Goal: Task Accomplishment & Management: Use online tool/utility

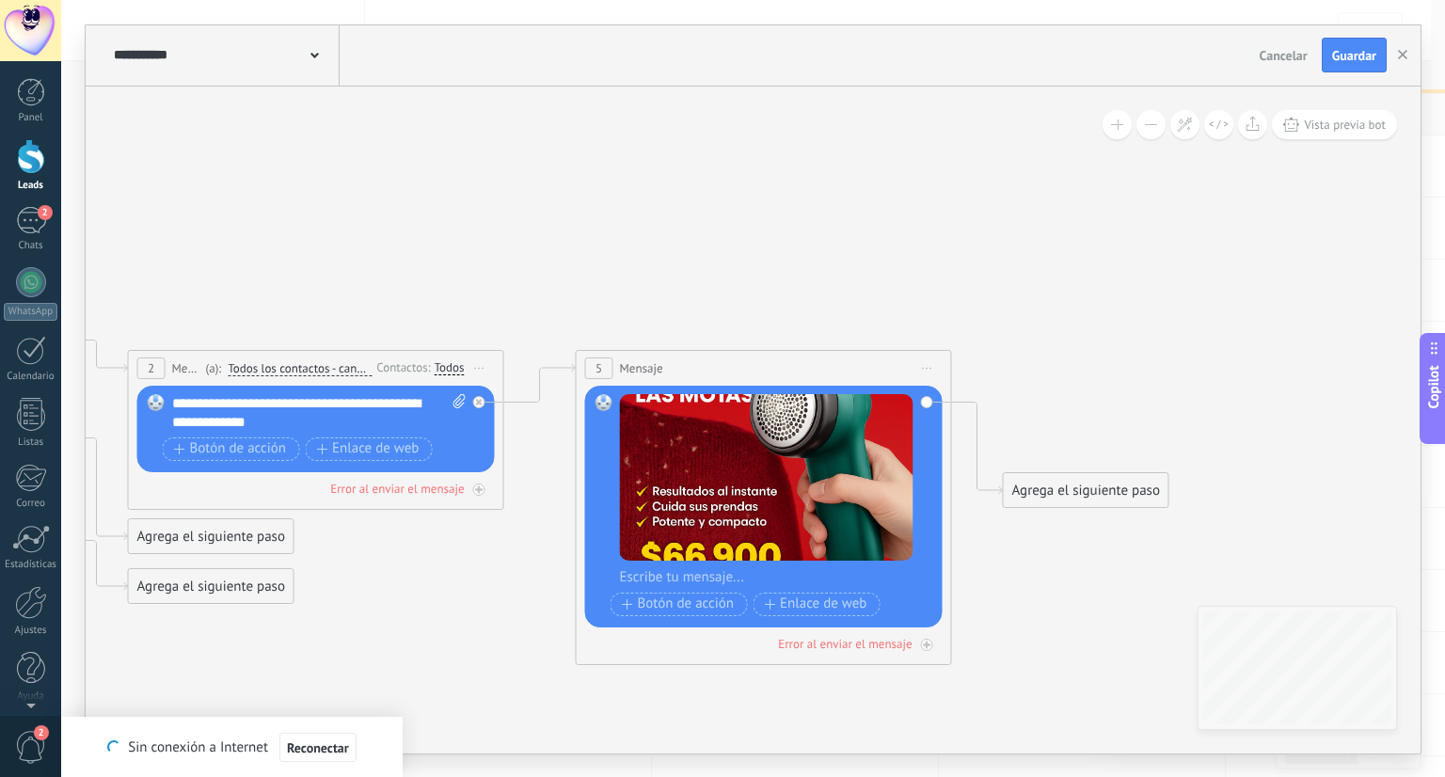
scroll to position [0, 97]
click at [666, 573] on div at bounding box center [776, 577] width 312 height 19
paste div
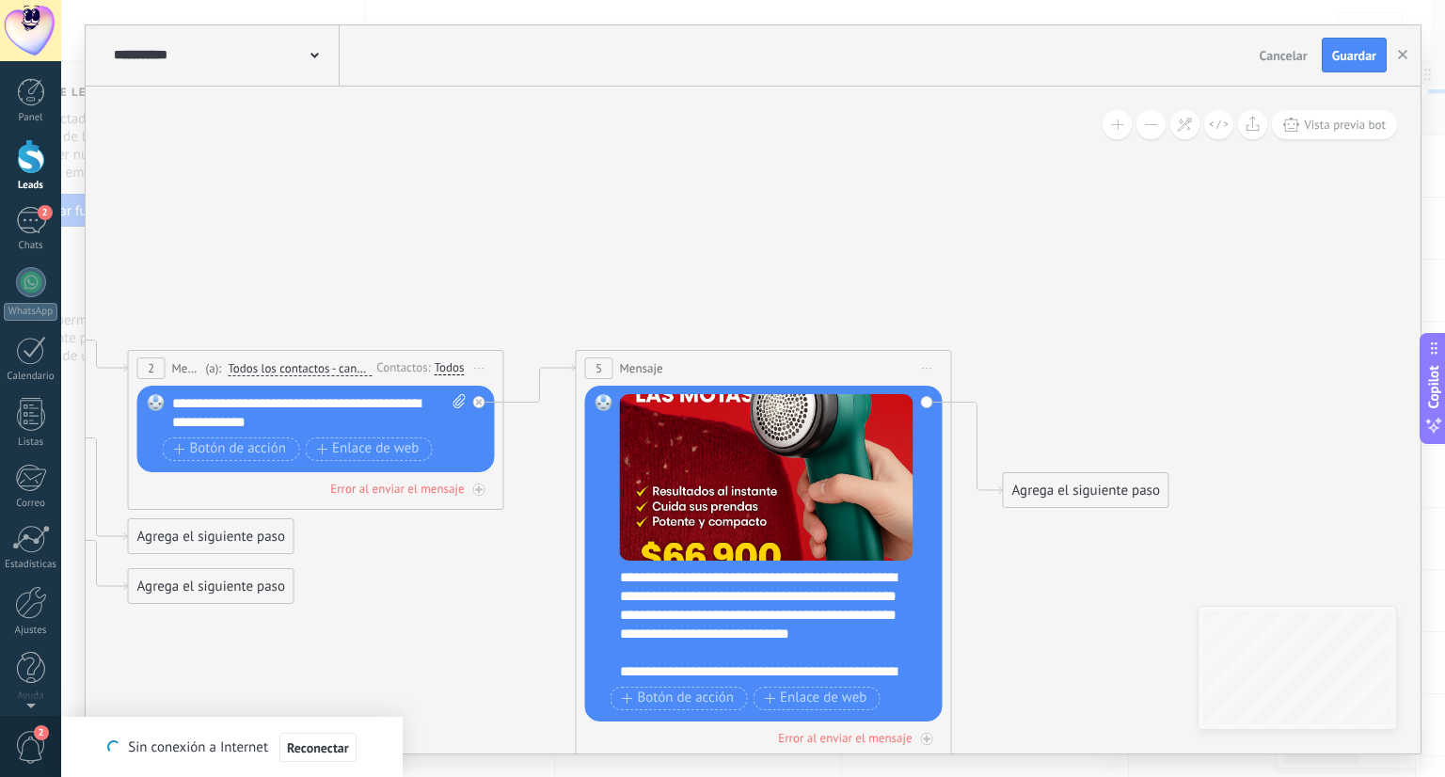
click at [635, 573] on div "**********" at bounding box center [776, 624] width 313 height 113
click at [642, 576] on div "**********" at bounding box center [776, 624] width 313 height 113
click at [739, 576] on div "**********" at bounding box center [776, 624] width 313 height 113
click at [670, 607] on div "**********" at bounding box center [776, 624] width 313 height 113
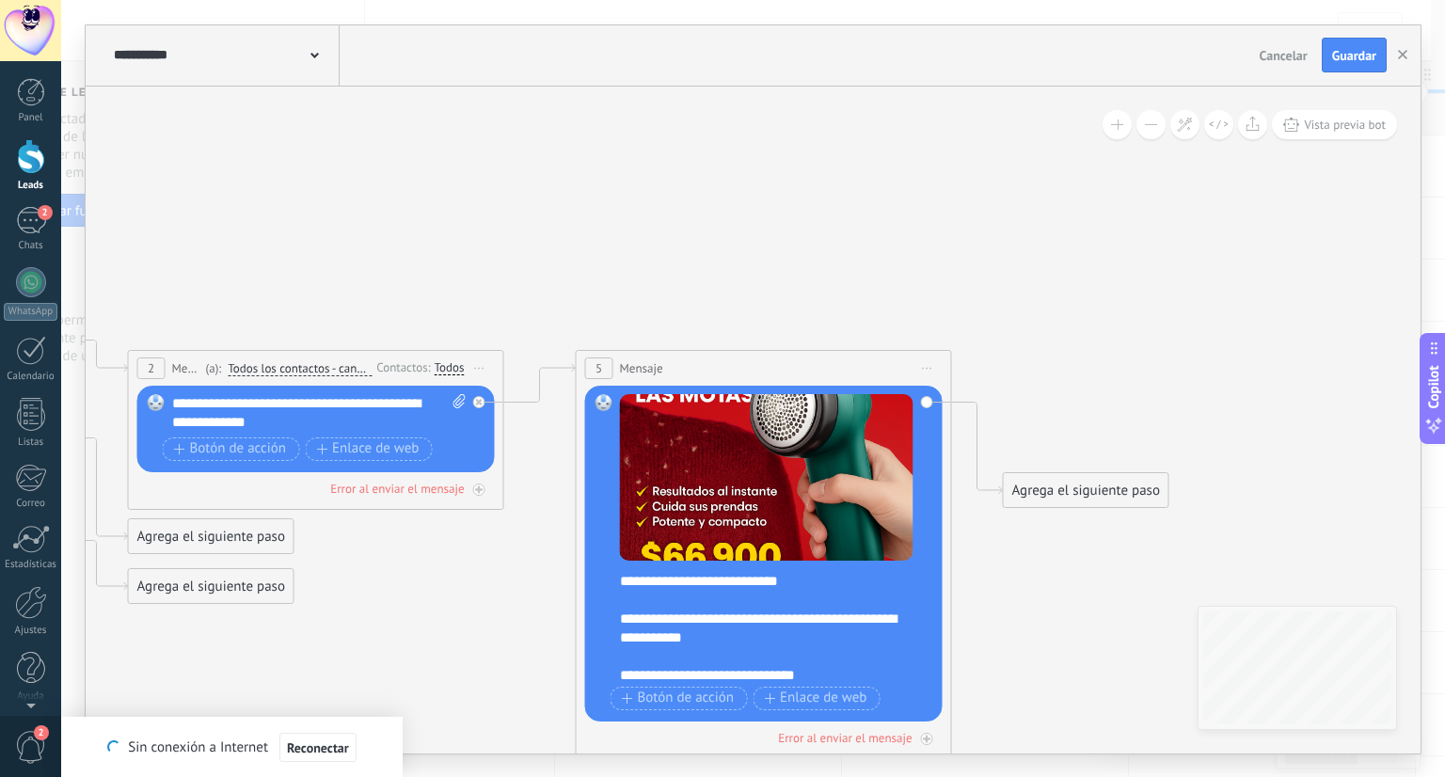
scroll to position [56, 0]
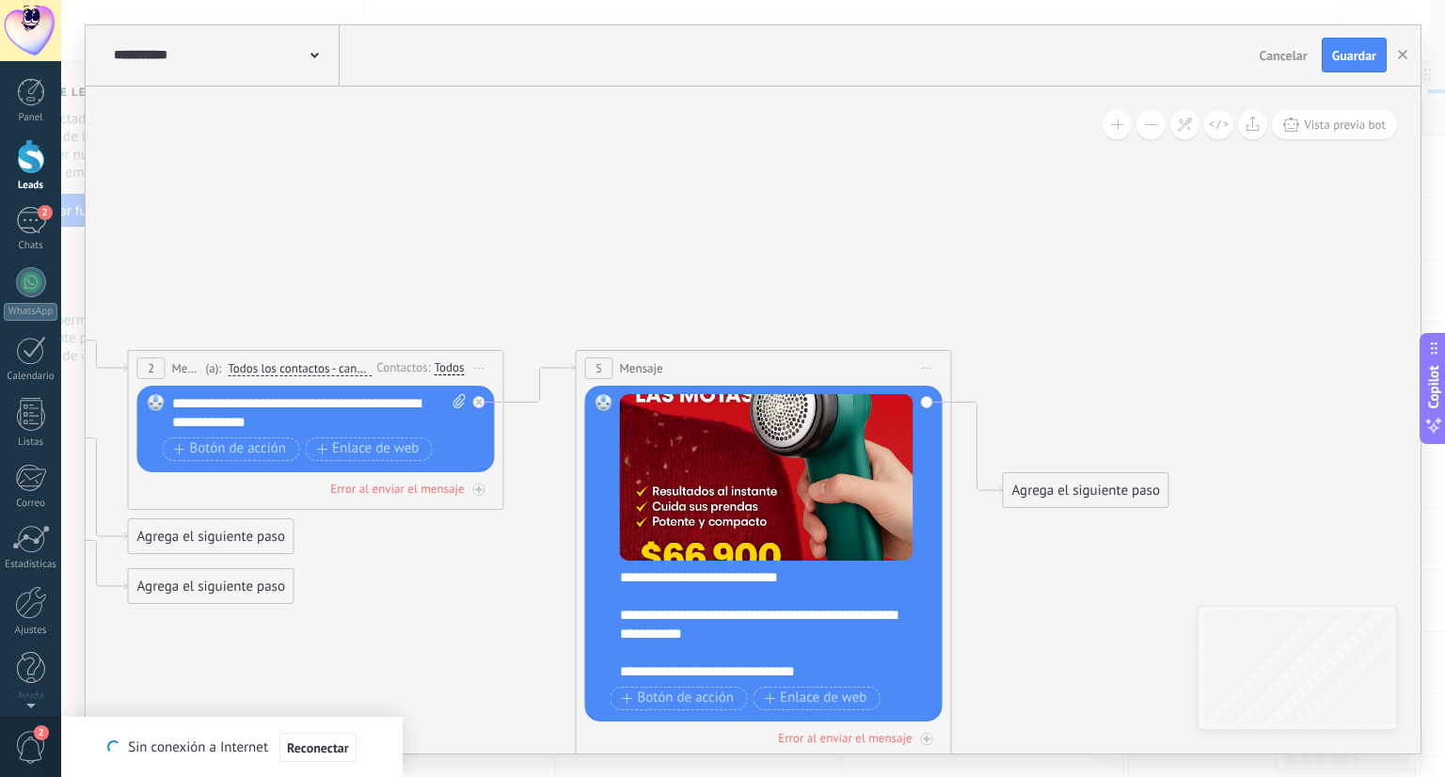
click at [637, 616] on div "**********" at bounding box center [760, 625] width 280 height 38
click at [352, 418] on div "**********" at bounding box center [319, 413] width 295 height 38
paste div
click at [315, 421] on div "**********" at bounding box center [319, 413] width 295 height 38
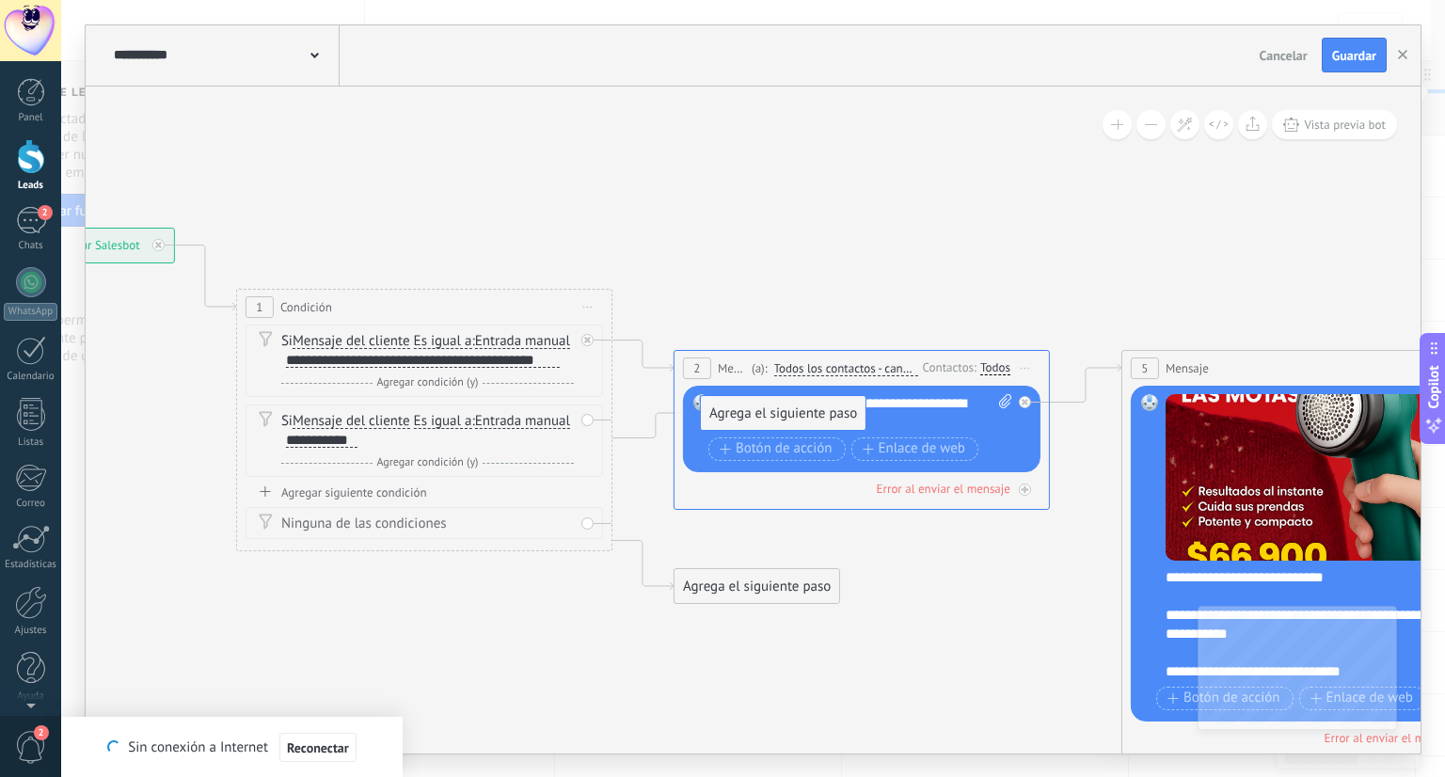
drag, startPoint x: 712, startPoint y: 545, endPoint x: 738, endPoint y: 422, distance: 125.1
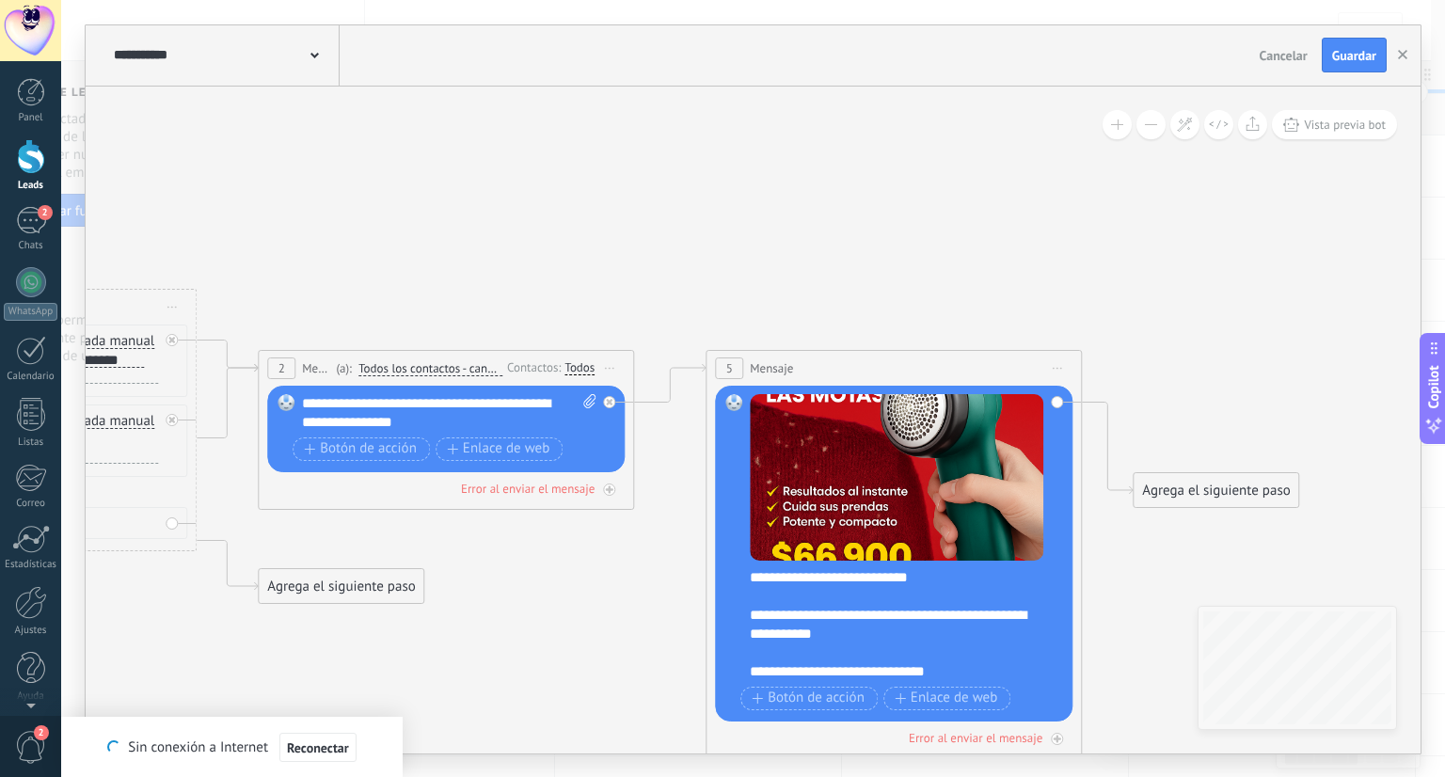
click at [1203, 494] on div "Agrega el siguiente paso" at bounding box center [1215, 490] width 165 height 31
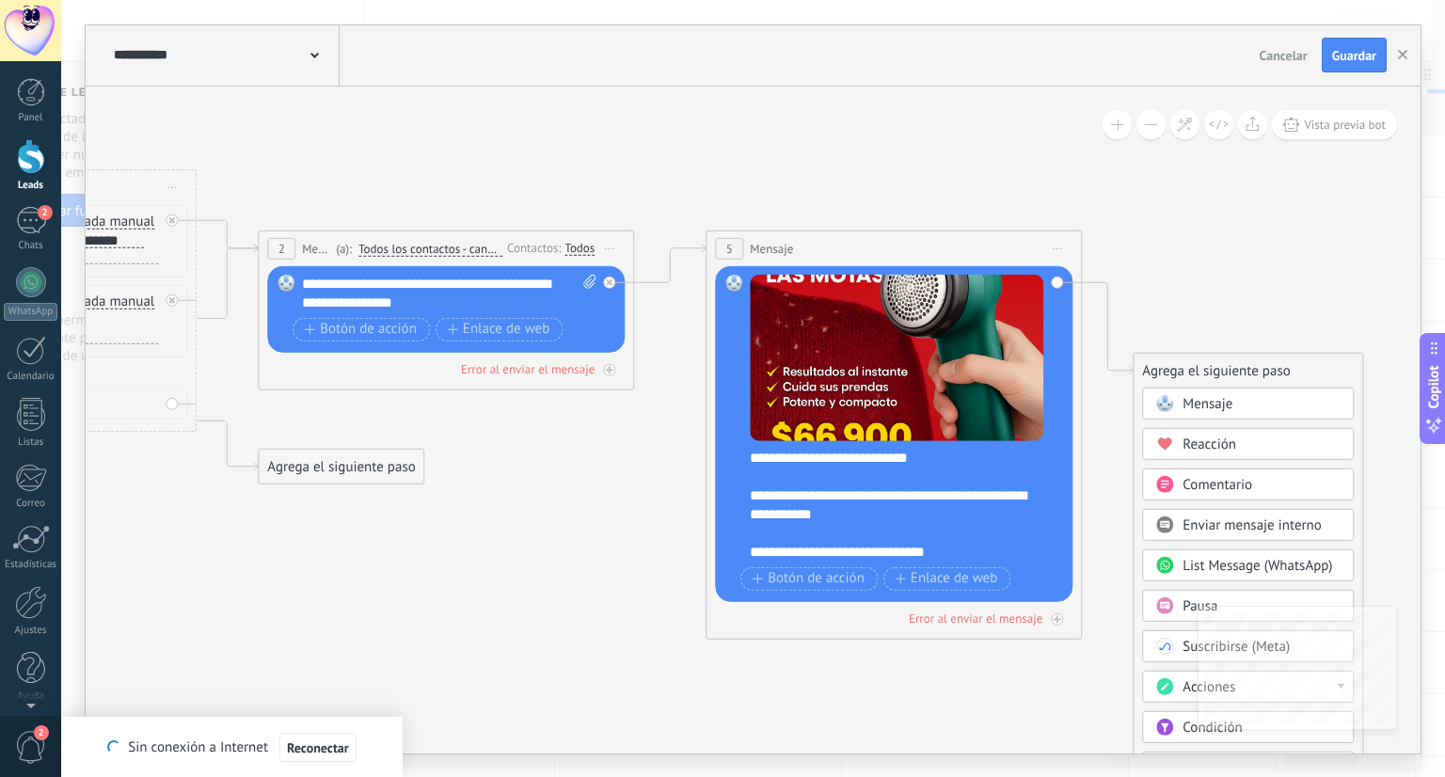
click at [1166, 688] on circle at bounding box center [1164, 685] width 17 height 17
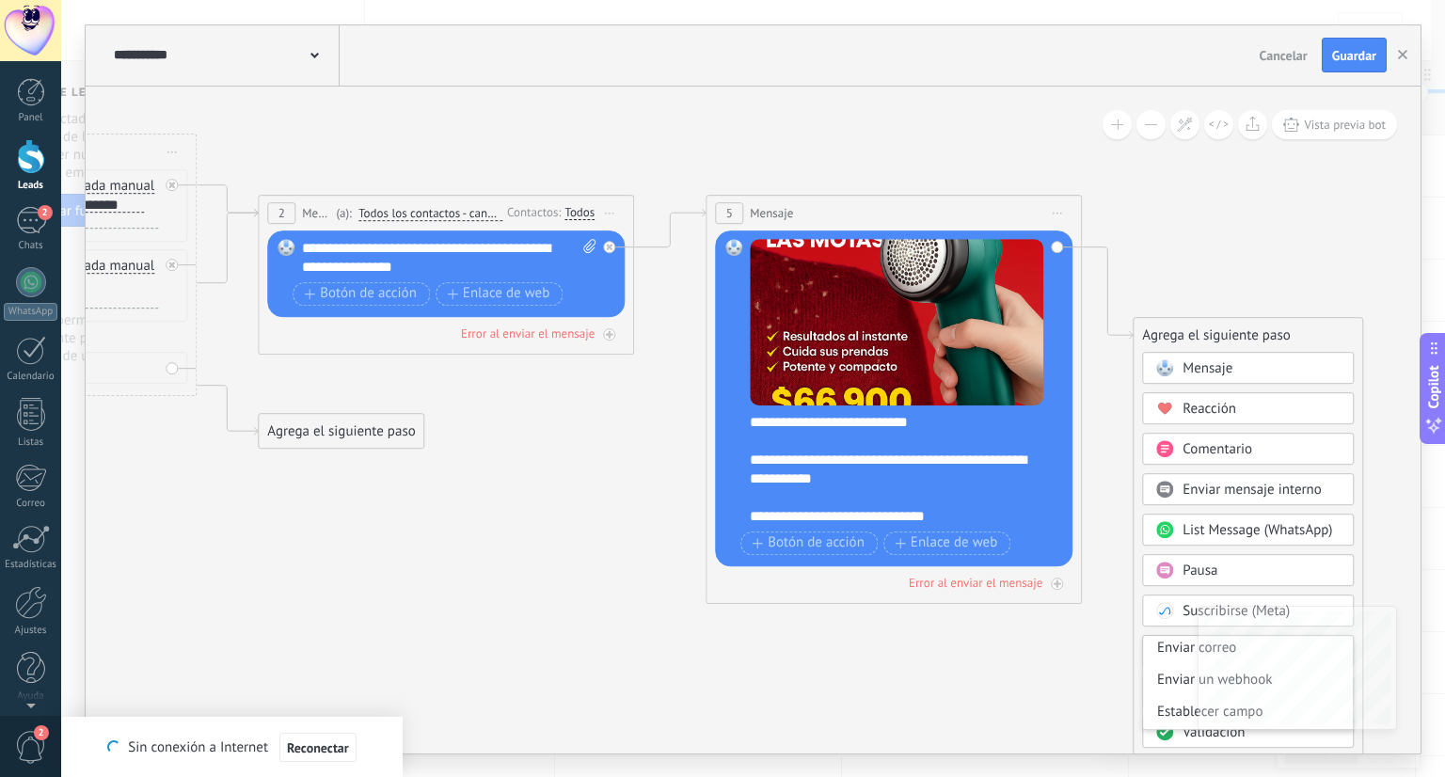
scroll to position [286, 0]
click at [1264, 261] on icon at bounding box center [417, 337] width 2576 height 1471
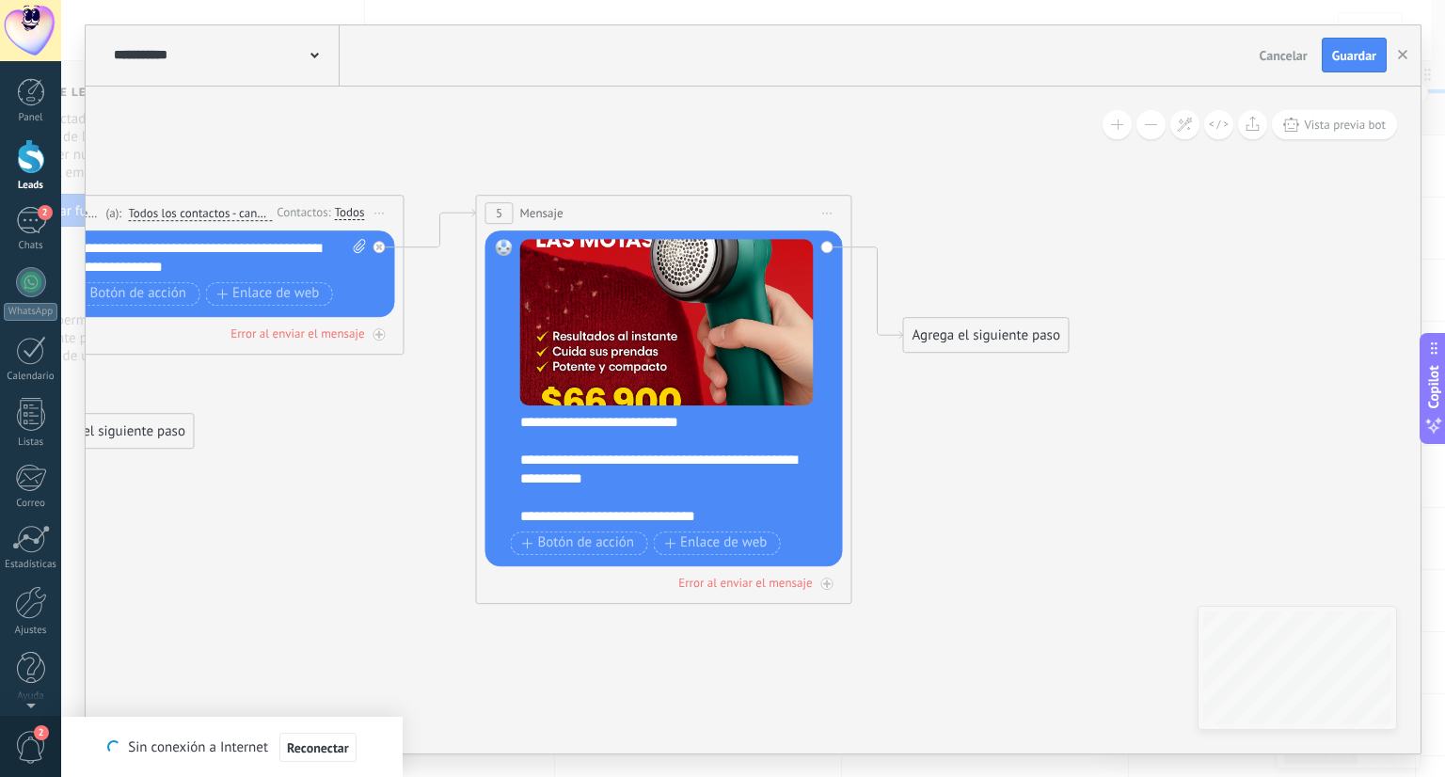
click at [953, 345] on div "Agrega el siguiente paso" at bounding box center [986, 335] width 165 height 31
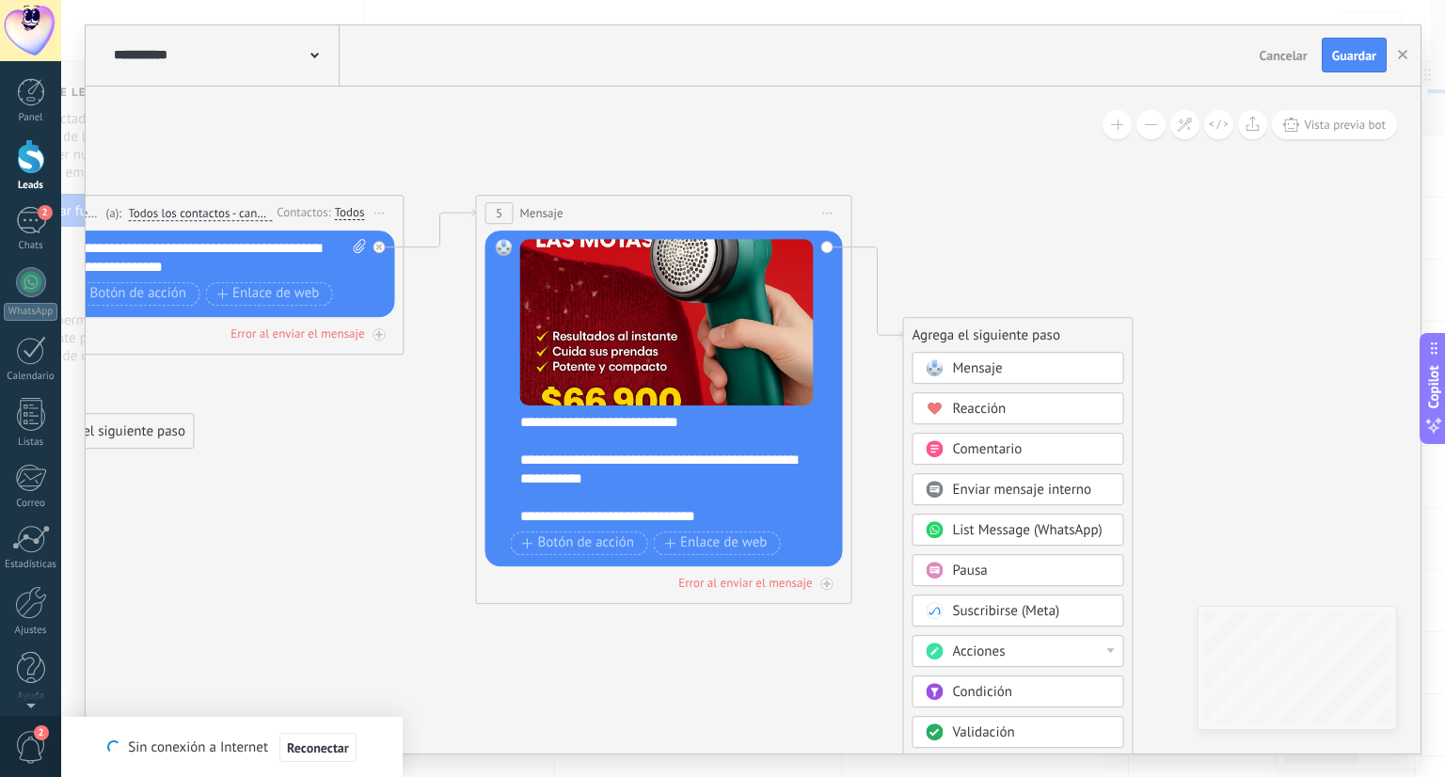
click at [981, 652] on span "Acciones" at bounding box center [979, 651] width 53 height 18
click at [1007, 671] on div "Cambiar etapa del lead" at bounding box center [1018, 670] width 210 height 32
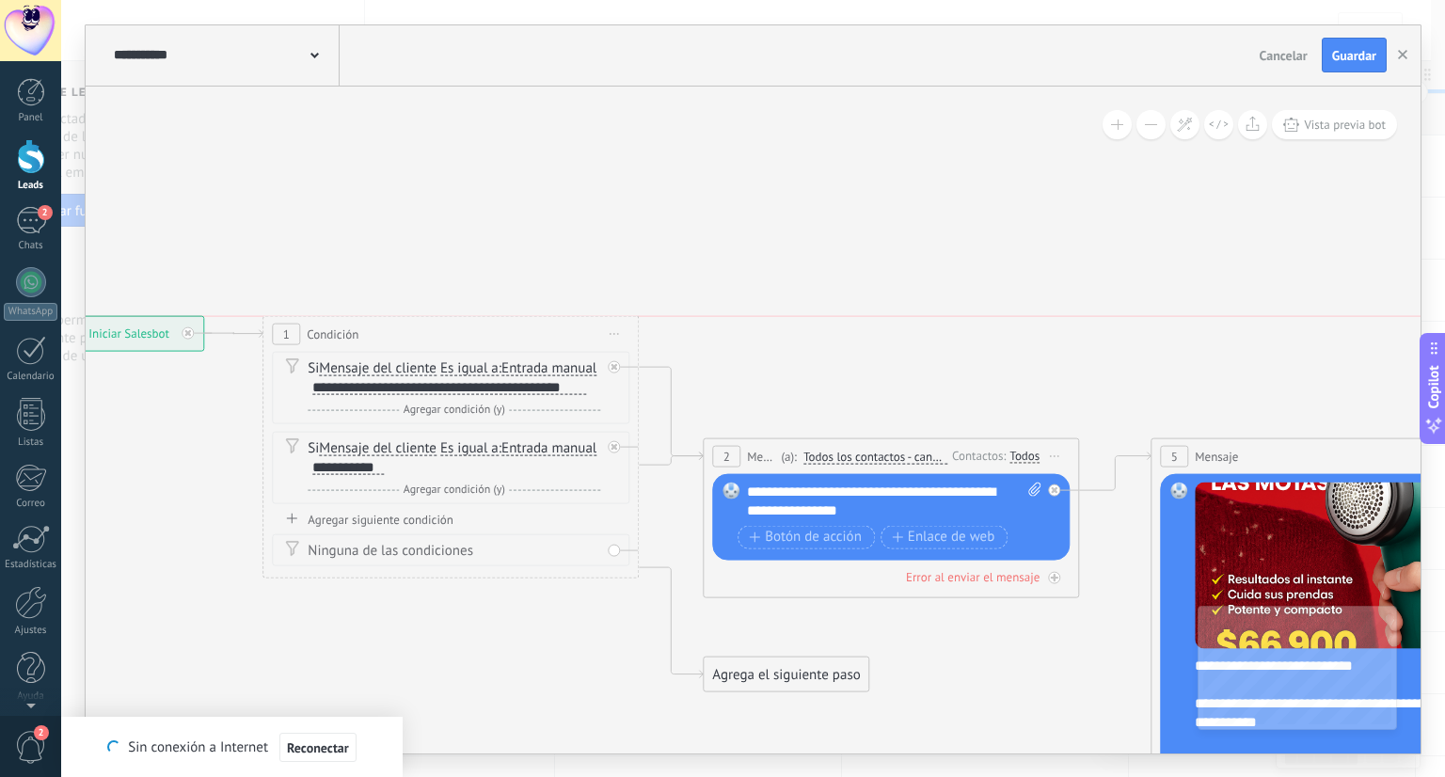
drag, startPoint x: 452, startPoint y: 377, endPoint x: 449, endPoint y: 324, distance: 53.7
click at [449, 324] on div "1 Condición ********* Iniciar vista previa aquí Cambiar nombre Duplicar [GEOGRA…" at bounding box center [450, 333] width 374 height 35
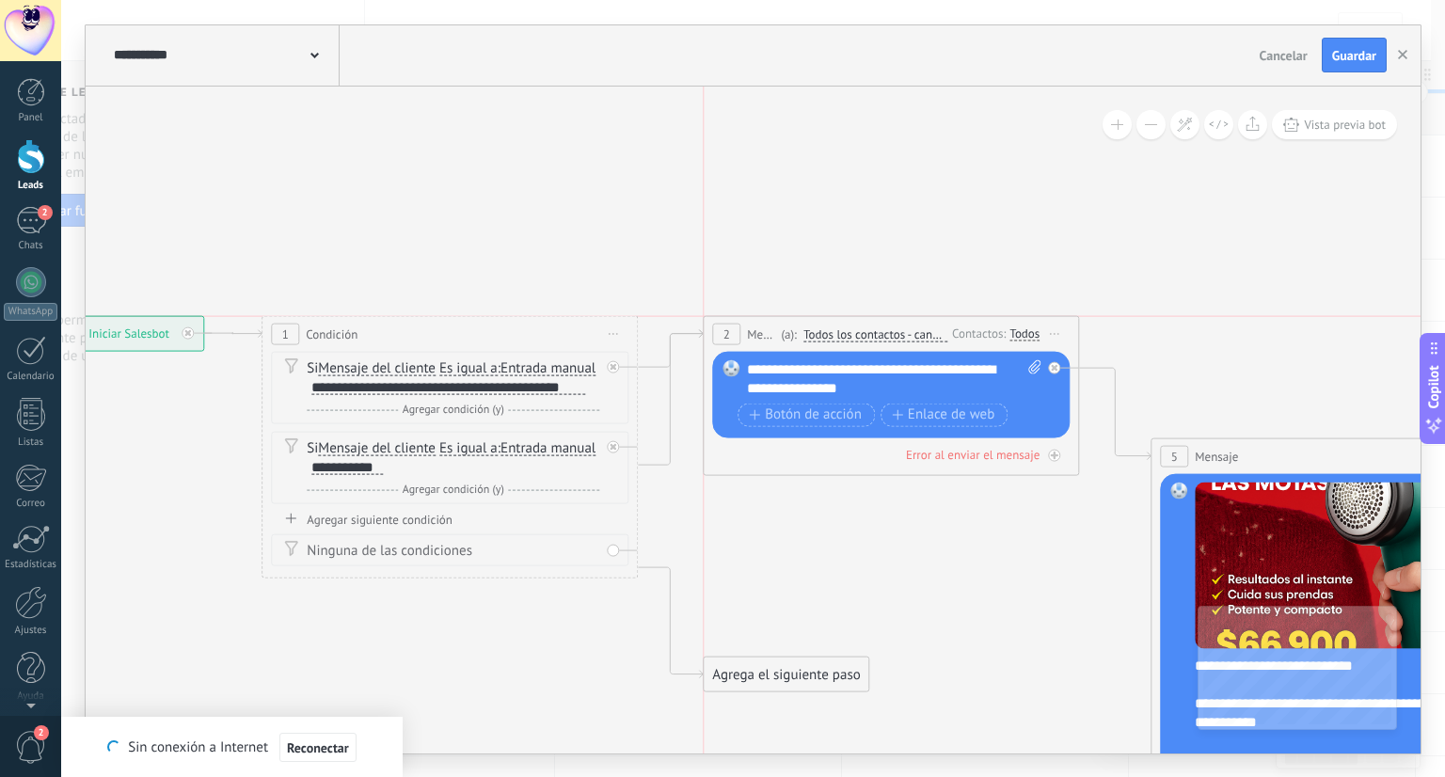
drag, startPoint x: 813, startPoint y: 446, endPoint x: 819, endPoint y: 322, distance: 124.3
click at [819, 322] on div "2 Mensaje ******* (a): Todos los contactos - canales seleccionados Todos los co…" at bounding box center [890, 333] width 374 height 35
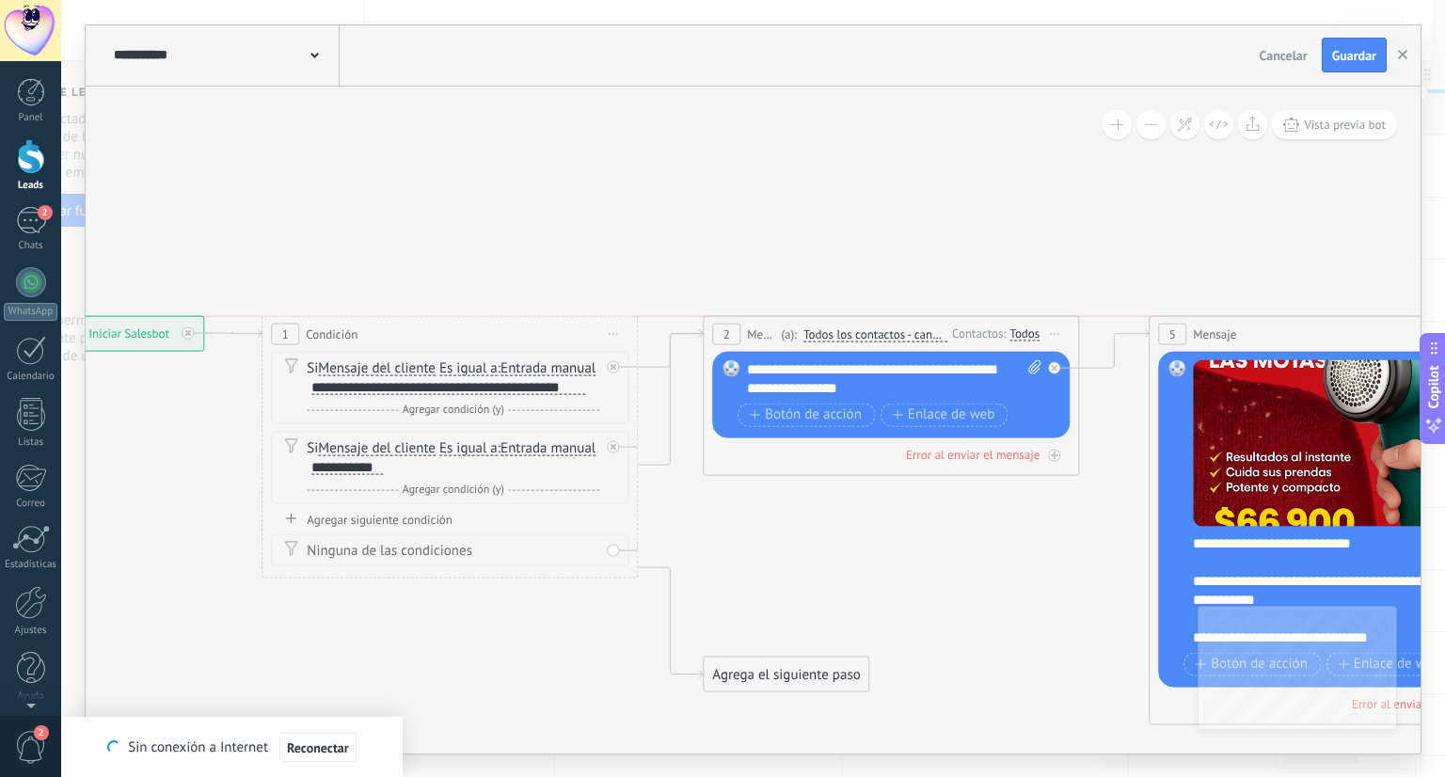
drag, startPoint x: 1208, startPoint y: 449, endPoint x: 1208, endPoint y: 328, distance: 120.4
click at [1208, 328] on span "Mensaje" at bounding box center [1214, 333] width 43 height 18
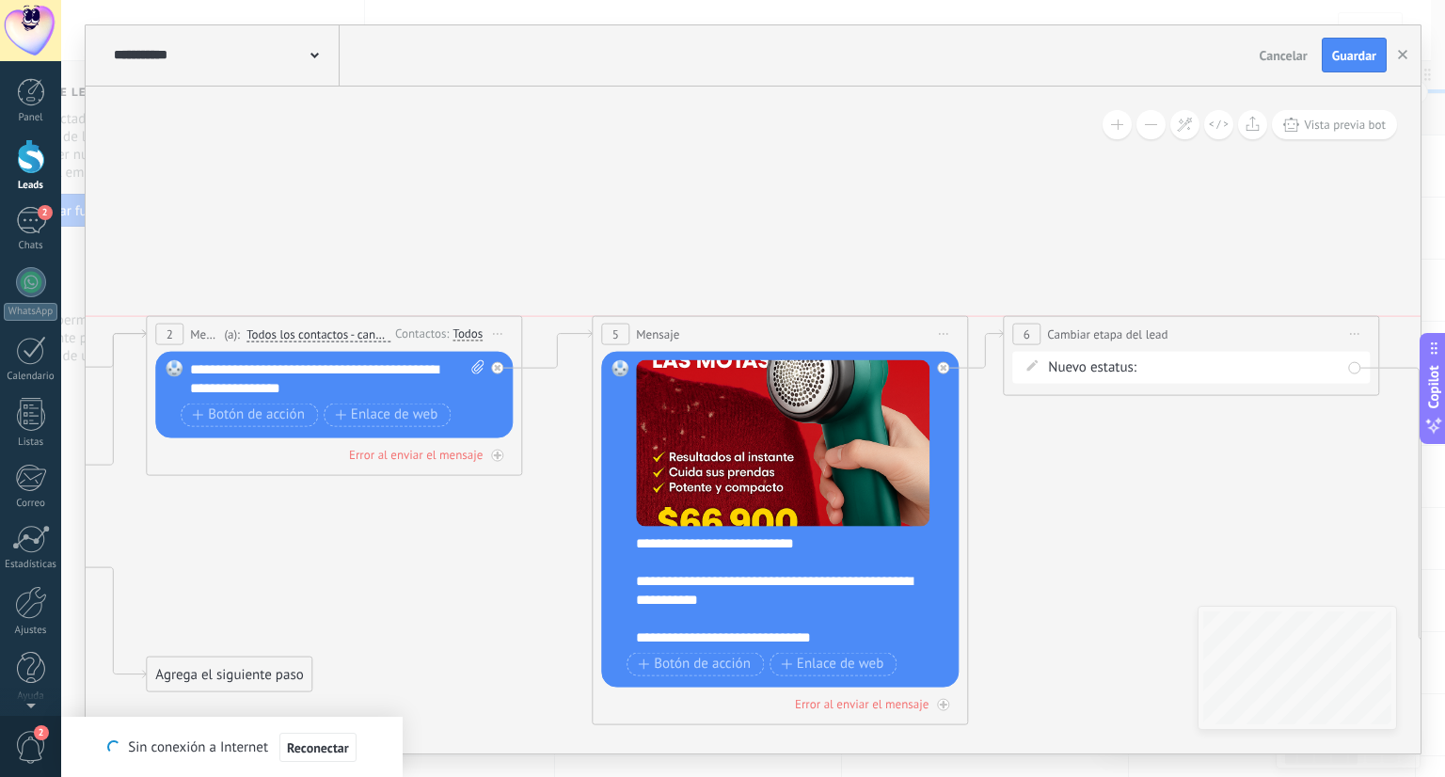
drag, startPoint x: 1130, startPoint y: 581, endPoint x: 1114, endPoint y: 334, distance: 247.9
click at [1114, 334] on span "Cambiar etapa del lead" at bounding box center [1107, 333] width 120 height 18
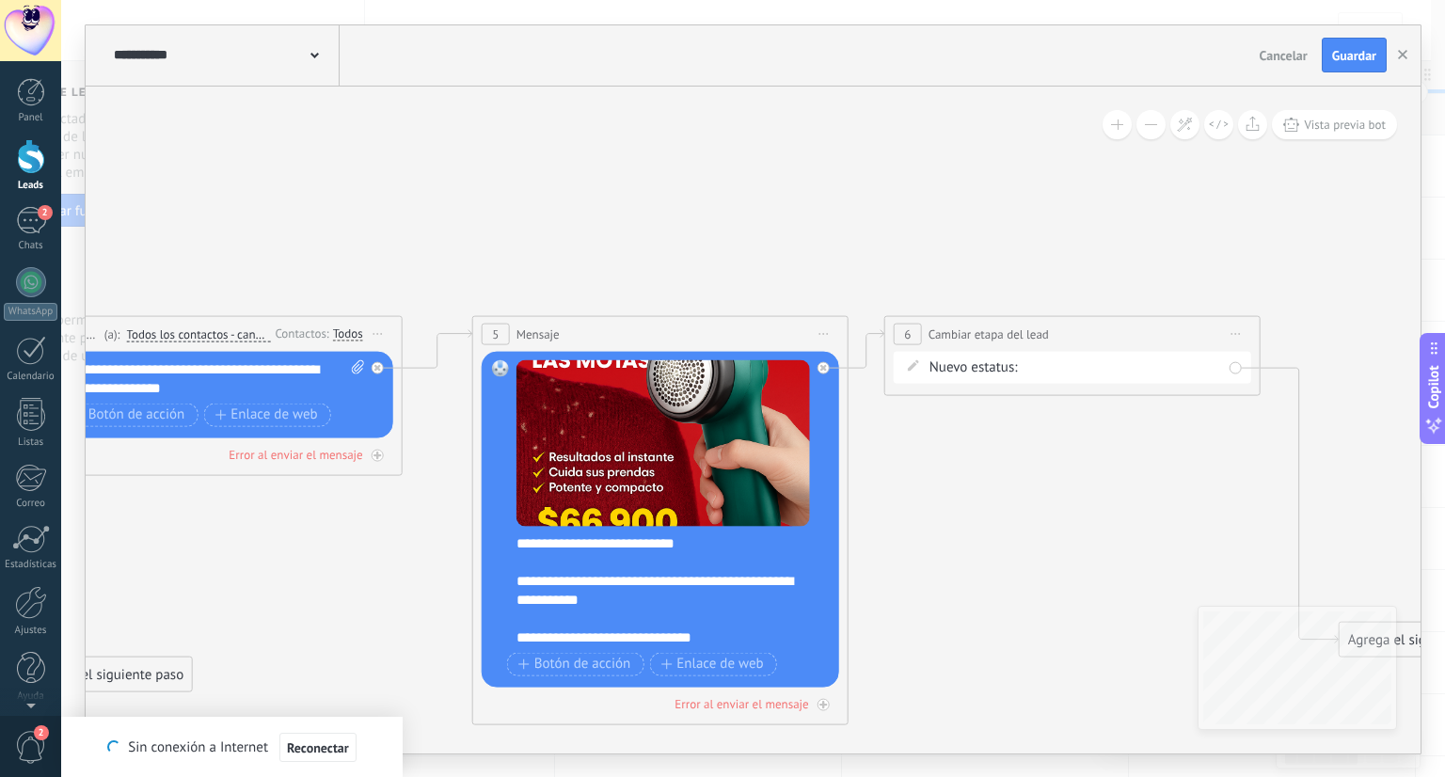
click at [0, 0] on div "Nueva consulta Cualificado Cotización enviada Pedido creado [PERSON_NAME] compl…" at bounding box center [0, 0] width 0 height 0
click at [952, 514] on div at bounding box center [752, 388] width 1383 height 777
click at [0, 0] on div "Nueva consulta Cualificado Cotización enviada Pedido creado [PERSON_NAME] compl…" at bounding box center [0, 0] width 0 height 0
click at [1050, 415] on span at bounding box center [1052, 407] width 39 height 16
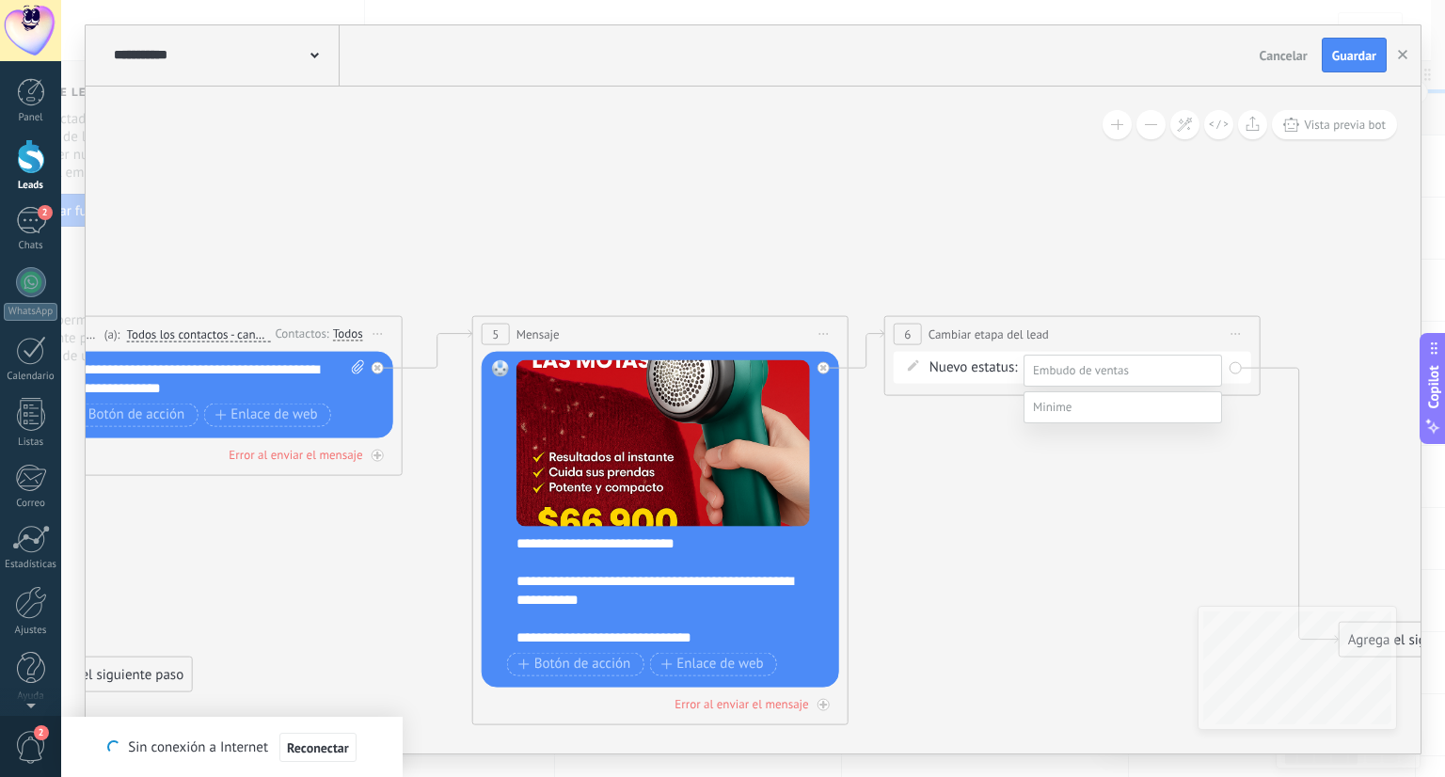
scroll to position [37, 0]
click at [0, 0] on label "INFORMACIÓN GENERAL" at bounding box center [0, 0] width 0 height 0
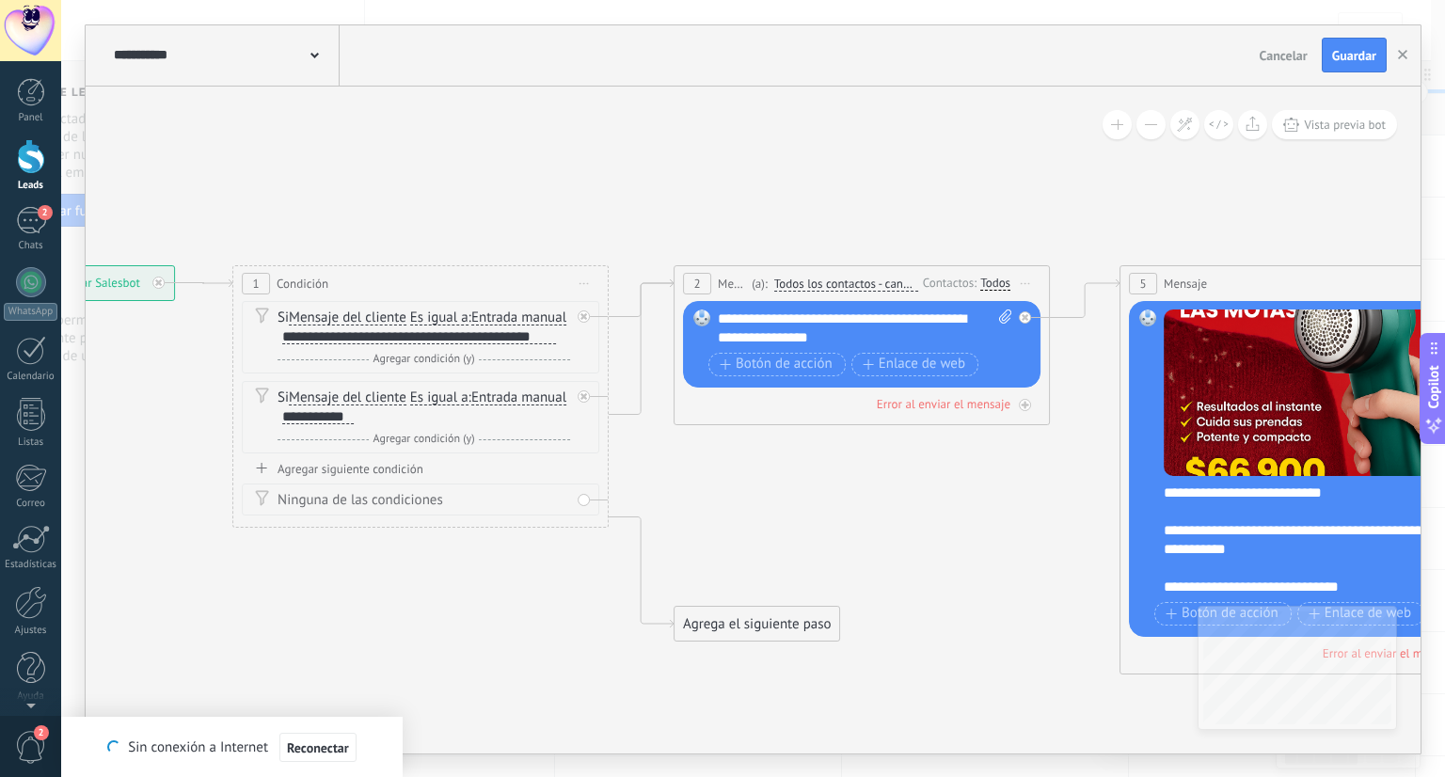
click at [733, 610] on div "Agrega el siguiente paso" at bounding box center [756, 623] width 165 height 31
click at [782, 661] on div "Mensaje" at bounding box center [802, 657] width 158 height 19
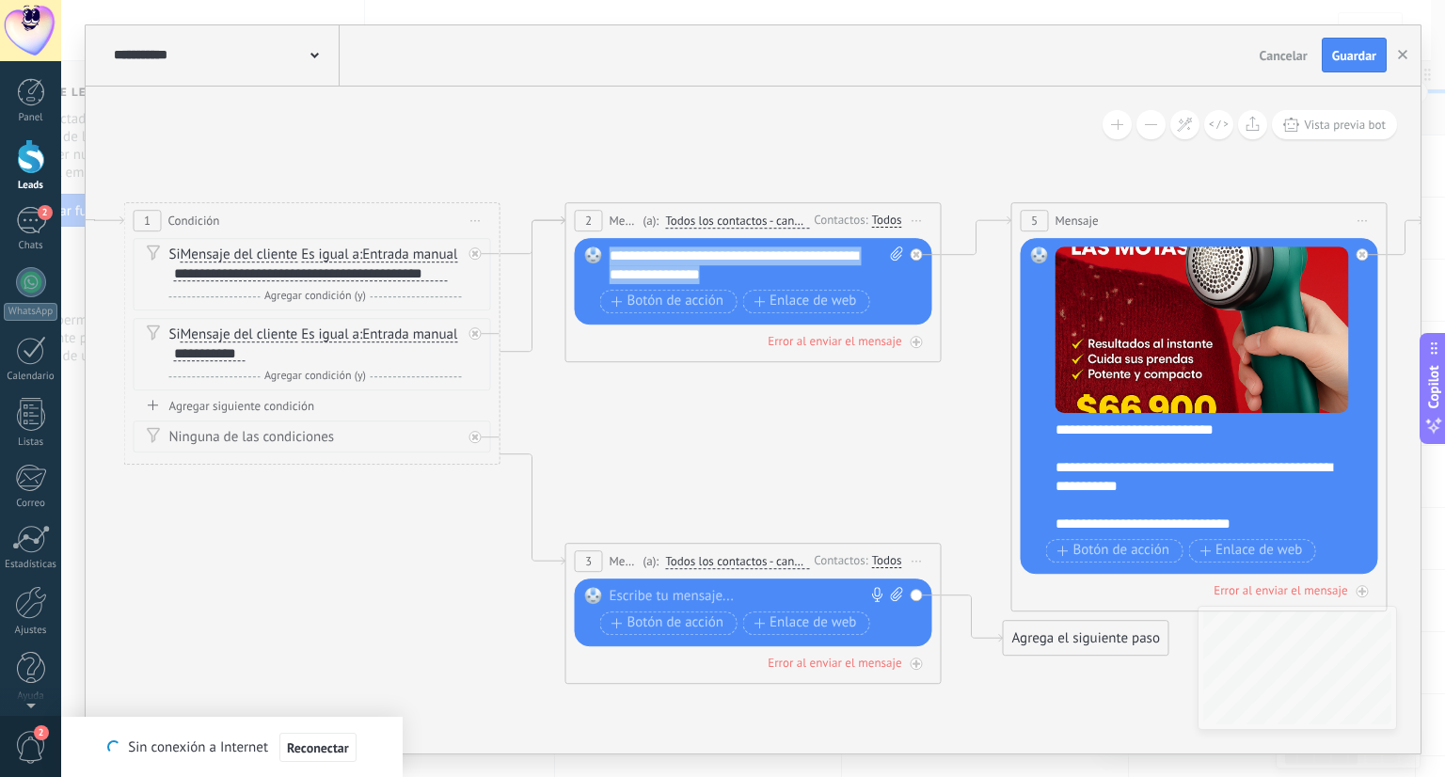
drag, startPoint x: 789, startPoint y: 270, endPoint x: 612, endPoint y: 254, distance: 177.5
click at [612, 254] on div "**********" at bounding box center [756, 265] width 295 height 38
copy div "**********"
click at [648, 590] on div at bounding box center [748, 596] width 279 height 19
paste div
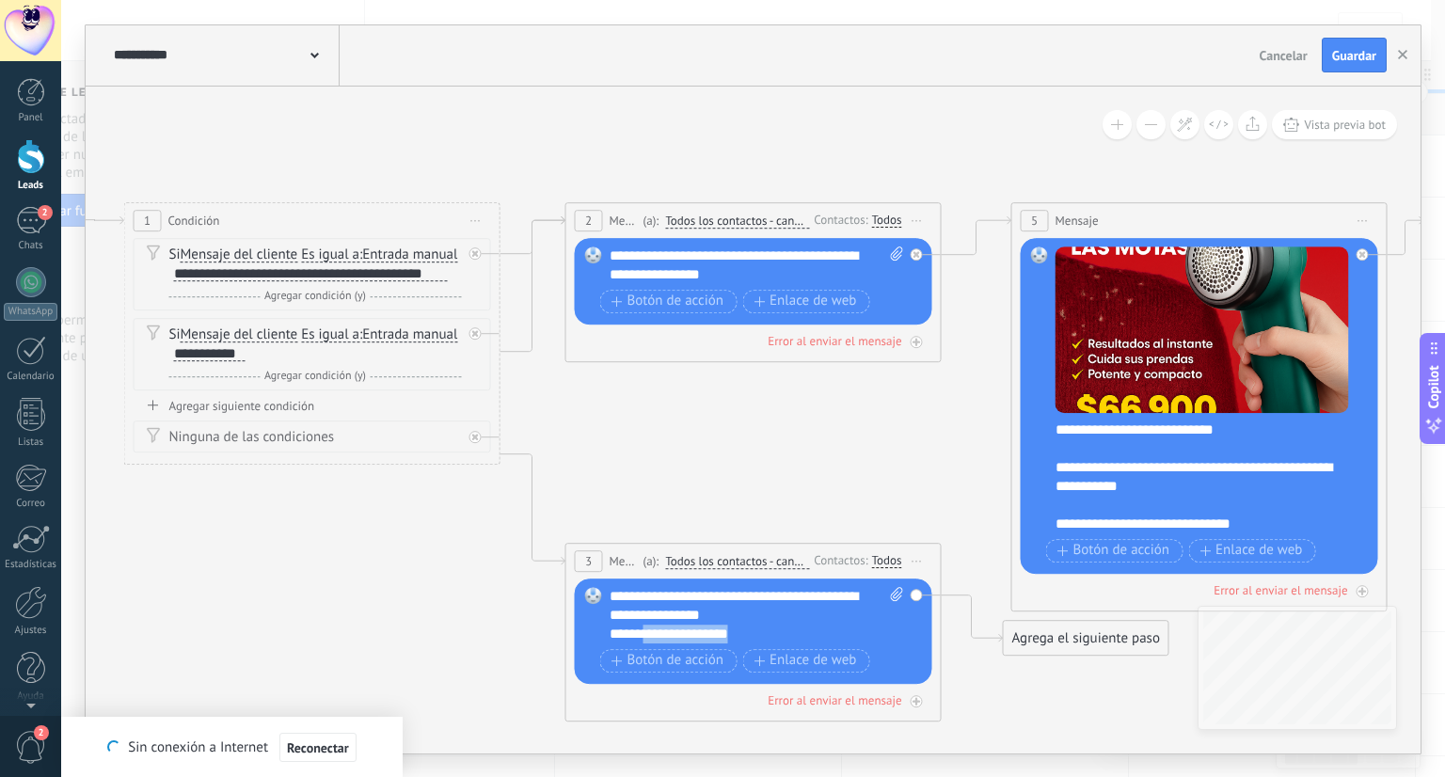
drag, startPoint x: 756, startPoint y: 640, endPoint x: 647, endPoint y: 637, distance: 109.1
click at [647, 637] on div "**********" at bounding box center [756, 615] width 295 height 56
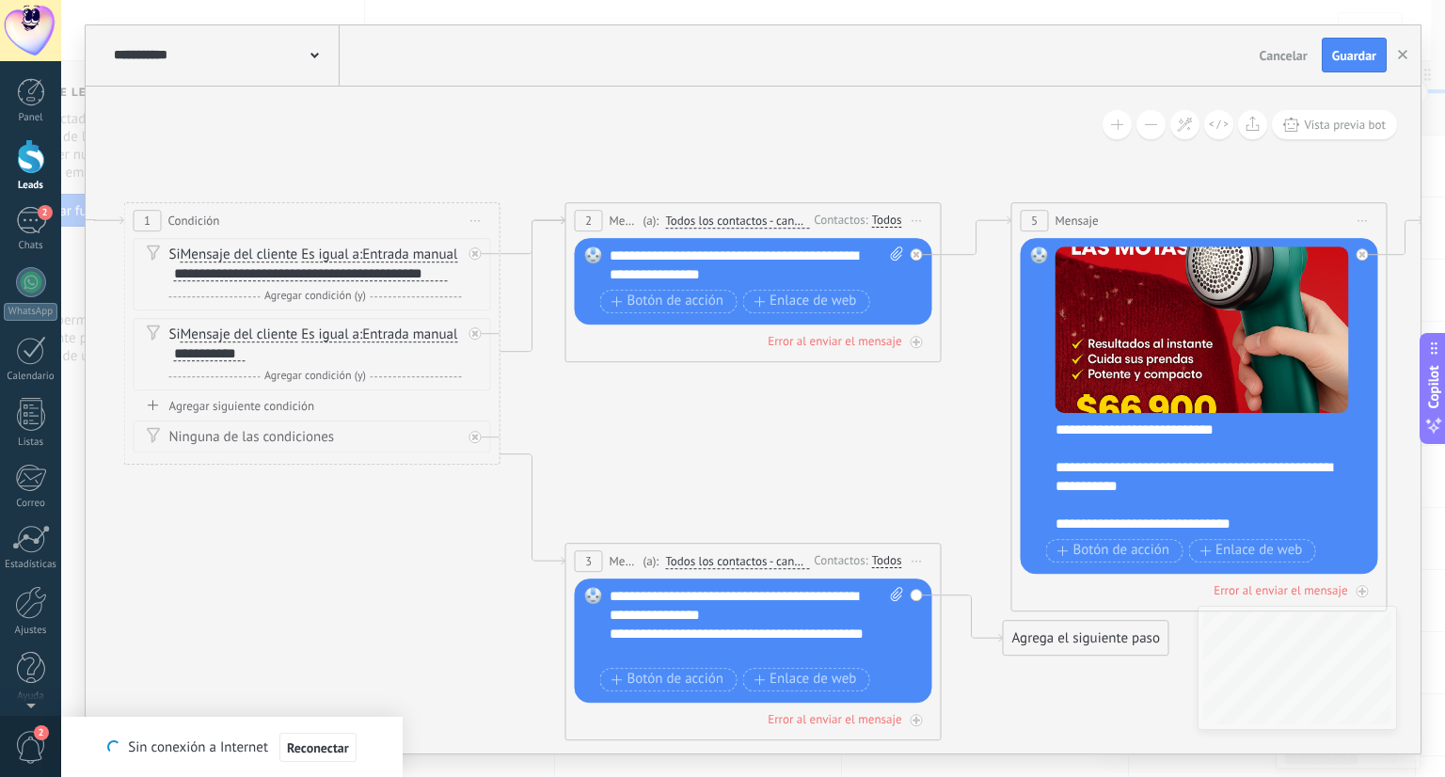
click at [314, 52] on span at bounding box center [314, 54] width 8 height 18
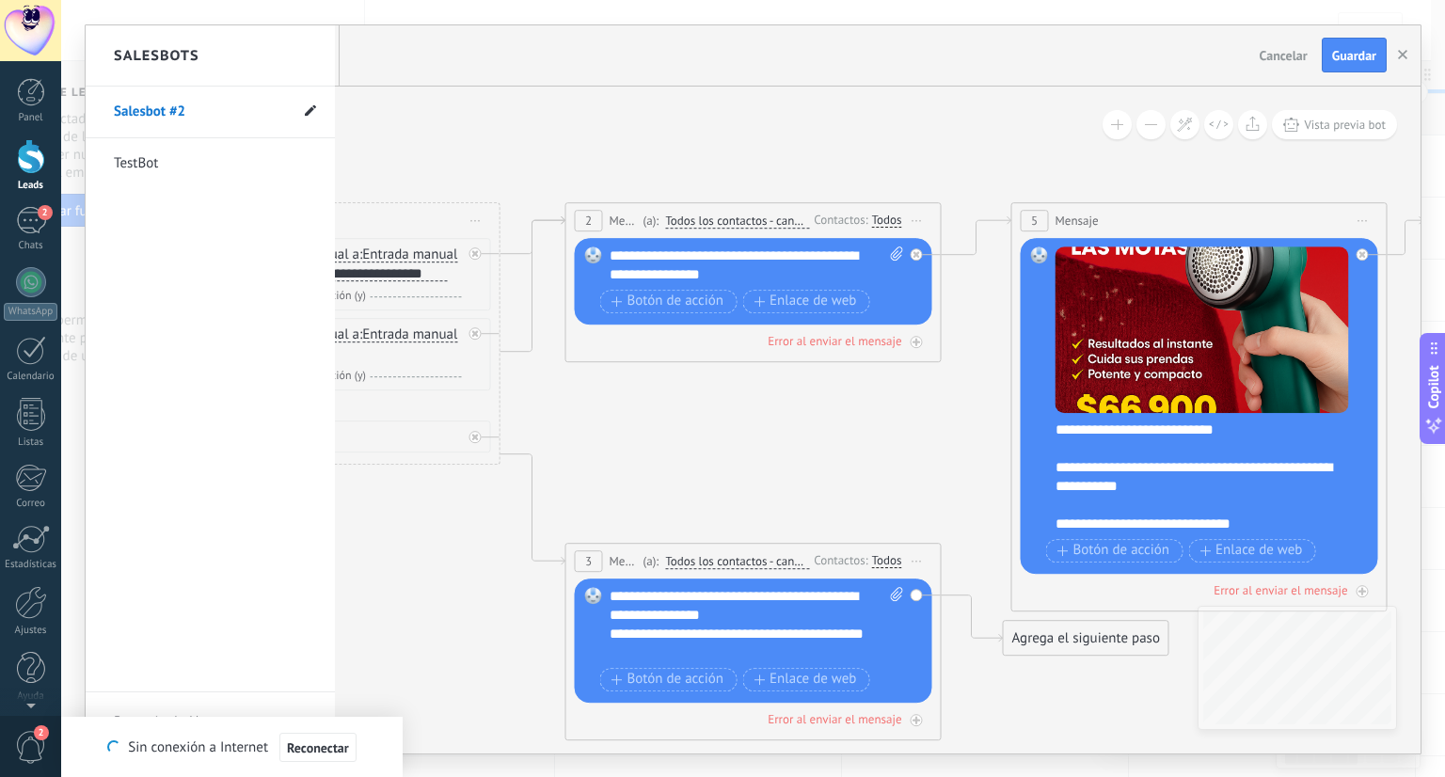
click at [309, 109] on use at bounding box center [310, 109] width 11 height 11
click at [214, 111] on input "**********" at bounding box center [181, 112] width 134 height 30
type input "*******"
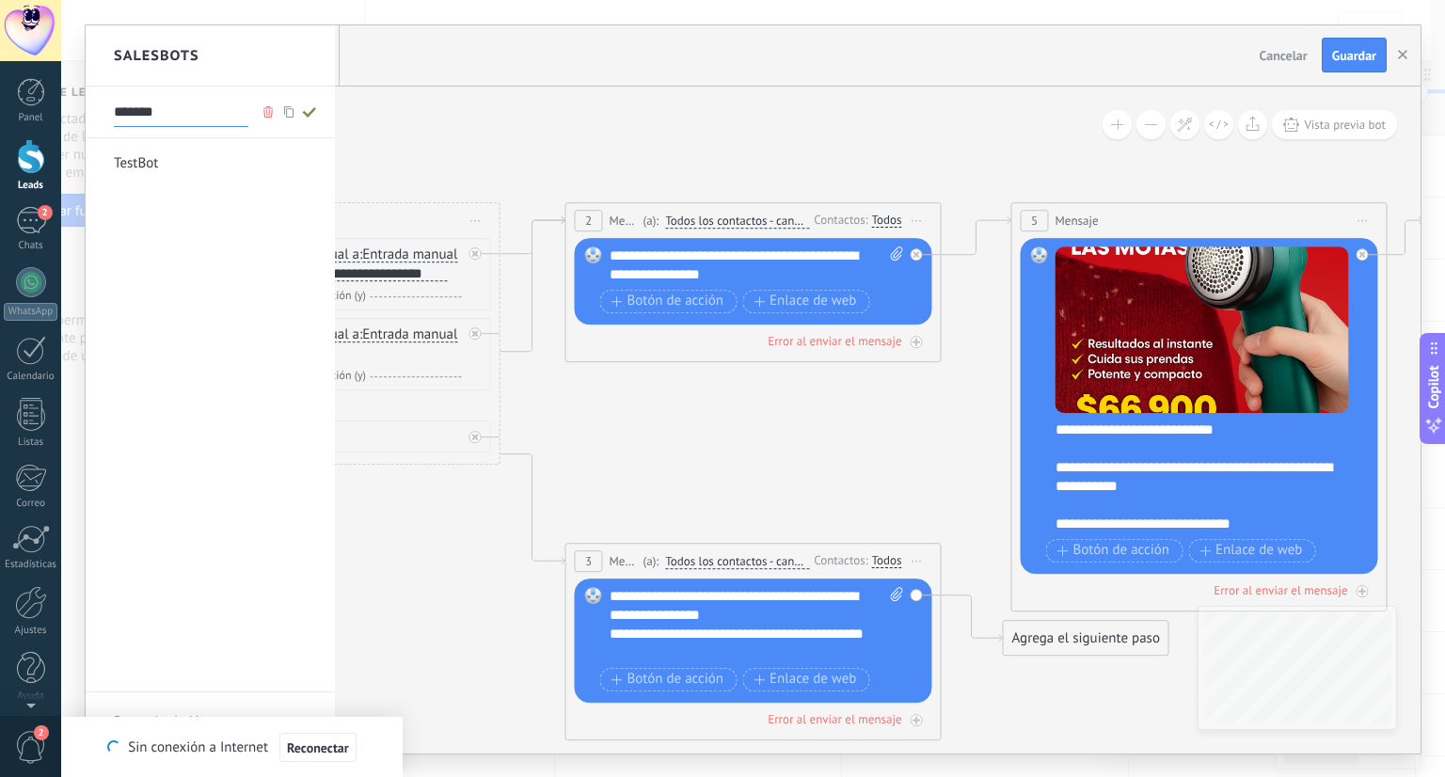
click at [301, 103] on span at bounding box center [309, 112] width 21 height 24
type input "*******"
click at [1362, 61] on div at bounding box center [753, 389] width 1335 height 728
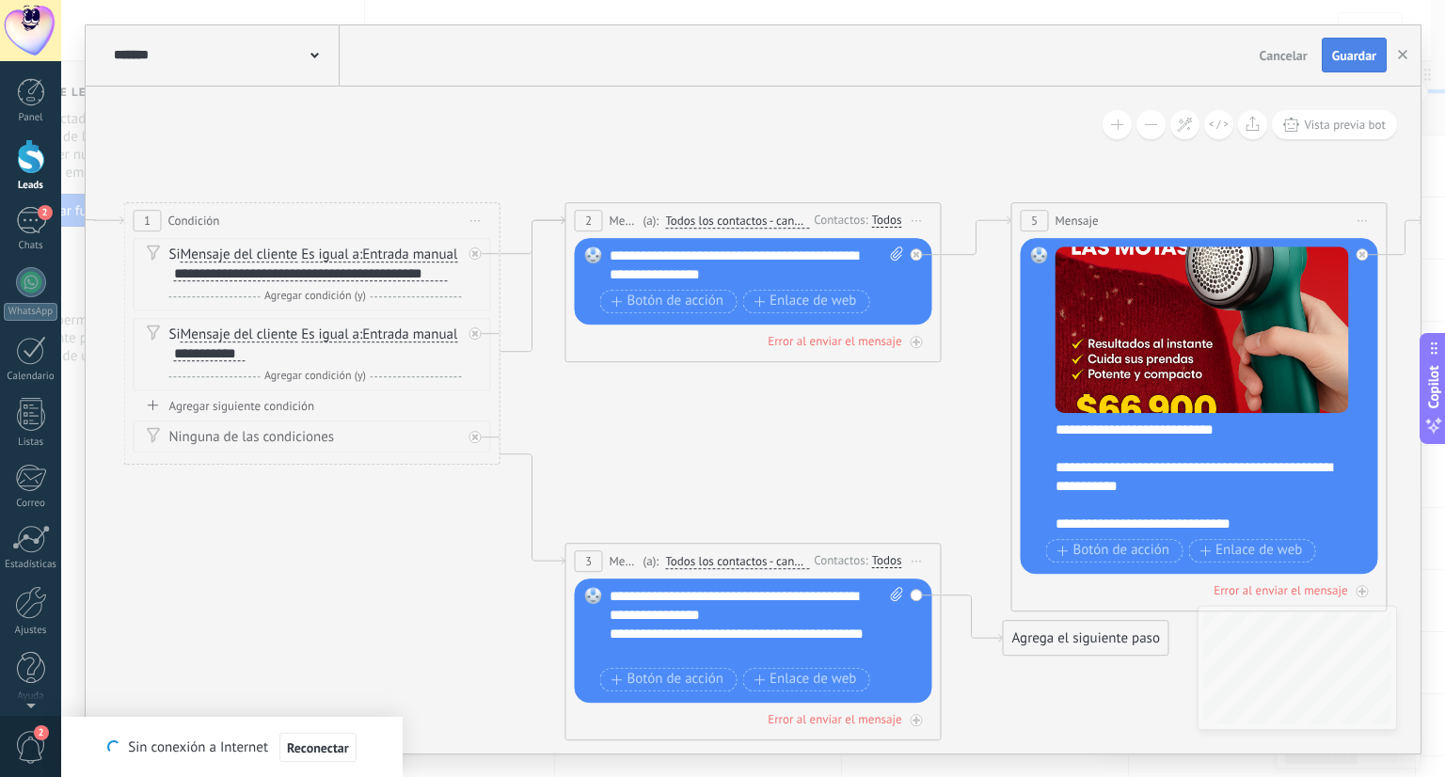
click at [1362, 61] on span "Guardar" at bounding box center [1354, 55] width 44 height 13
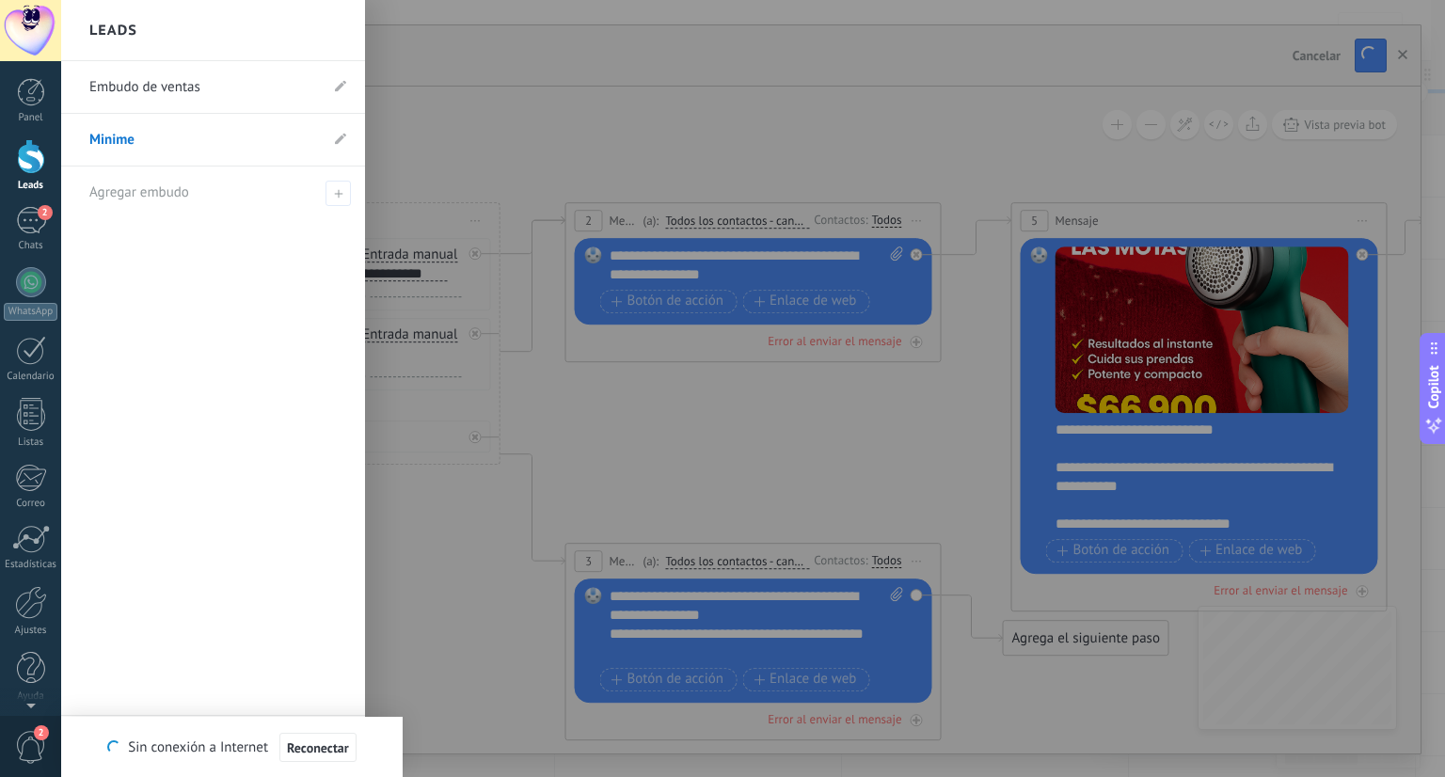
click at [30, 156] on div at bounding box center [31, 156] width 28 height 35
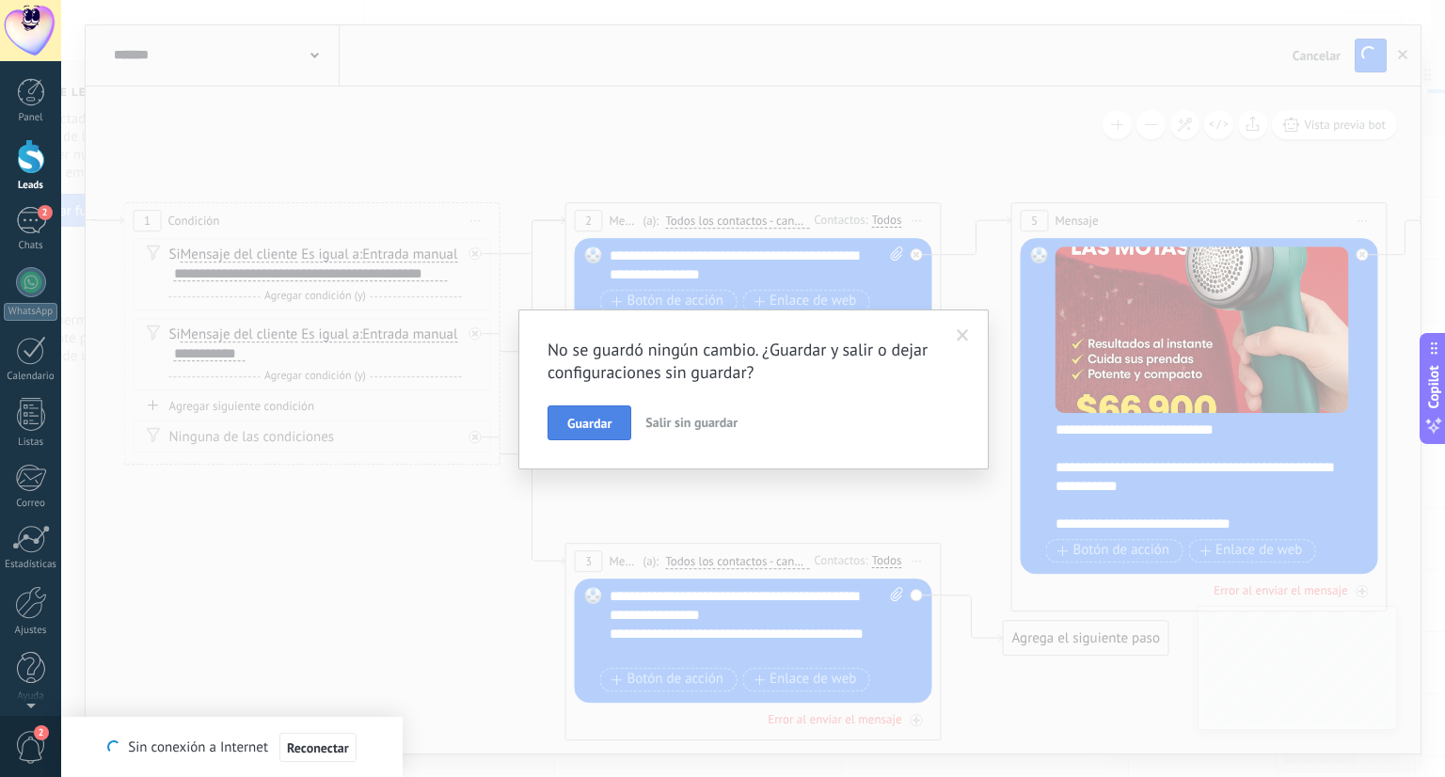
click at [604, 423] on span "Guardar" at bounding box center [589, 423] width 44 height 13
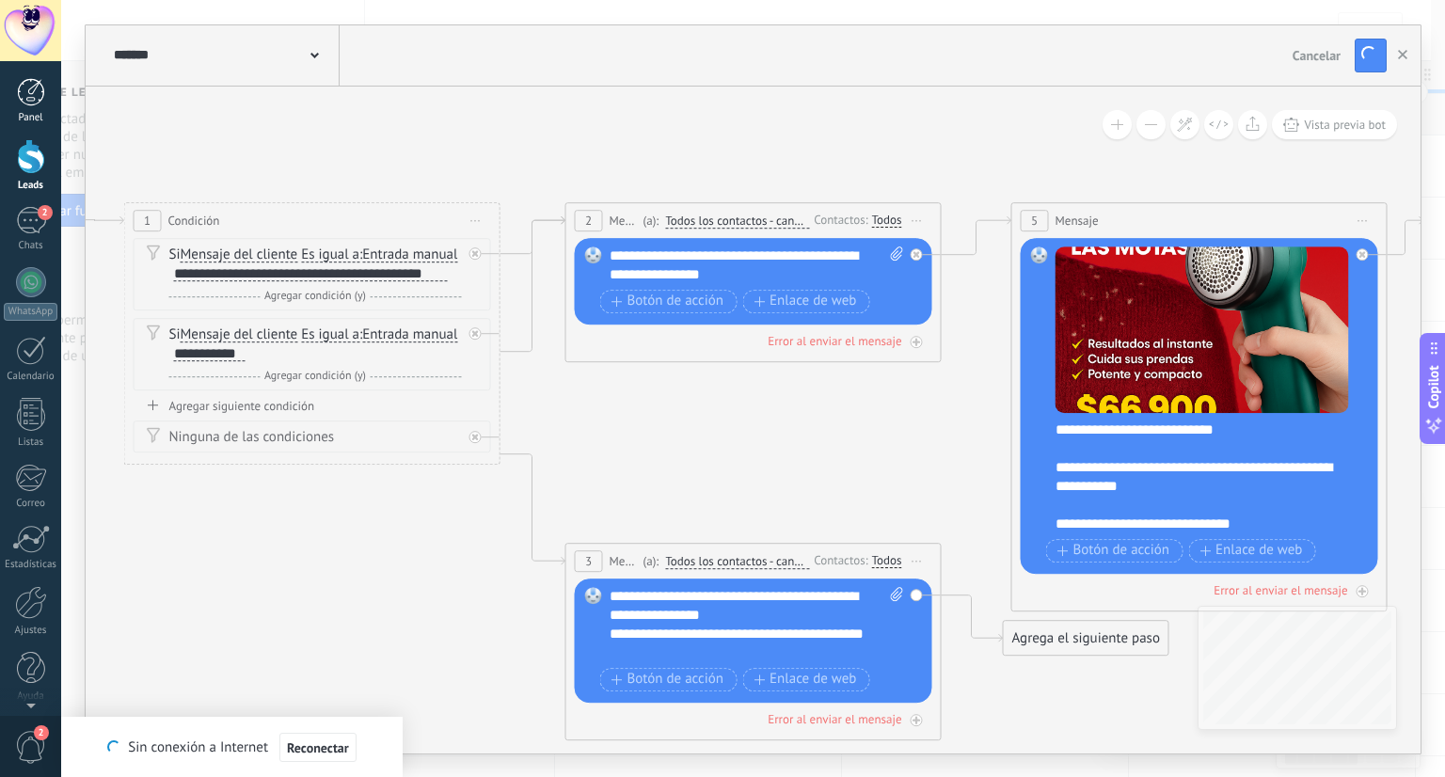
click at [28, 103] on div at bounding box center [31, 92] width 28 height 28
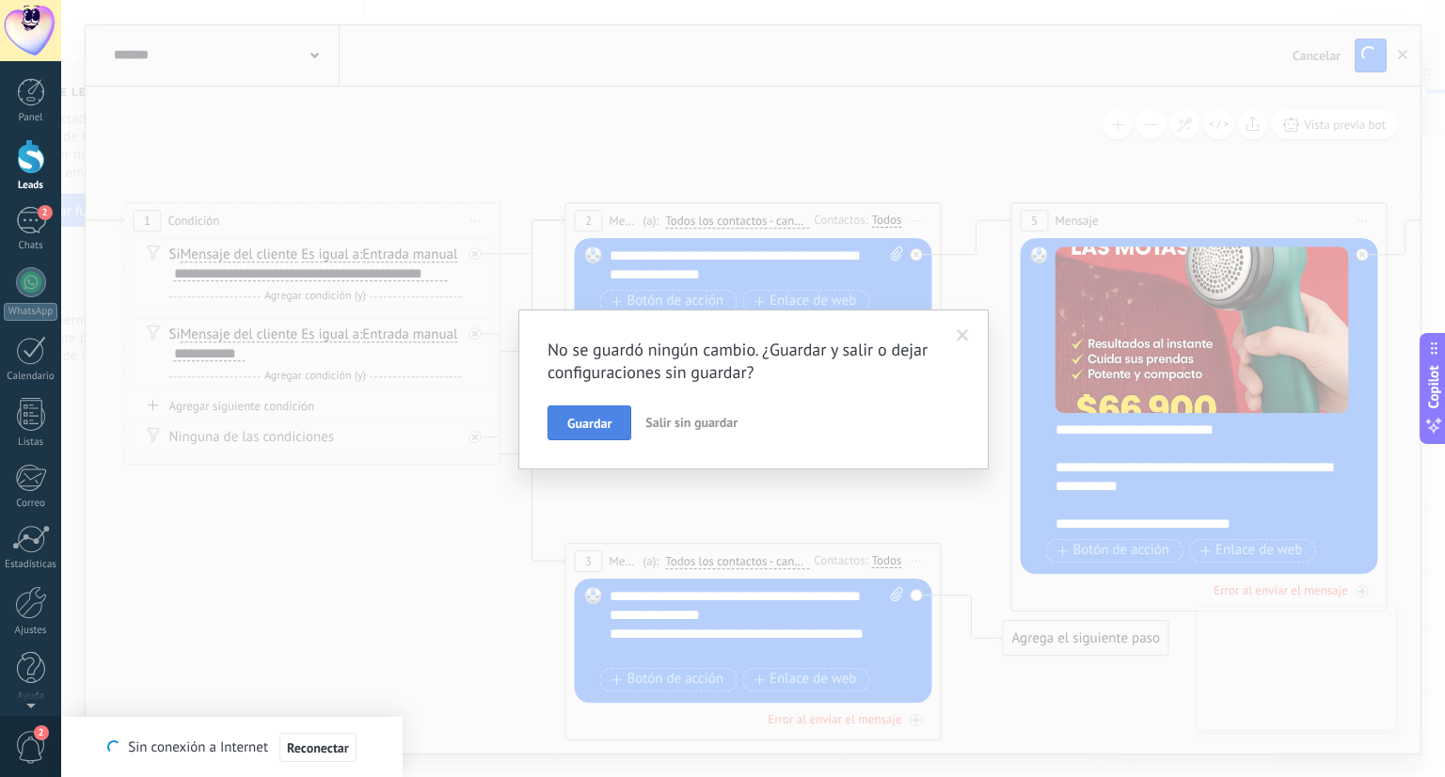
click at [606, 419] on span "Guardar" at bounding box center [589, 423] width 44 height 13
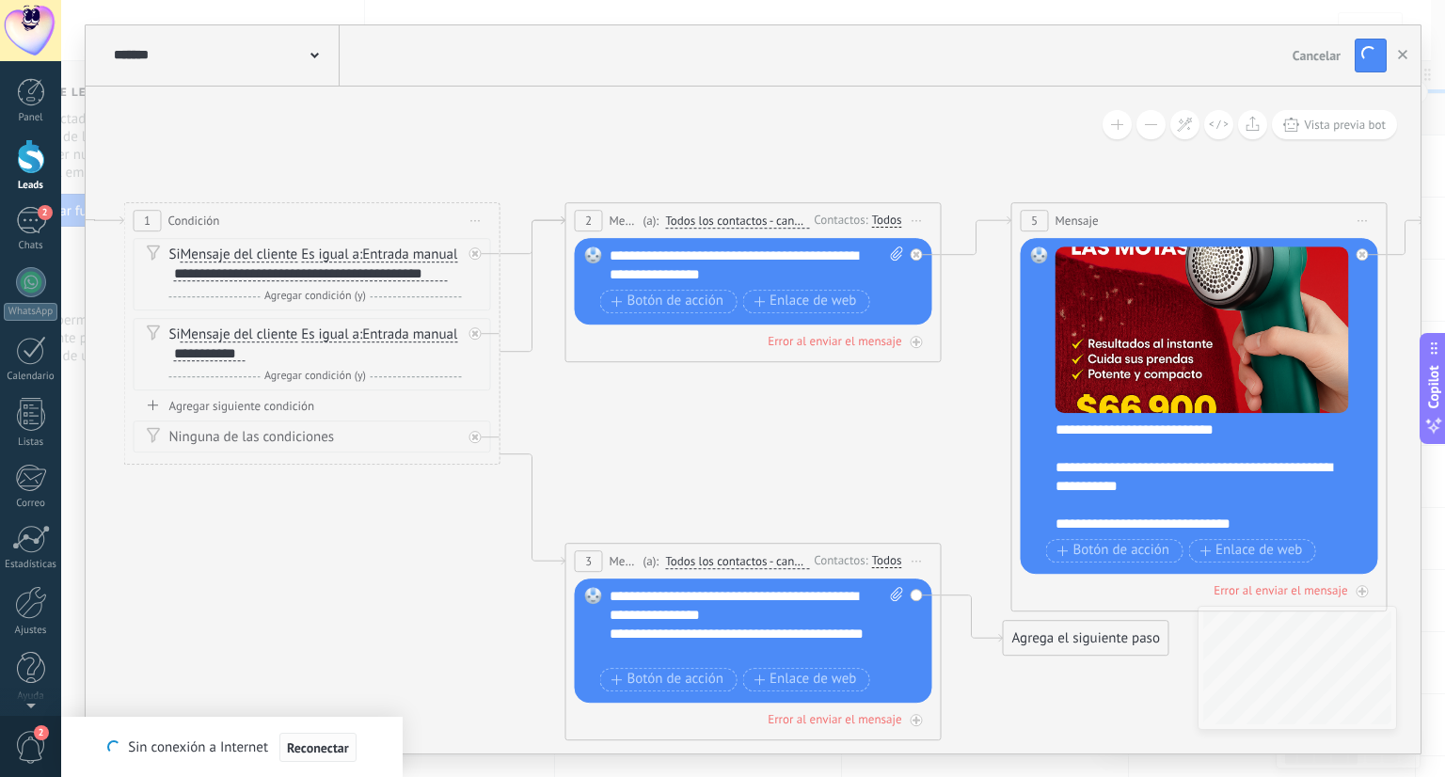
click at [327, 750] on span "Reconectar" at bounding box center [318, 747] width 62 height 13
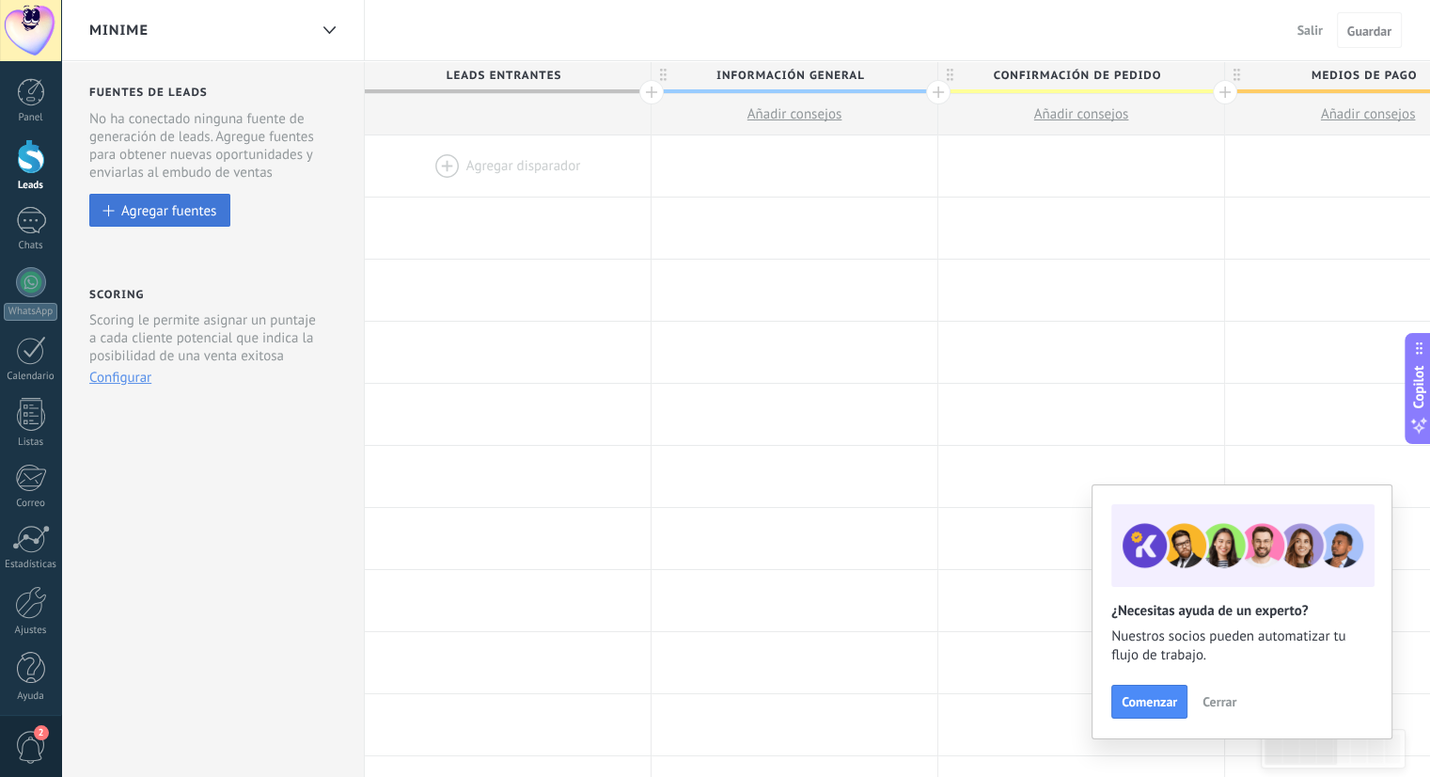
click at [177, 223] on button "Agregar fuentes" at bounding box center [159, 210] width 141 height 33
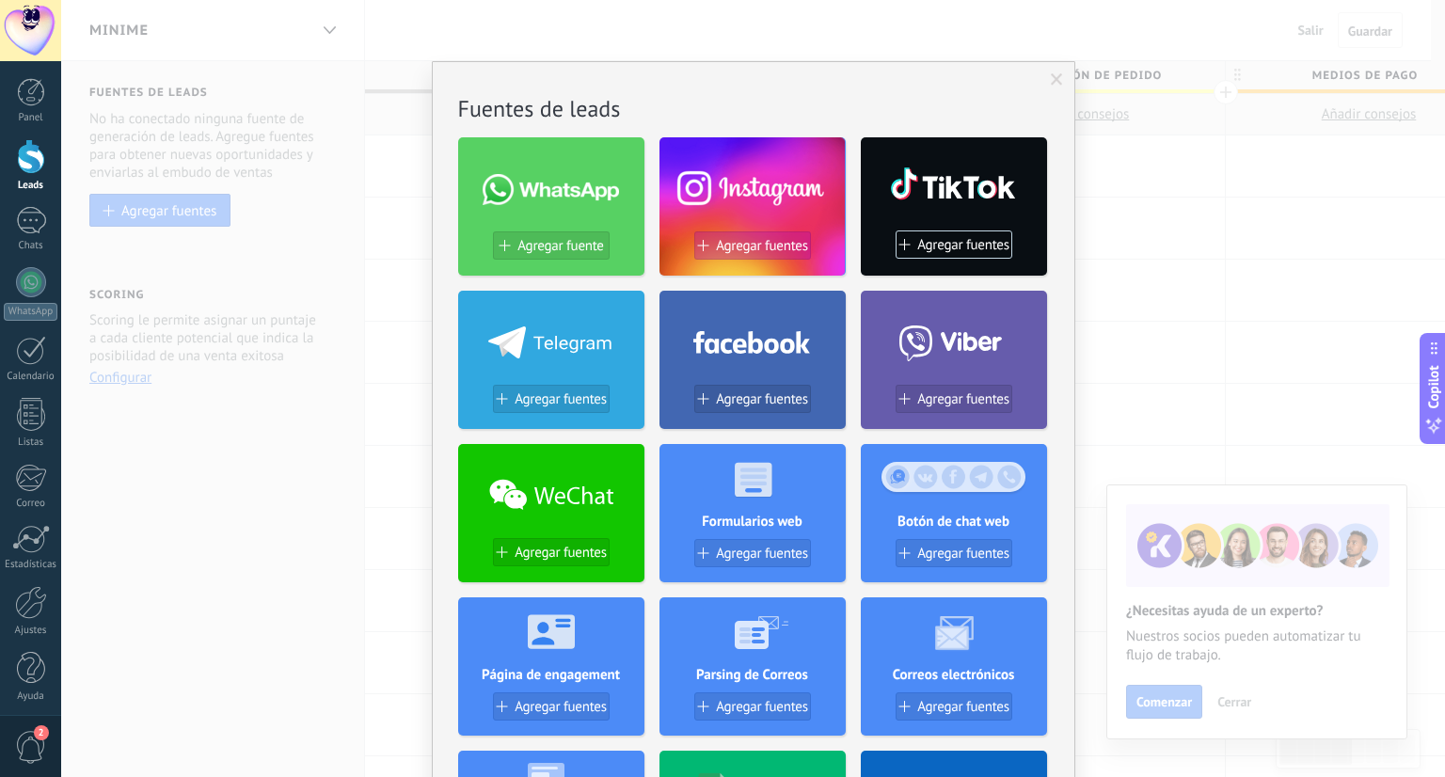
click at [757, 252] on span "Agregar fuentes" at bounding box center [762, 246] width 92 height 16
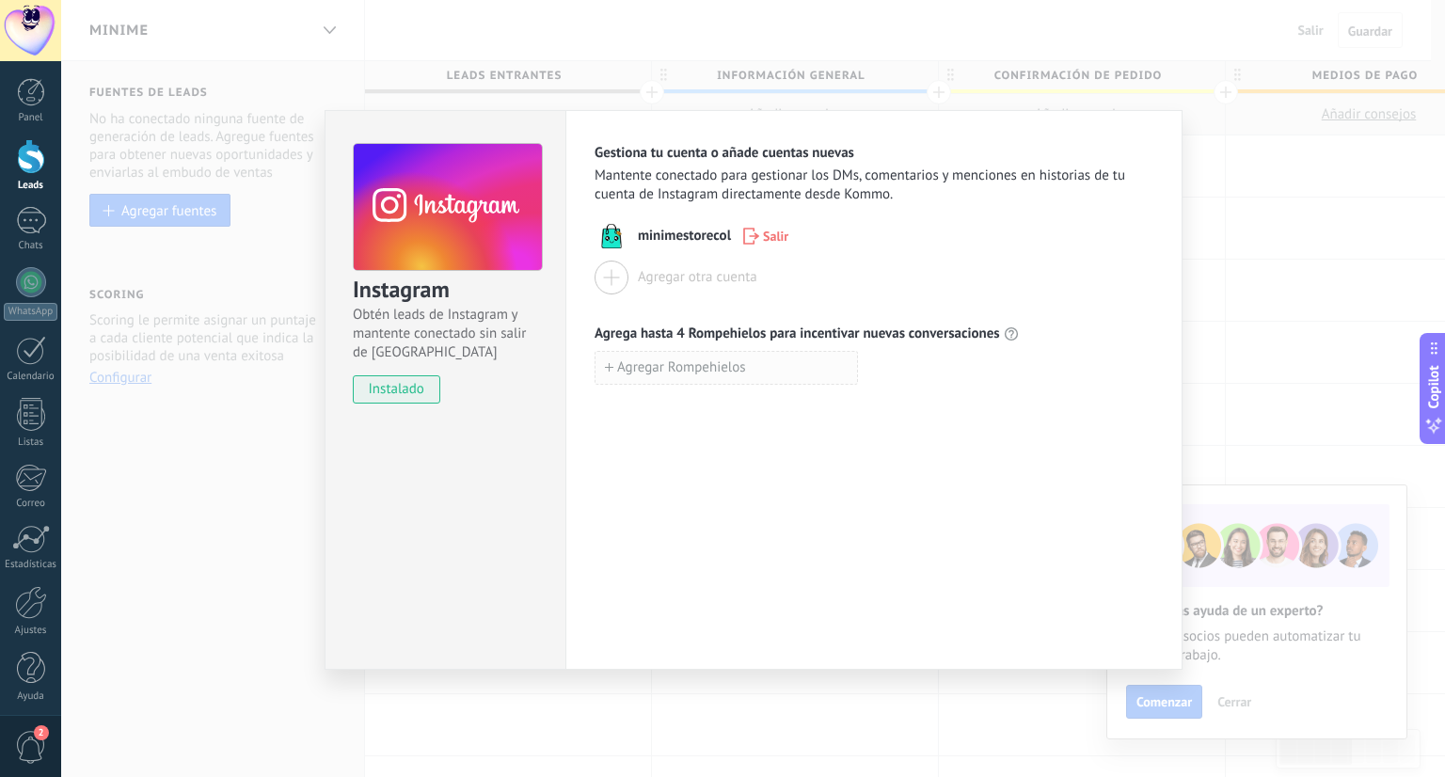
click at [750, 369] on button "Agregar Rompehielos" at bounding box center [725, 368] width 263 height 34
type input "*"
type input "**********"
click at [655, 398] on button "Agregar Rompehielos" at bounding box center [725, 409] width 263 height 34
type input "**********"
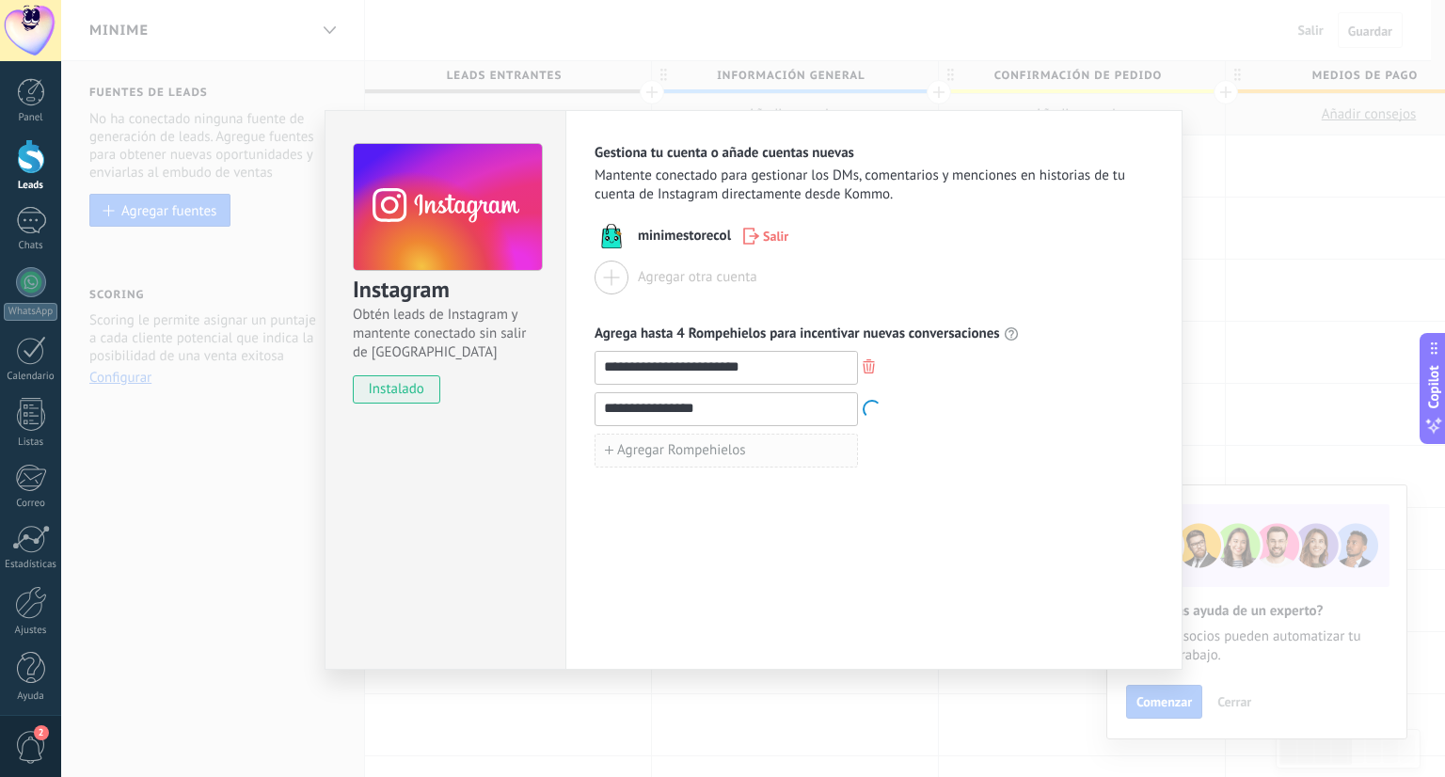
click at [688, 454] on span "Agregar Rompehielos" at bounding box center [681, 450] width 129 height 13
click at [757, 449] on input "**********" at bounding box center [725, 449] width 261 height 30
type input "**********"
click at [868, 483] on div "Agregar Rompehielos" at bounding box center [873, 492] width 559 height 34
click at [1208, 223] on div "**********" at bounding box center [752, 388] width 1383 height 777
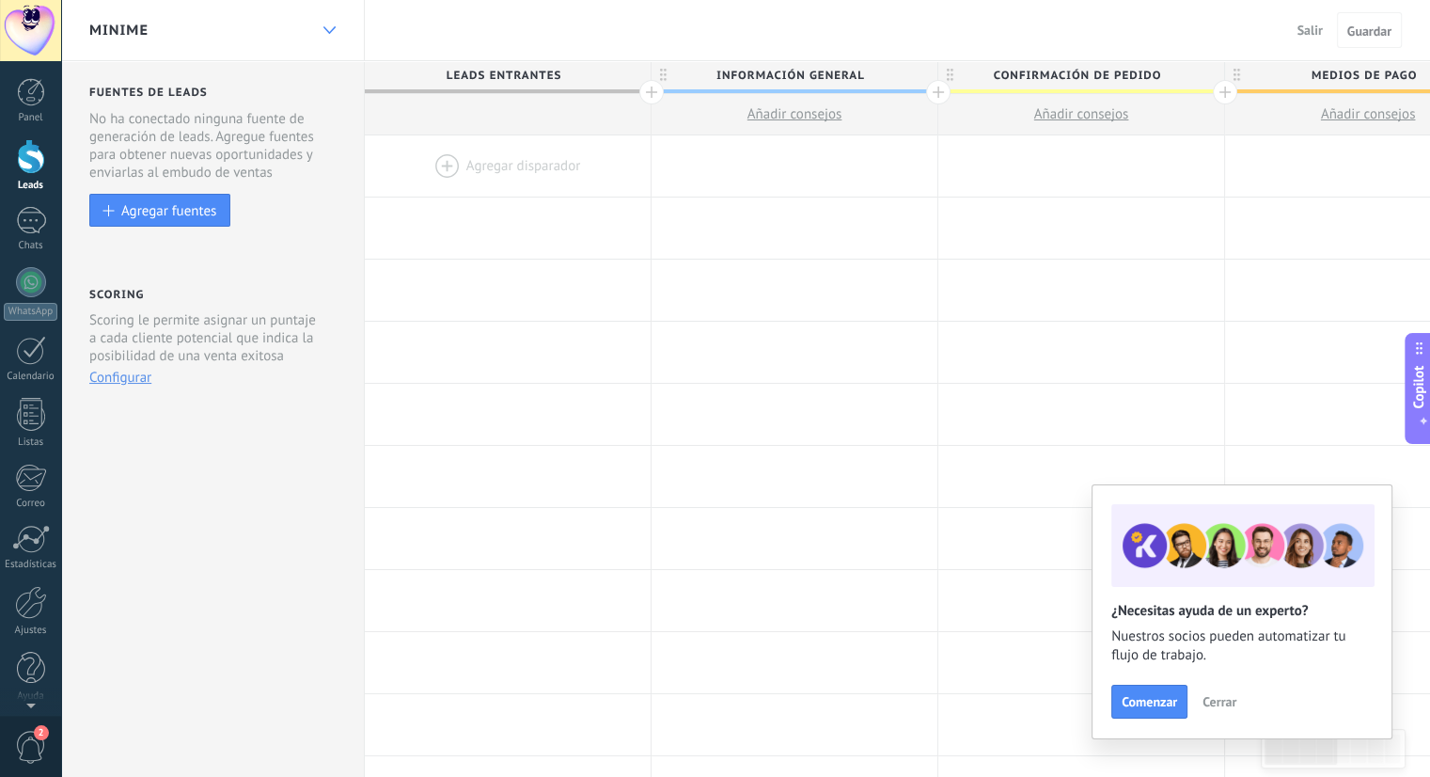
click at [324, 31] on icon at bounding box center [330, 30] width 12 height 8
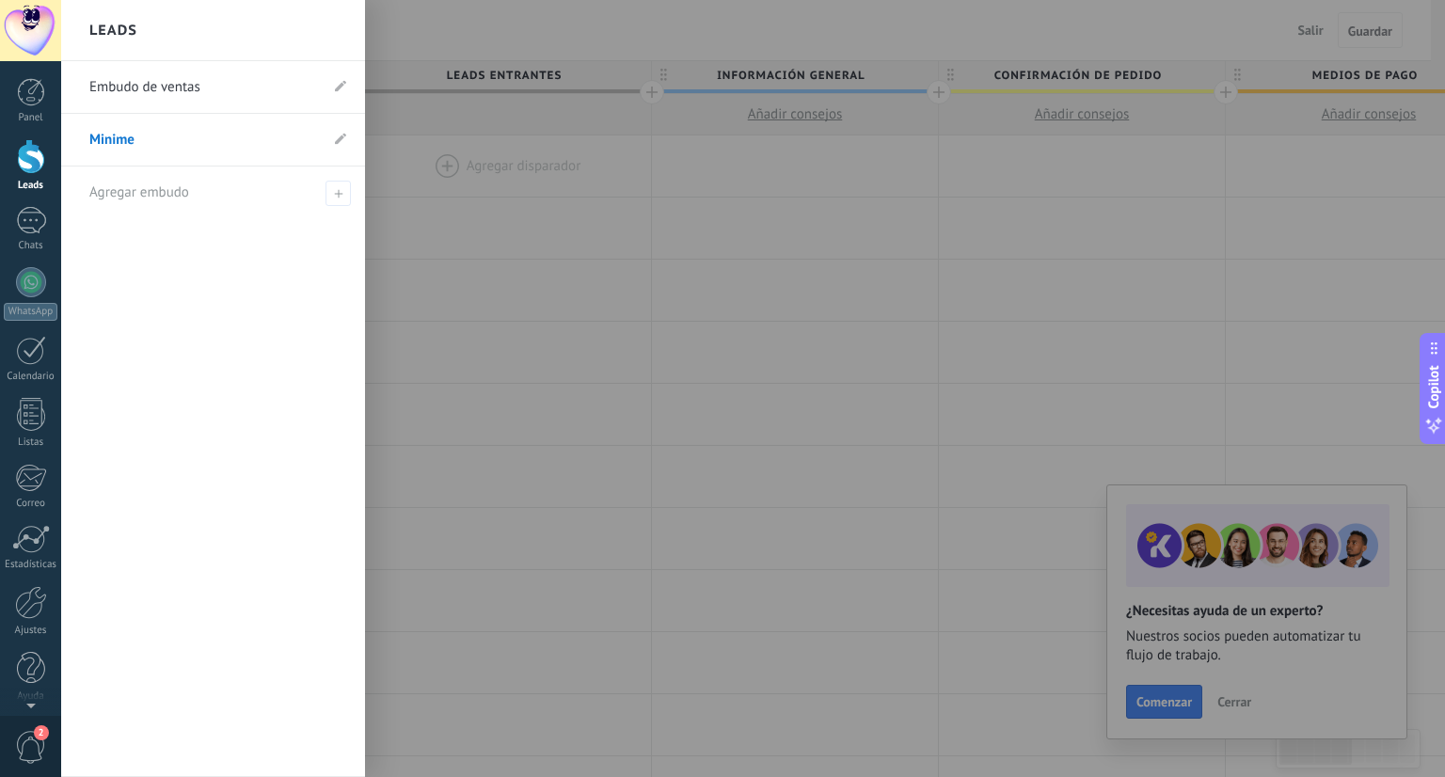
click at [193, 84] on link "Embudo de ventas" at bounding box center [203, 87] width 229 height 53
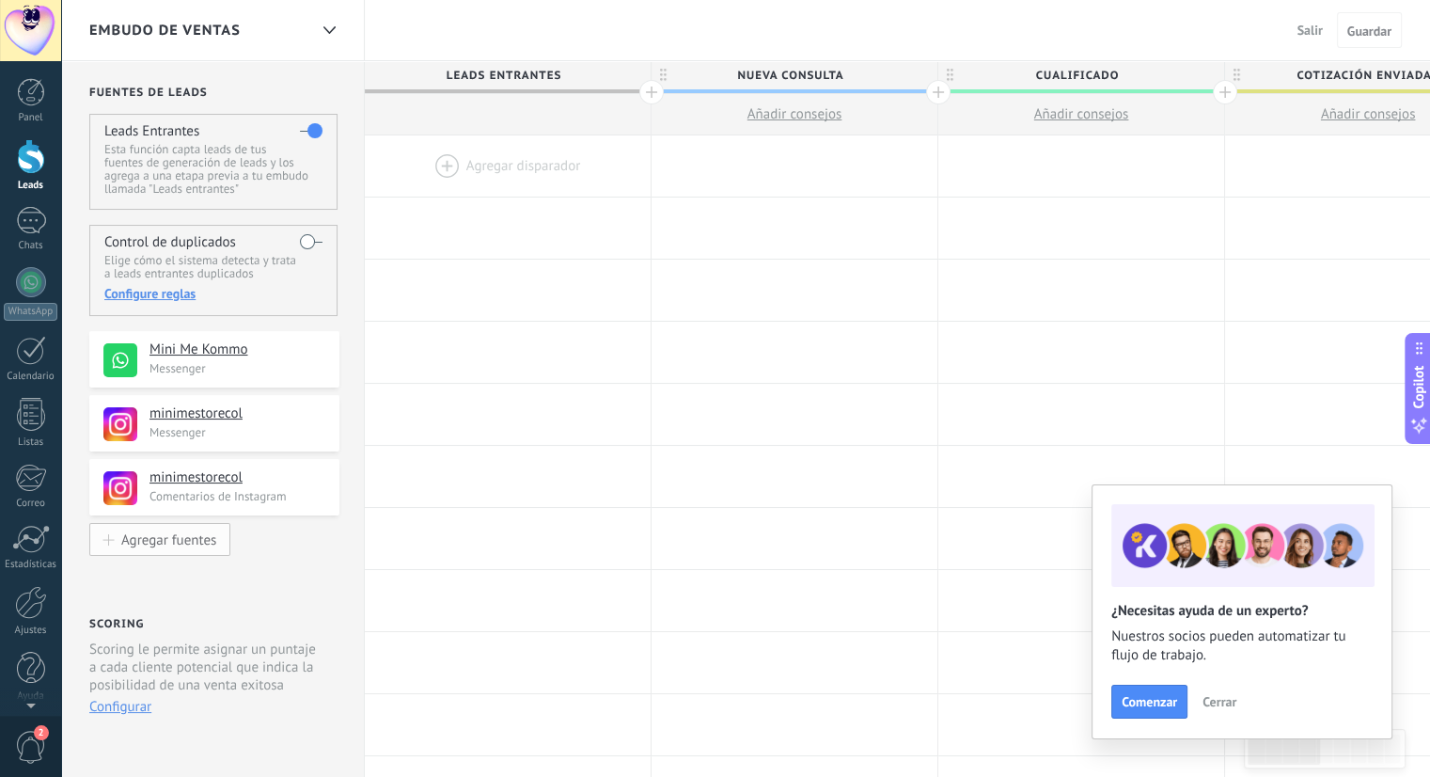
click at [189, 543] on div "Agregar fuentes" at bounding box center [168, 539] width 95 height 16
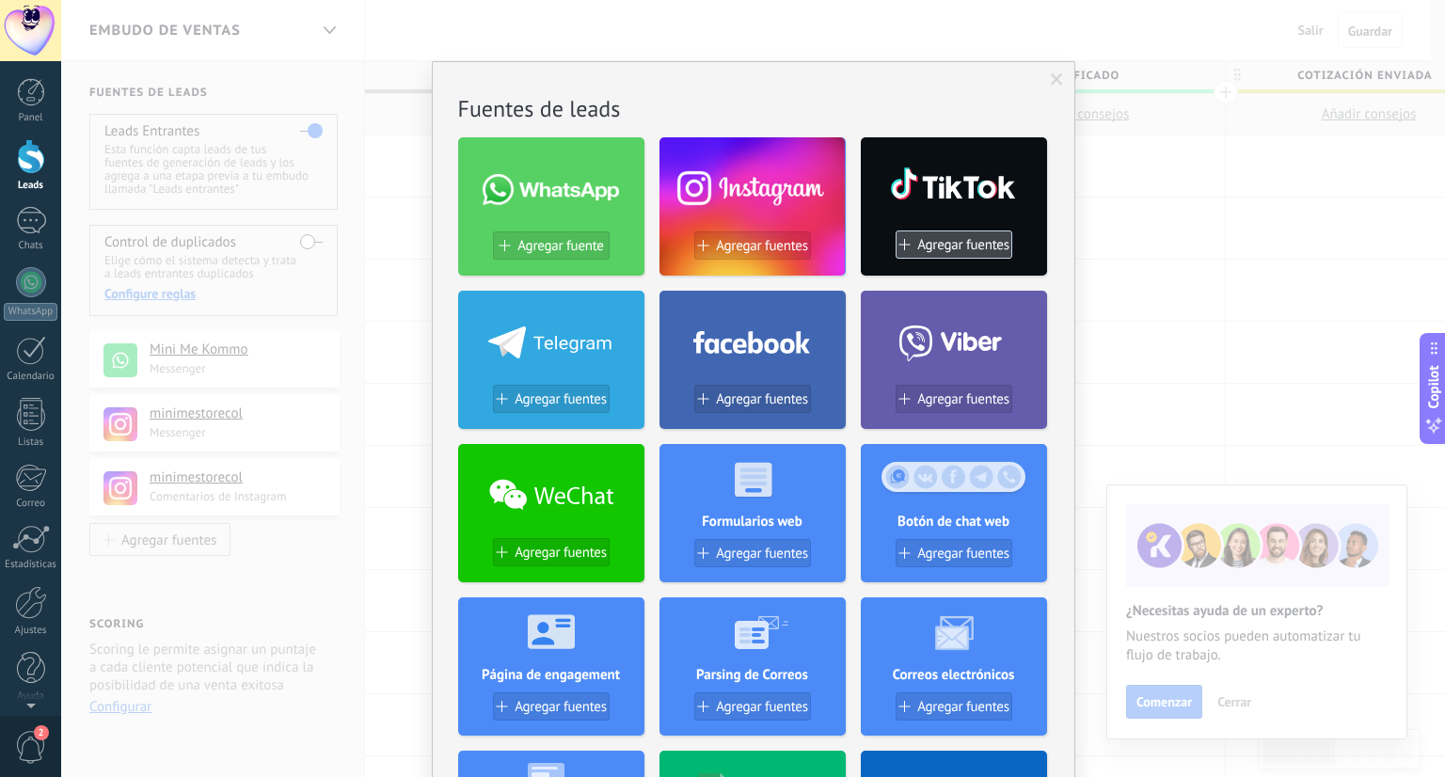
click at [967, 237] on span "Agregar fuentes" at bounding box center [963, 245] width 92 height 16
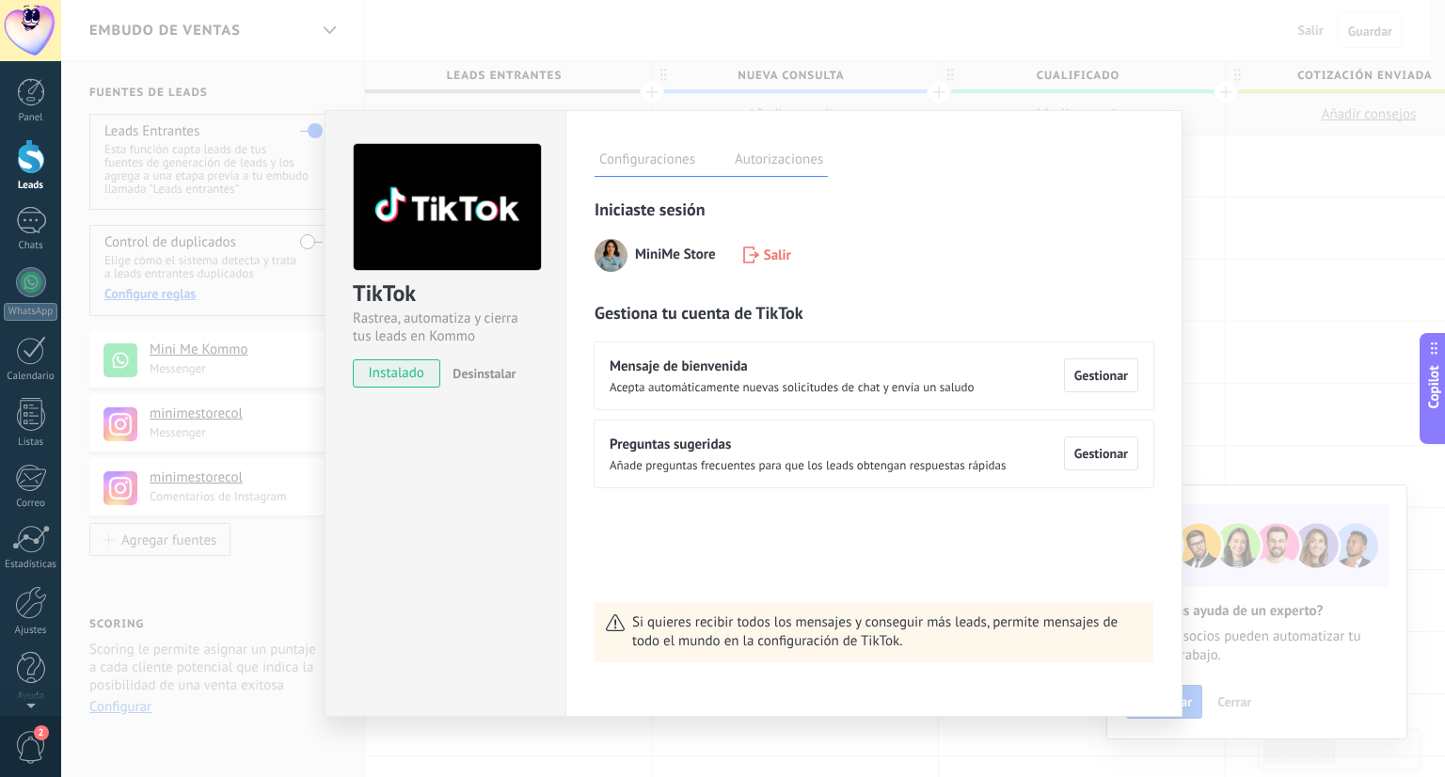
click at [798, 164] on label "Autorizaciones" at bounding box center [779, 162] width 98 height 27
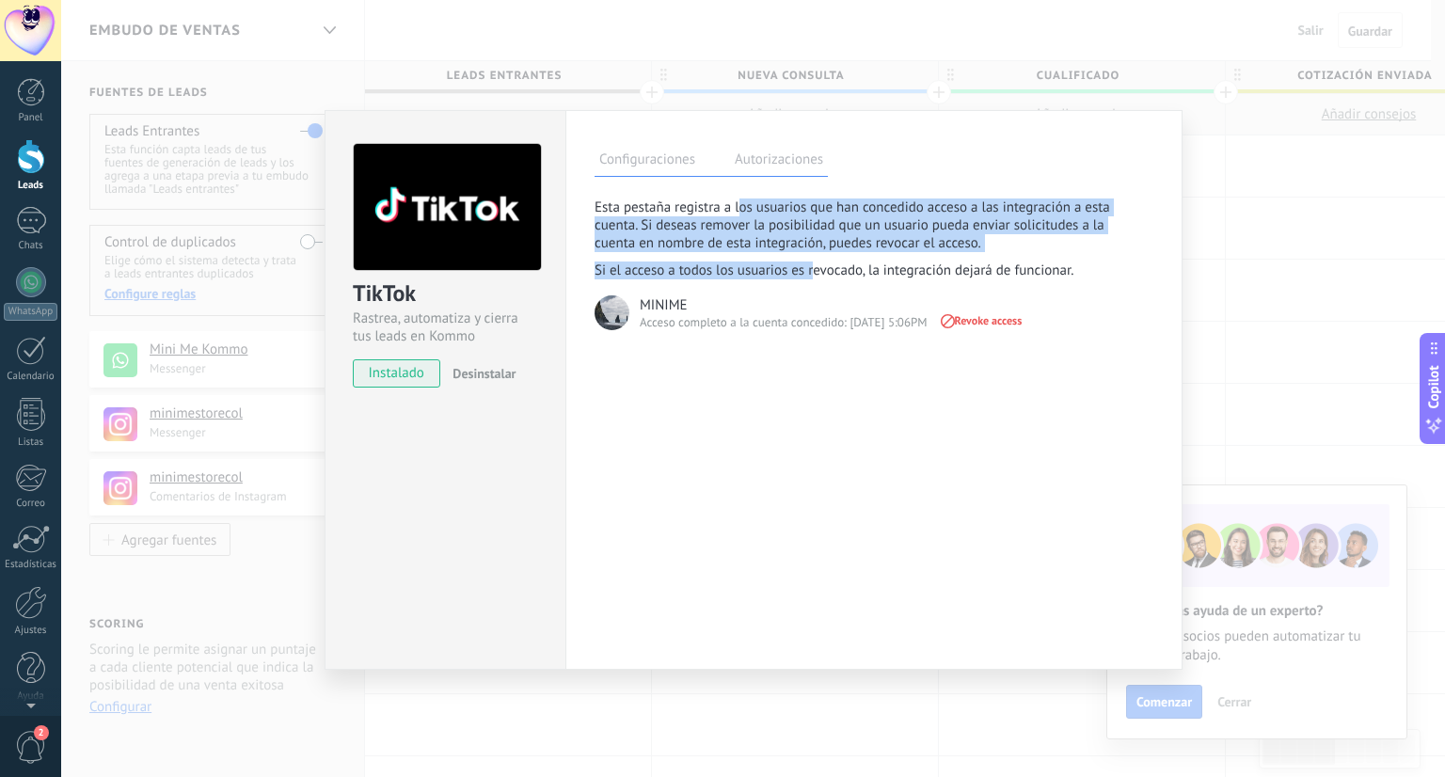
drag, startPoint x: 738, startPoint y: 199, endPoint x: 811, endPoint y: 267, distance: 99.1
click at [811, 267] on div "Esta pestaña registra a los usuarios que han concedido acceso a las integración…" at bounding box center [856, 238] width 525 height 81
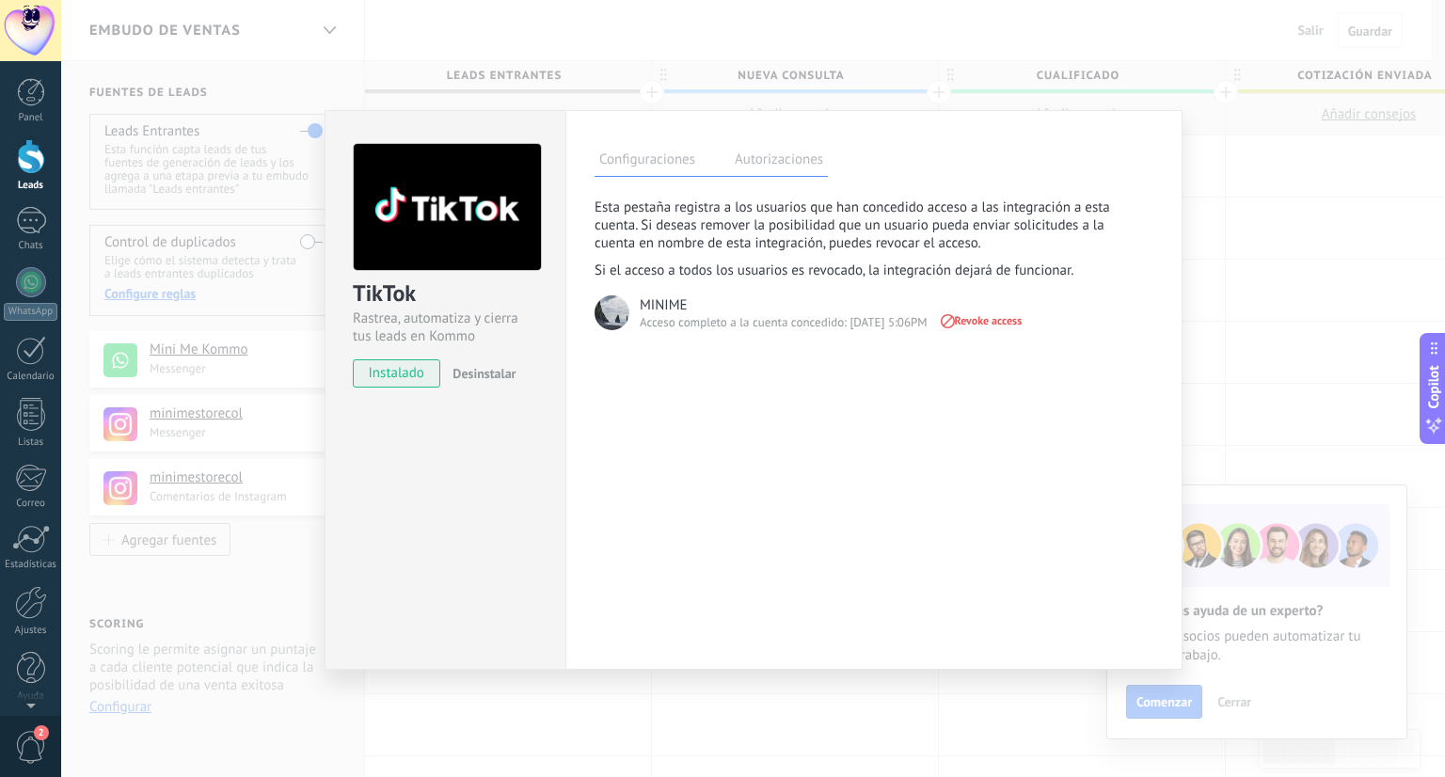
click at [679, 158] on label "Configuraciones" at bounding box center [646, 162] width 105 height 27
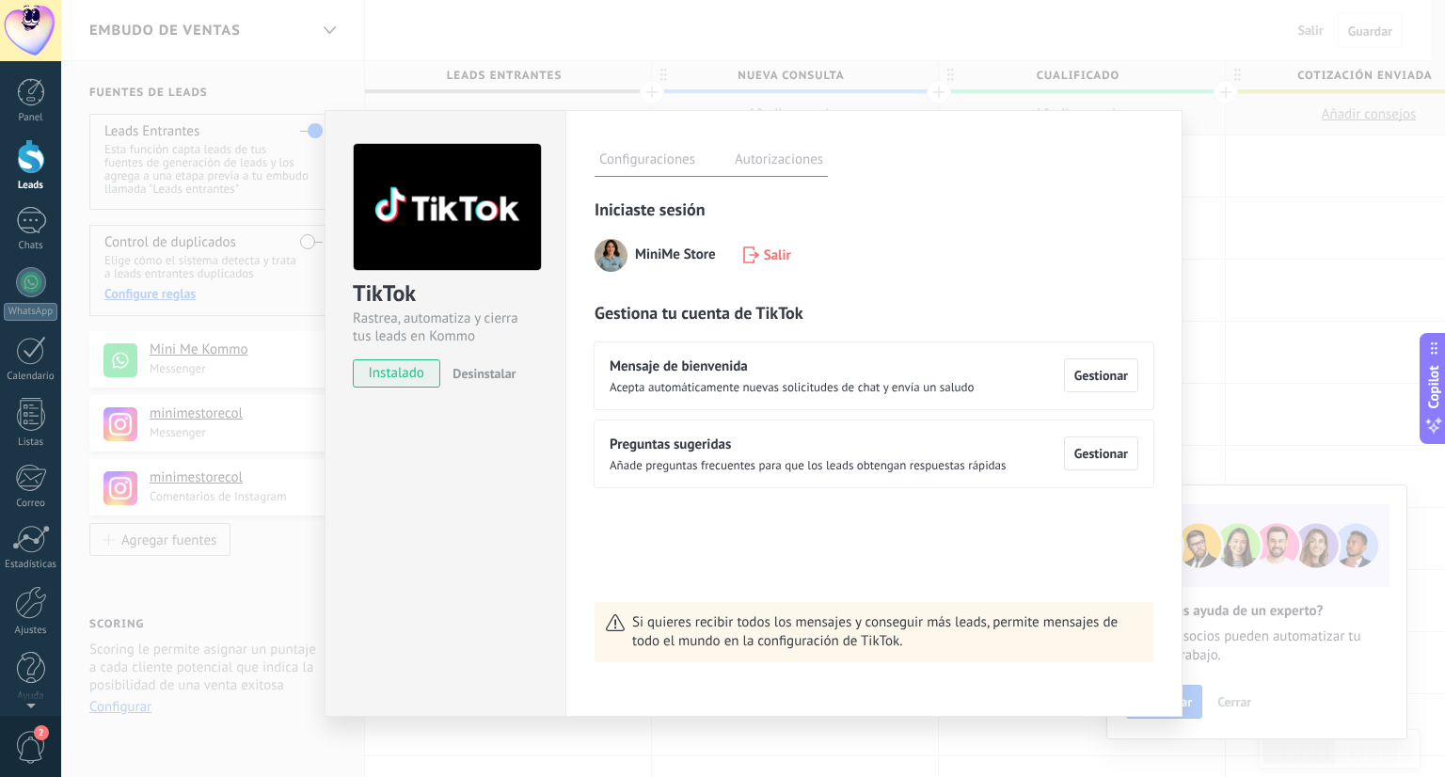
click at [1261, 213] on div "TikTok Rastrea, automatiza y cierra tus leads en Kommo instalado Desinstalar Co…" at bounding box center [752, 388] width 1383 height 777
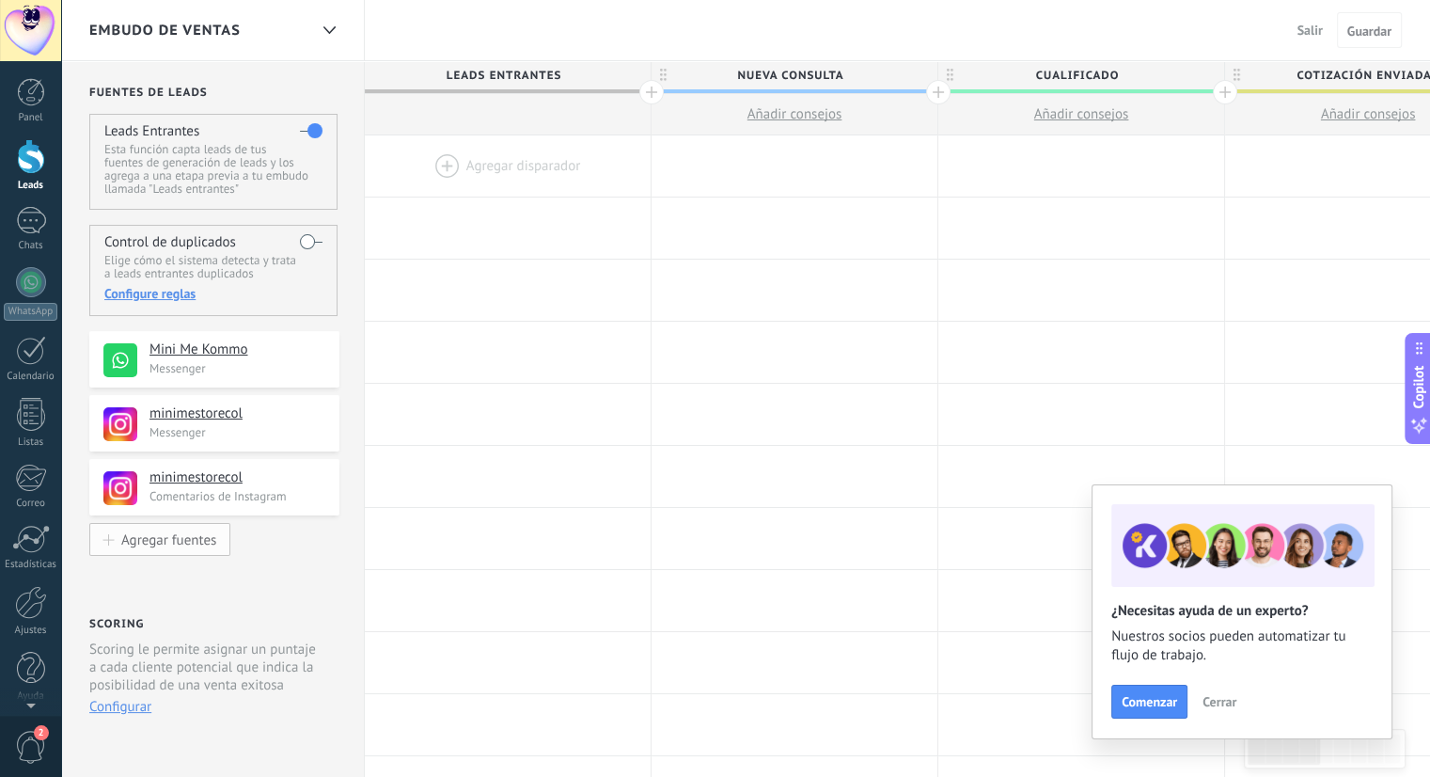
click at [188, 545] on div "Agregar fuentes" at bounding box center [168, 539] width 95 height 16
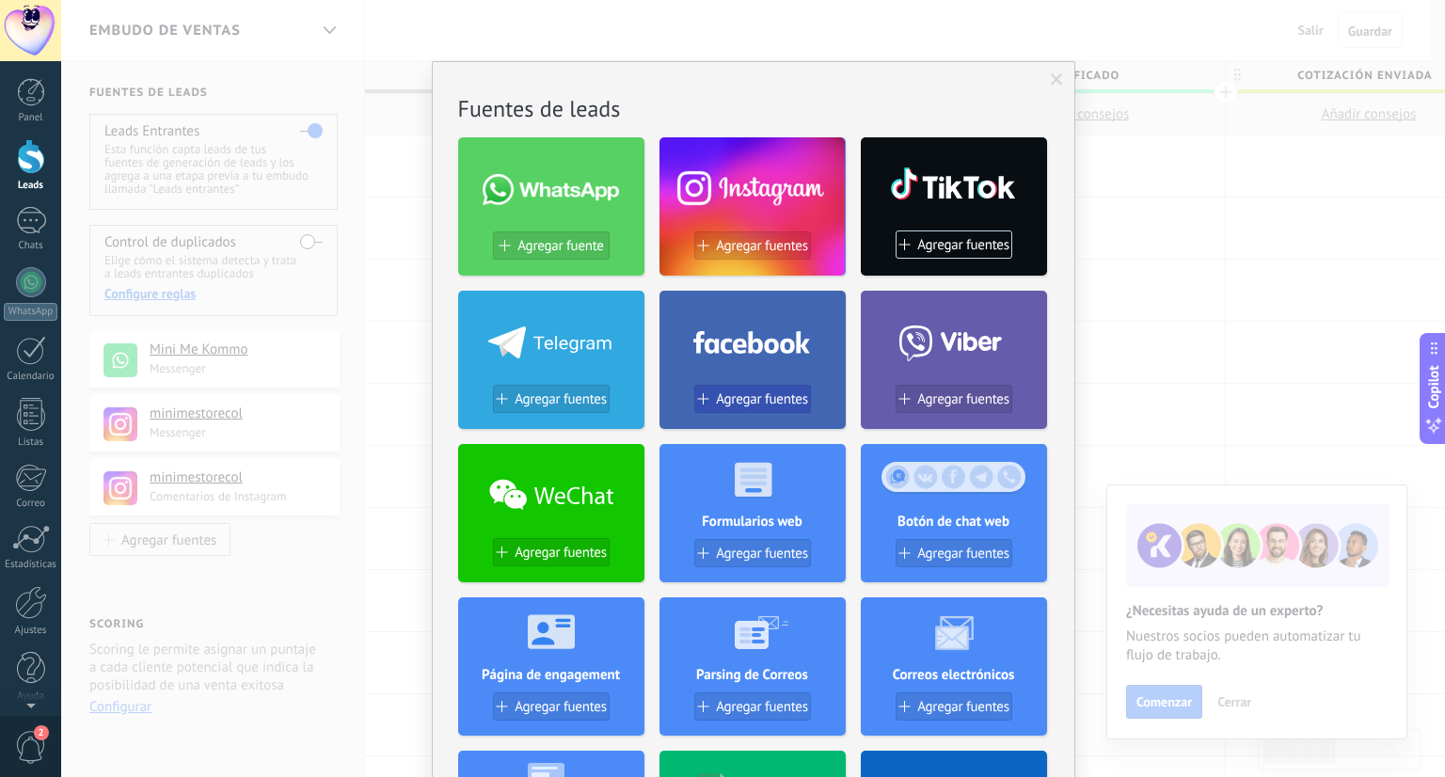
click at [750, 400] on span "Agregar fuentes" at bounding box center [762, 399] width 92 height 16
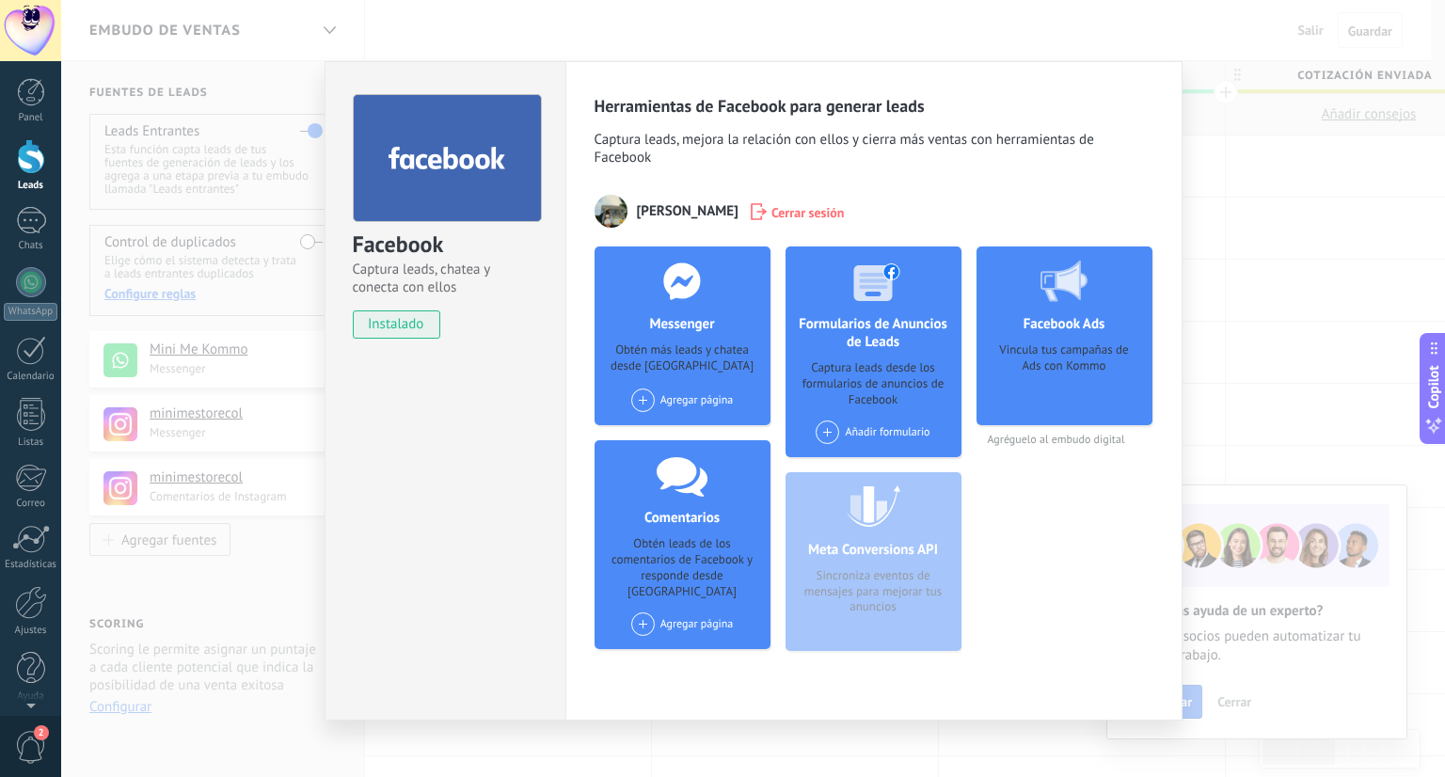
click at [1227, 193] on div "Facebook Captura leads, chatea y conecta con ellos instalado Desinstalar Herram…" at bounding box center [752, 388] width 1383 height 777
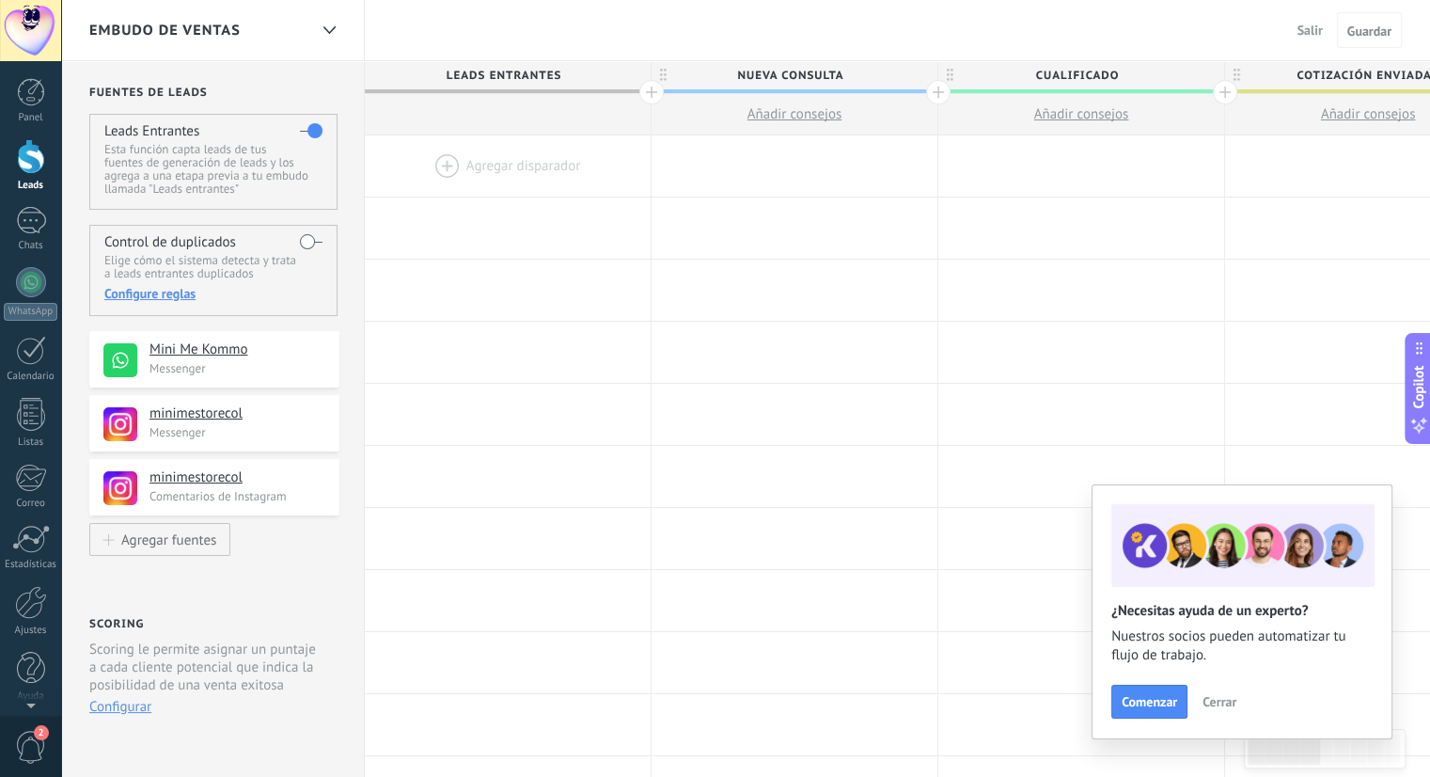
click at [448, 163] on div at bounding box center [508, 165] width 286 height 61
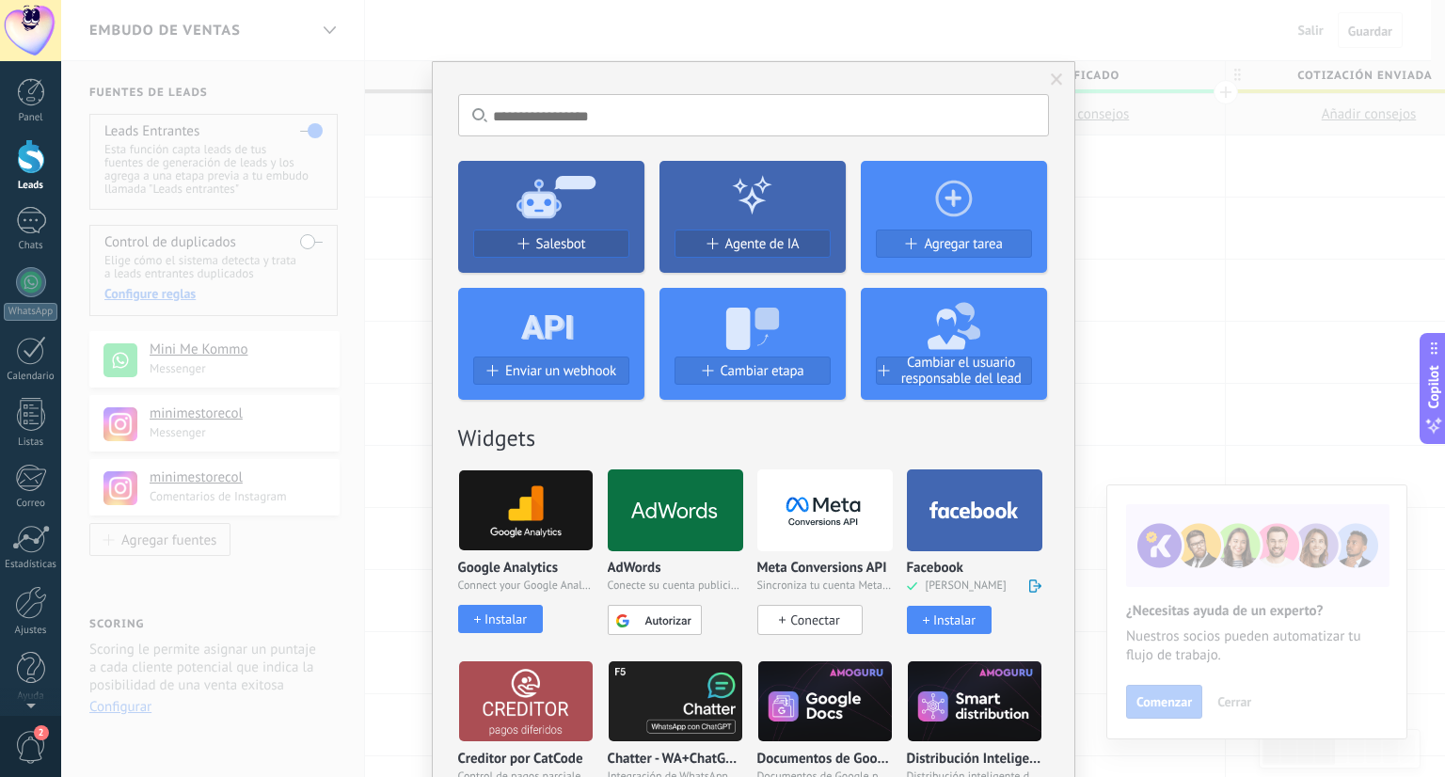
click at [1131, 246] on div "No hay resultados Salesbot Agente de IA Agregar tarea Enviar un webhook Cambiar…" at bounding box center [752, 388] width 1383 height 777
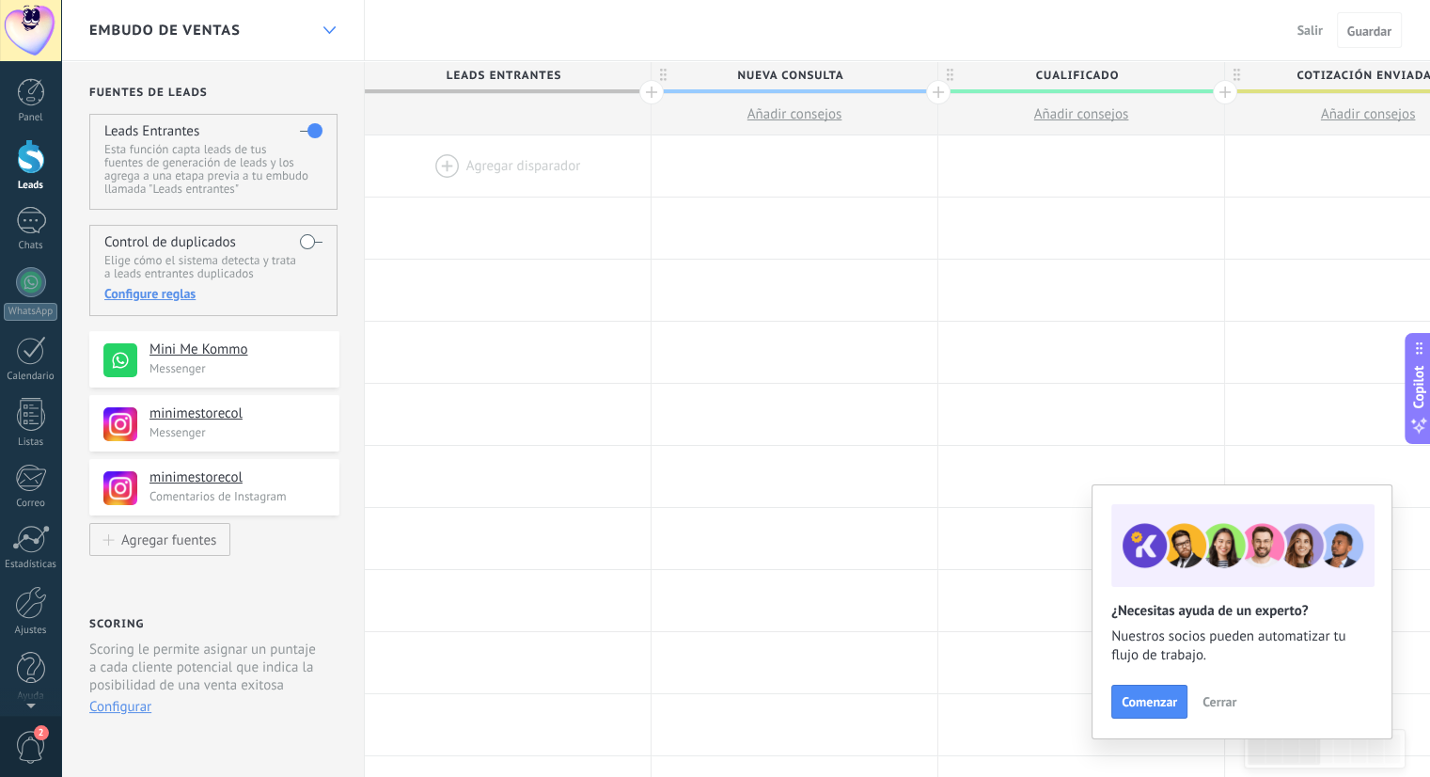
click at [325, 26] on icon at bounding box center [330, 30] width 12 height 8
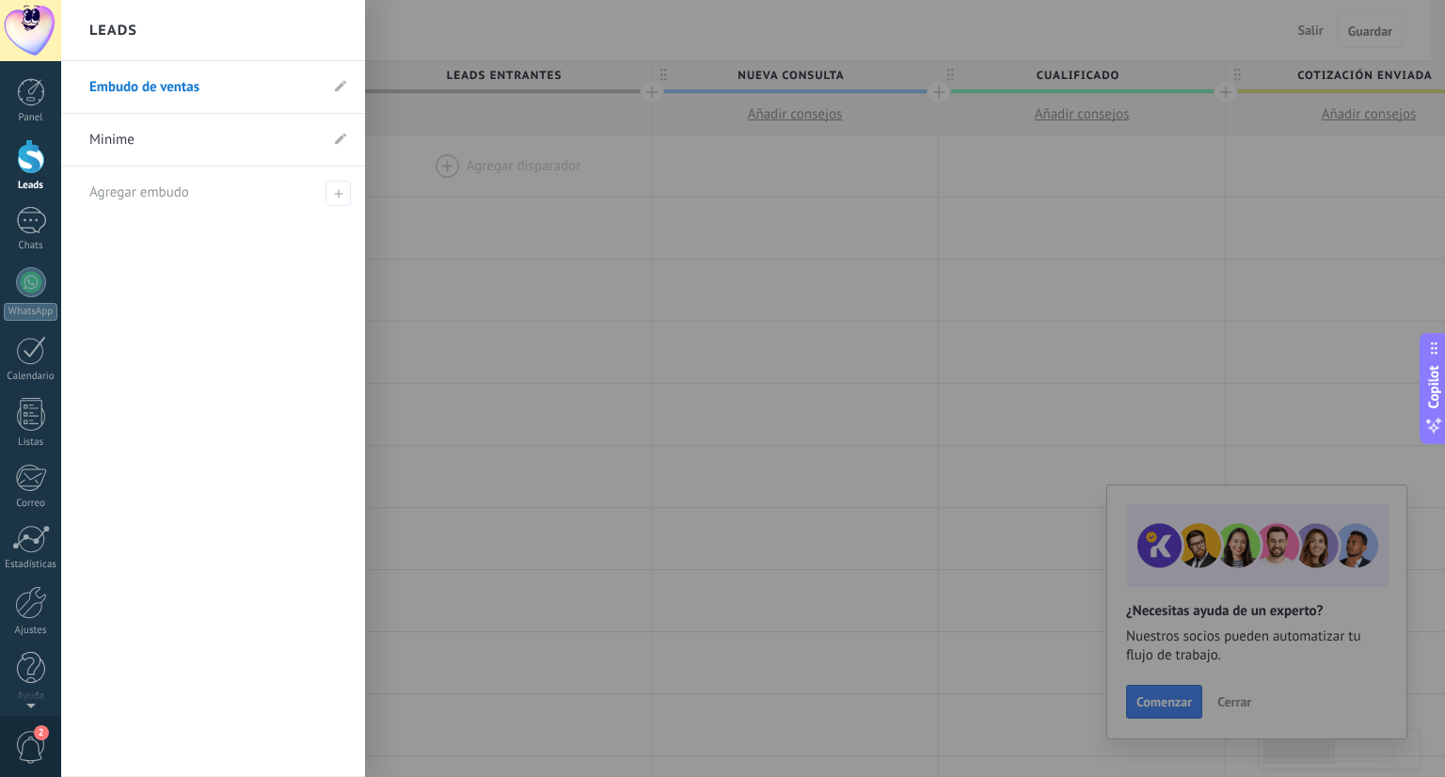
click at [125, 140] on link "Minime" at bounding box center [203, 140] width 229 height 53
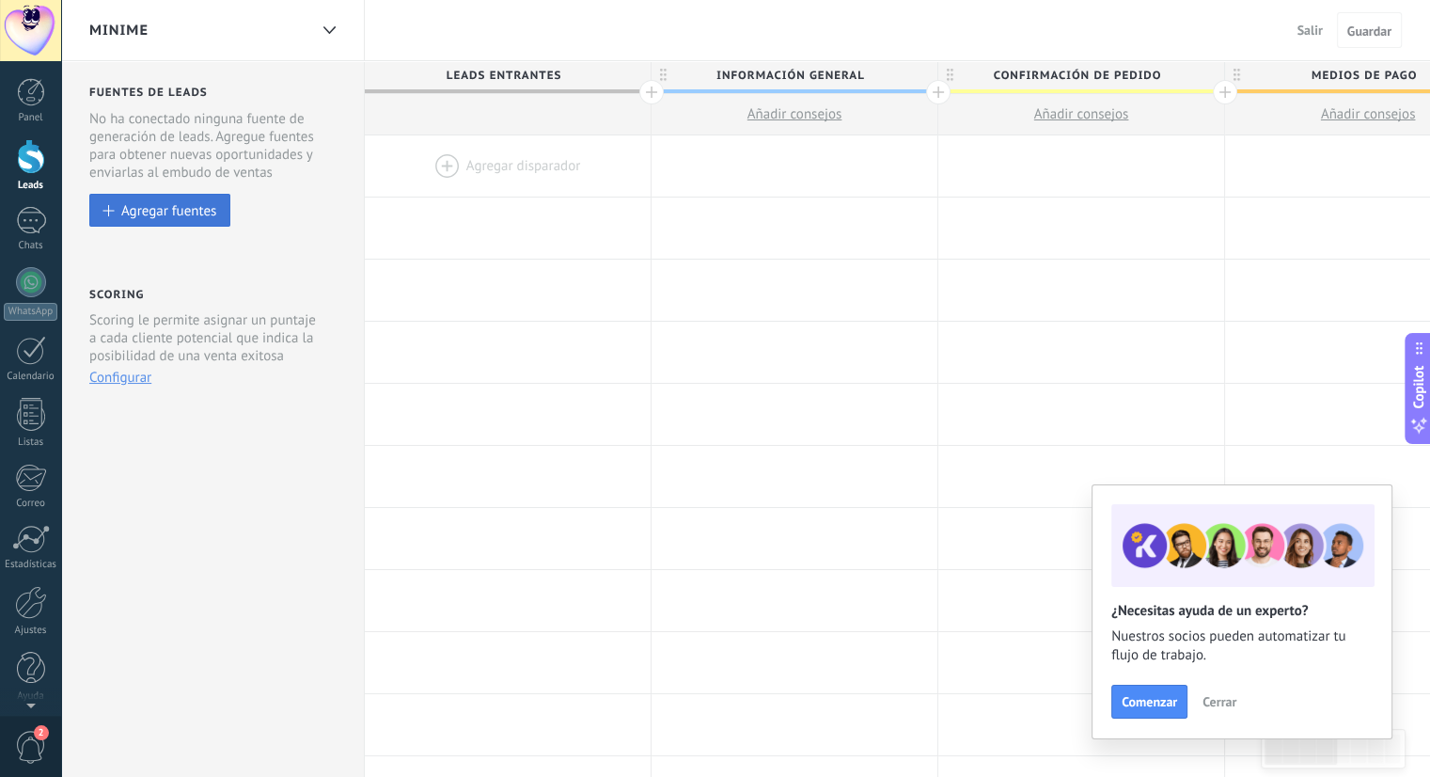
click at [165, 218] on div "Agregar fuentes" at bounding box center [168, 210] width 95 height 16
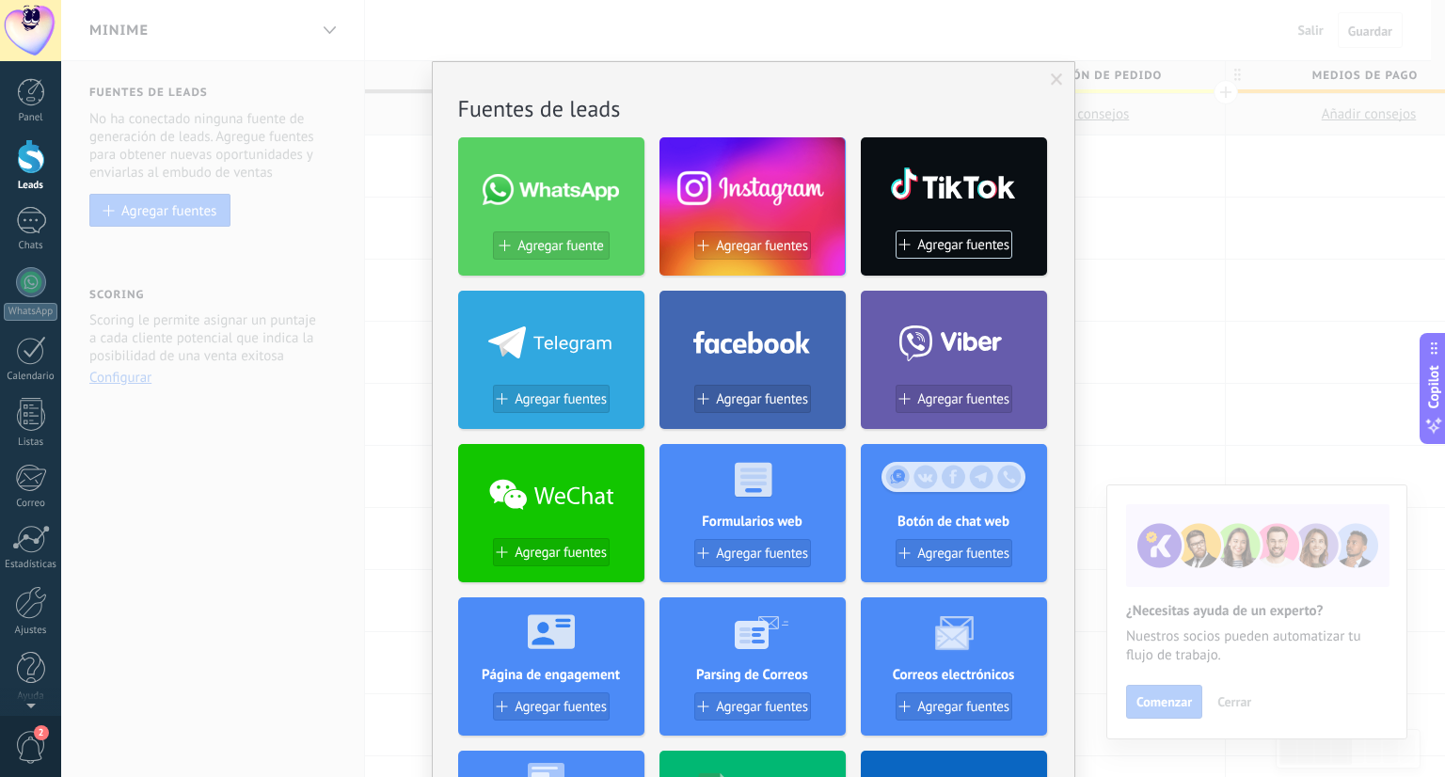
click at [1051, 80] on span at bounding box center [1057, 79] width 12 height 13
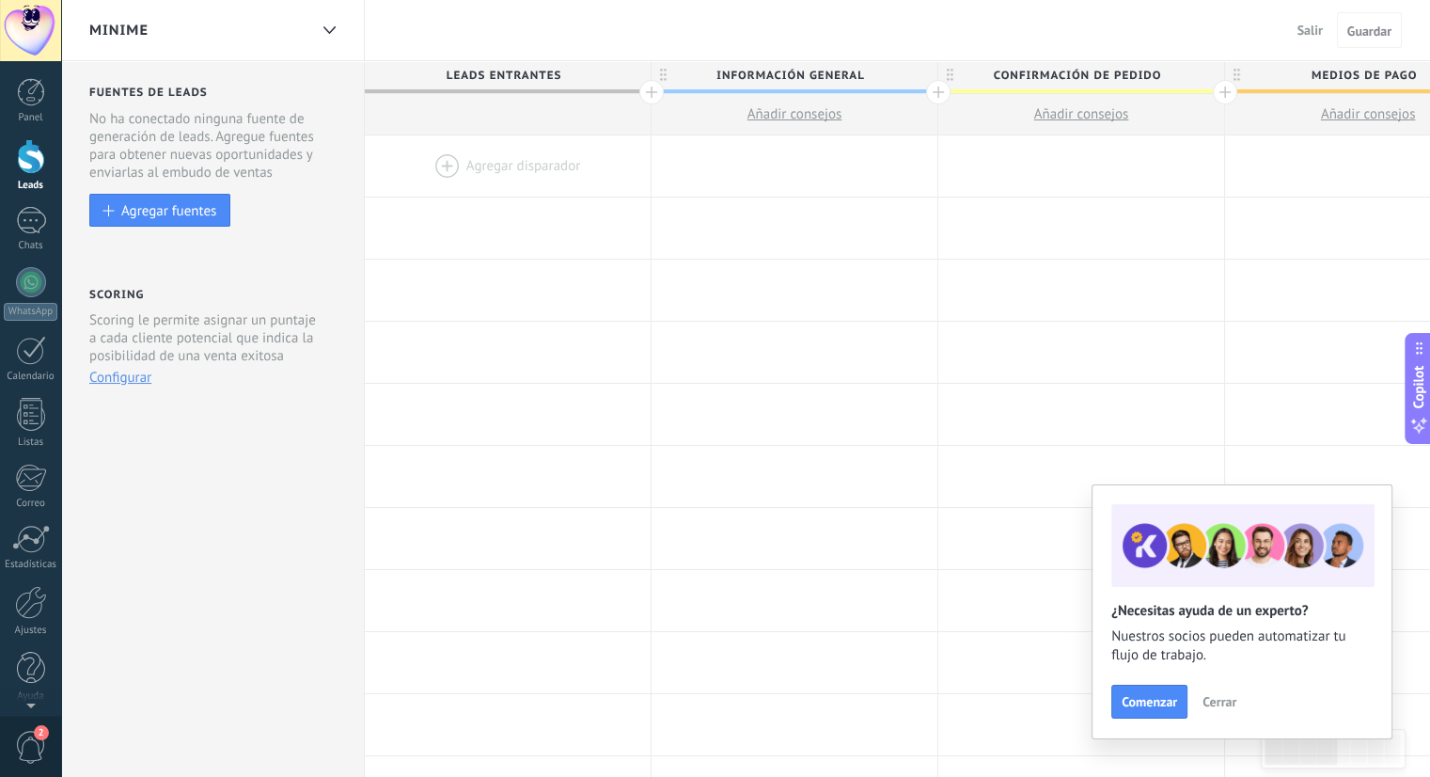
click at [466, 159] on div at bounding box center [508, 165] width 286 height 61
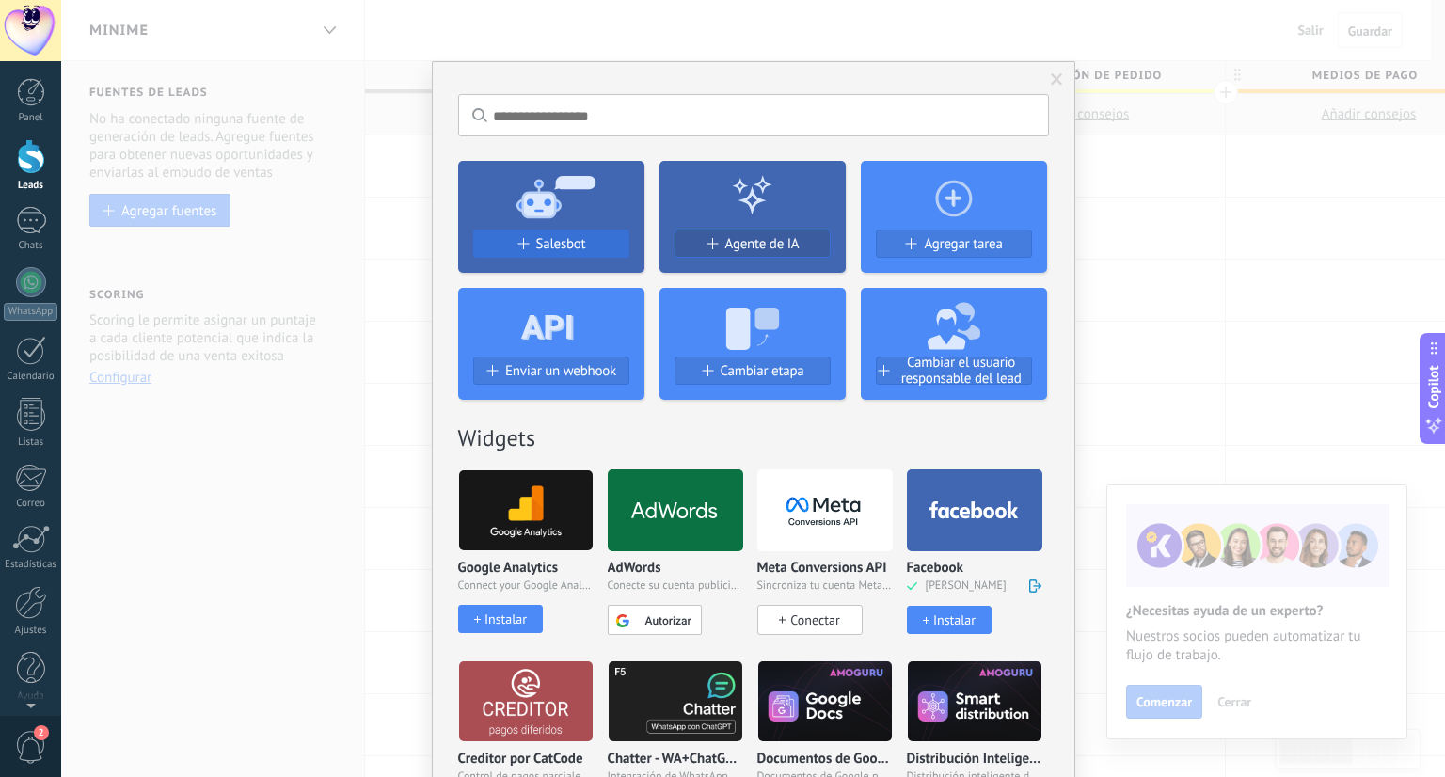
click at [570, 240] on span "Salesbot" at bounding box center [561, 244] width 50 height 16
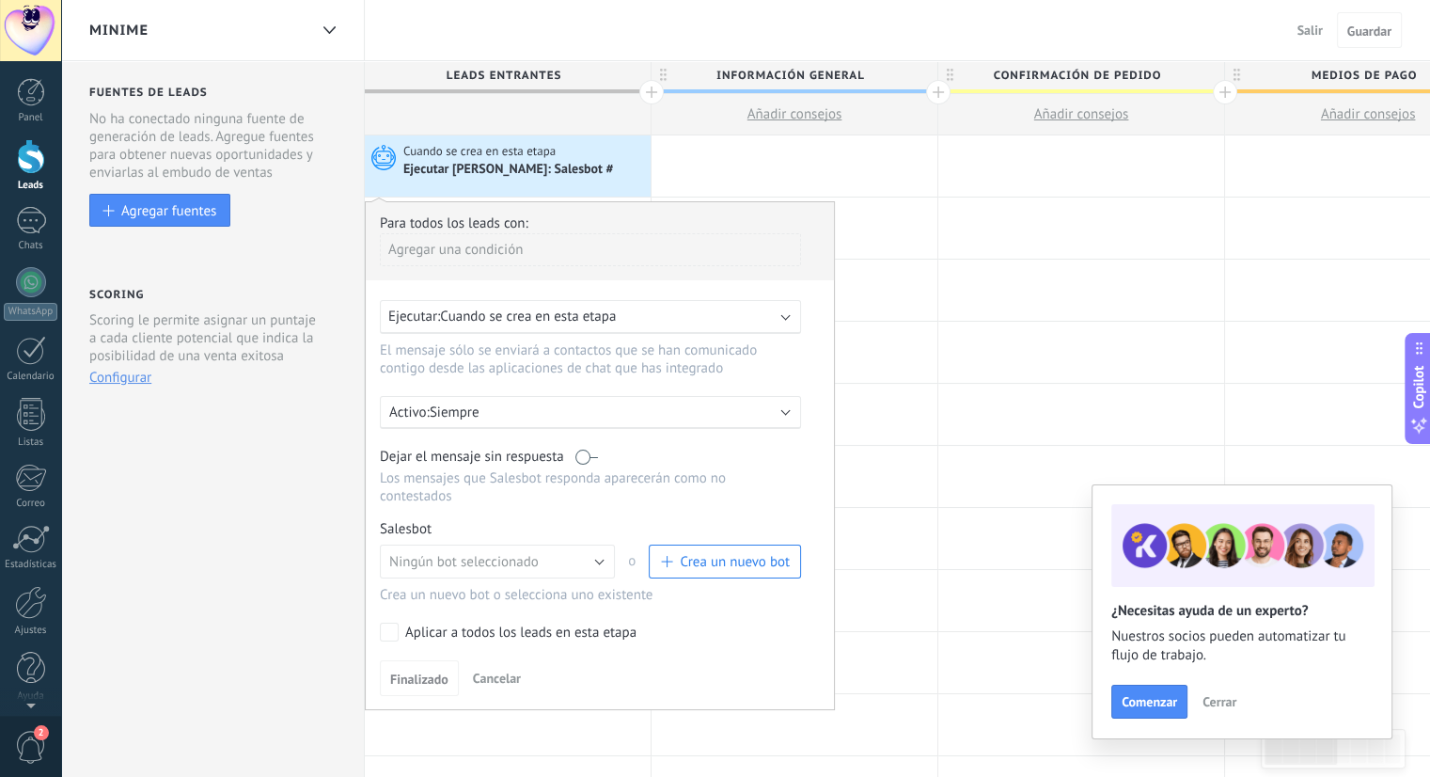
click at [737, 552] on button "Crea un nuevo bot" at bounding box center [725, 562] width 152 height 34
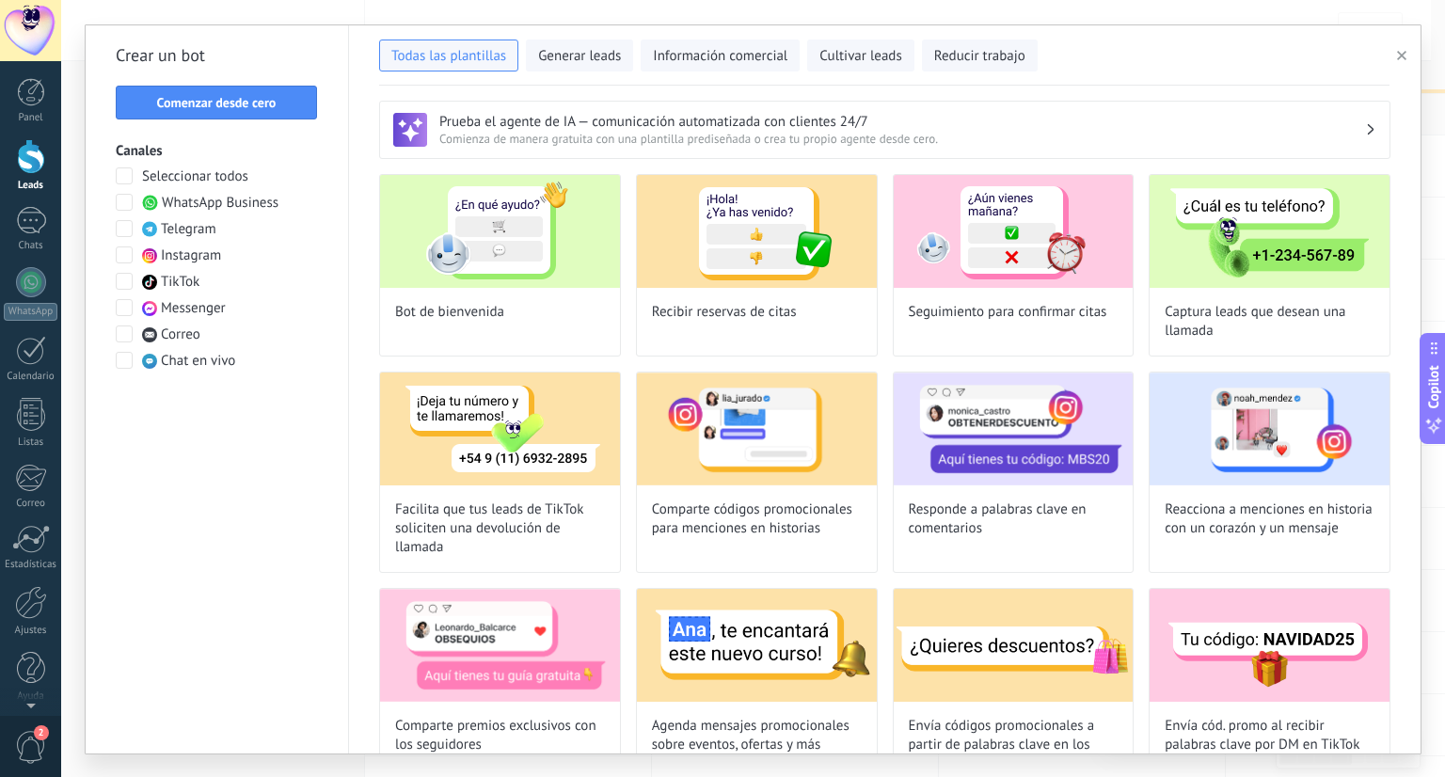
type input "**********"
click at [297, 111] on button "Comenzar desde cero" at bounding box center [216, 103] width 201 height 34
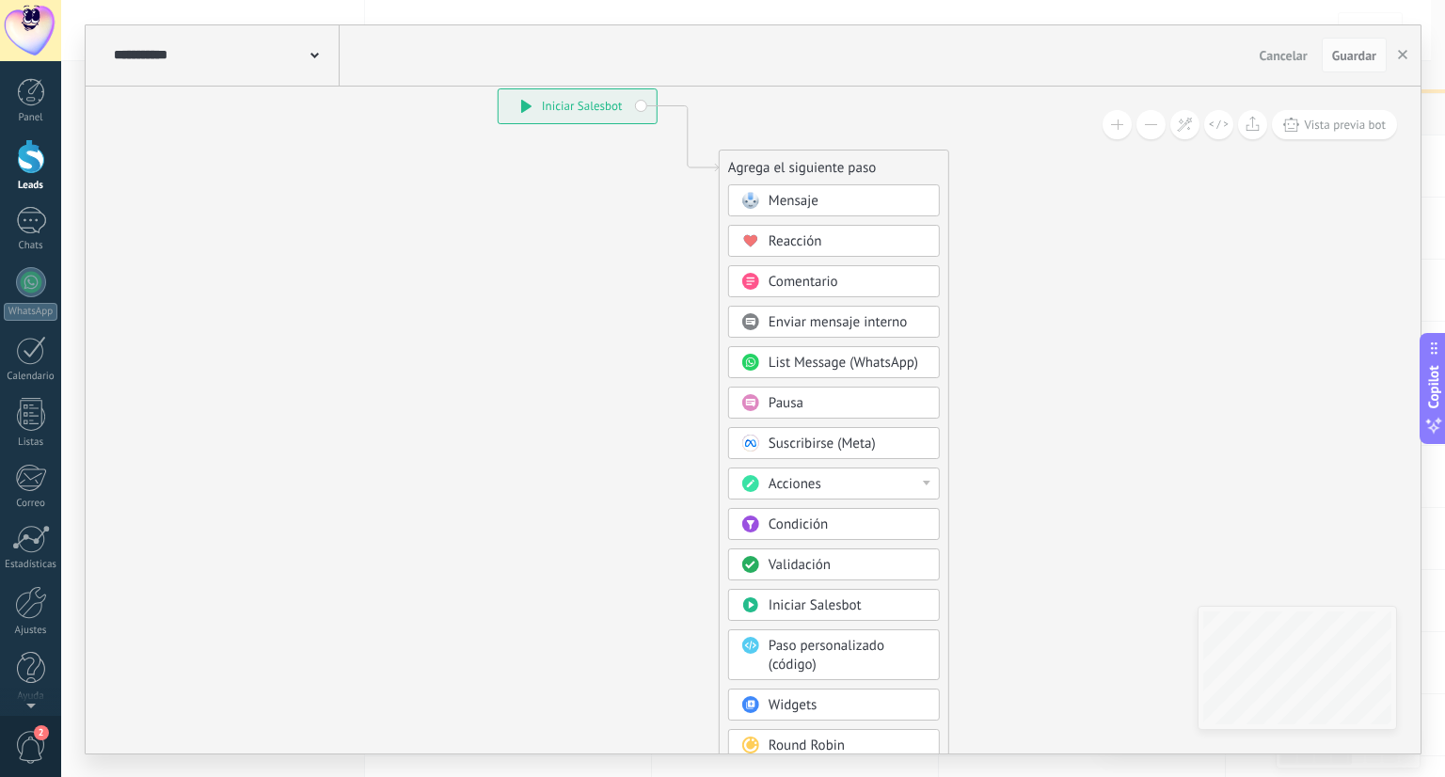
click at [786, 522] on span "Condición" at bounding box center [797, 524] width 59 height 18
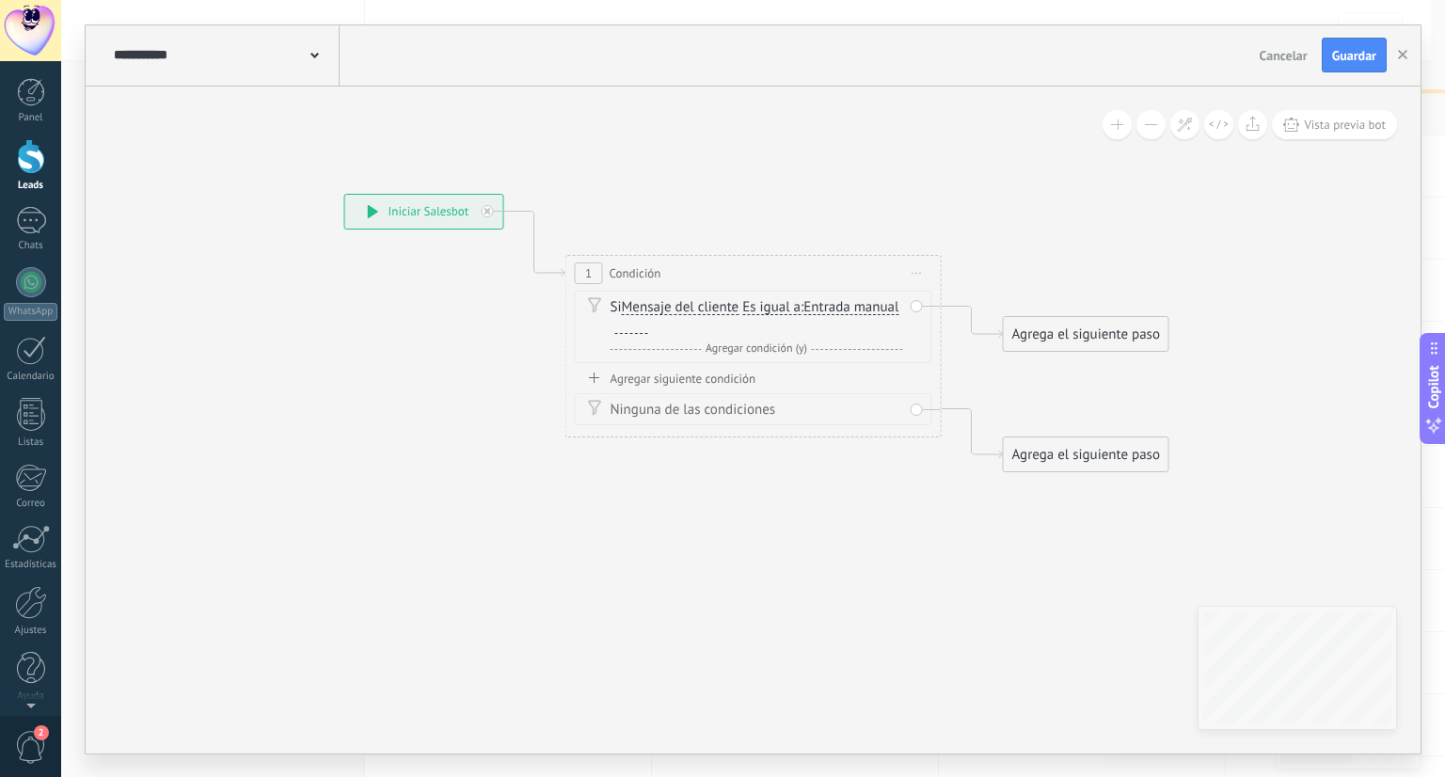
click at [312, 50] on span at bounding box center [314, 54] width 8 height 18
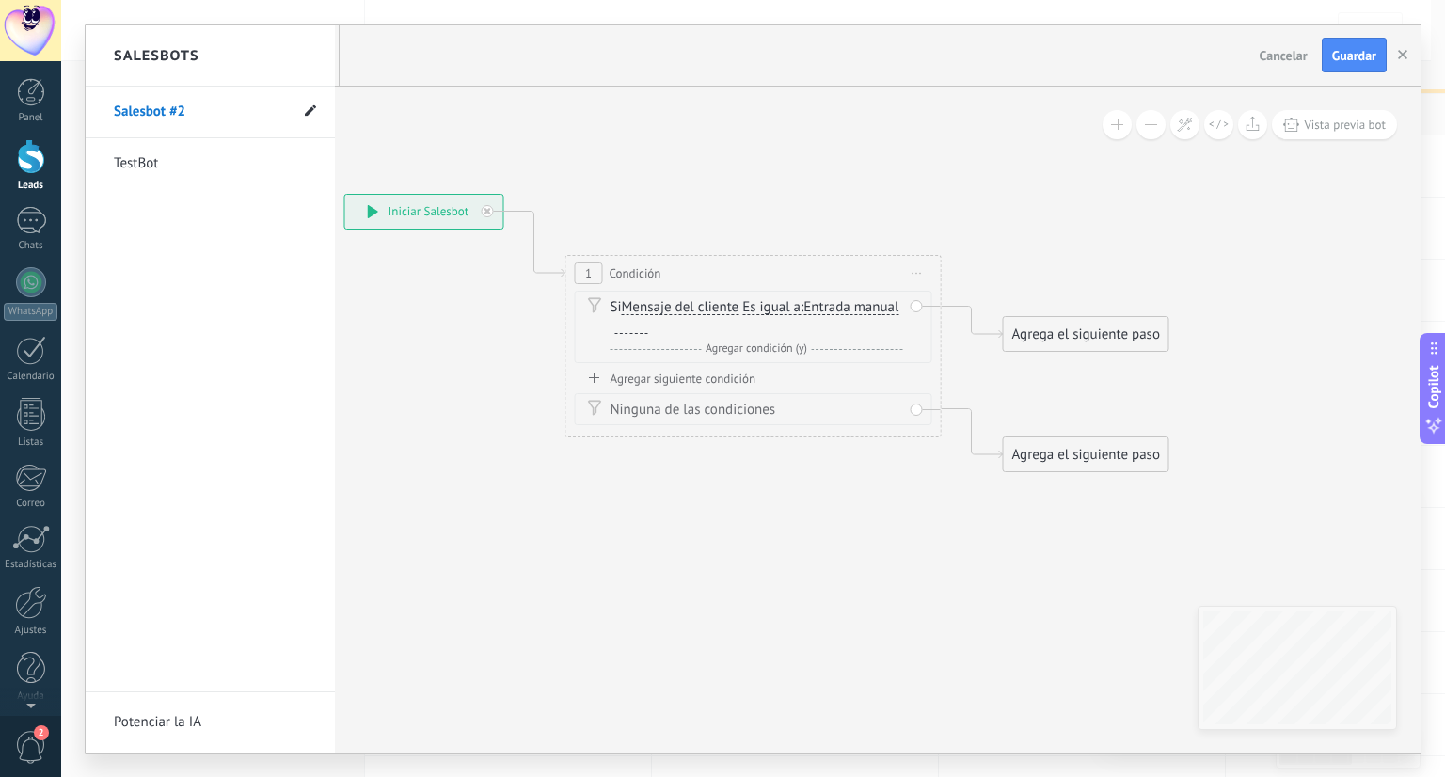
click at [308, 117] on span at bounding box center [310, 112] width 11 height 18
drag, startPoint x: 188, startPoint y: 110, endPoint x: 141, endPoint y: 110, distance: 47.0
click at [141, 110] on input "**********" at bounding box center [181, 112] width 134 height 30
type input "*******"
click at [303, 112] on use at bounding box center [308, 112] width 13 height 10
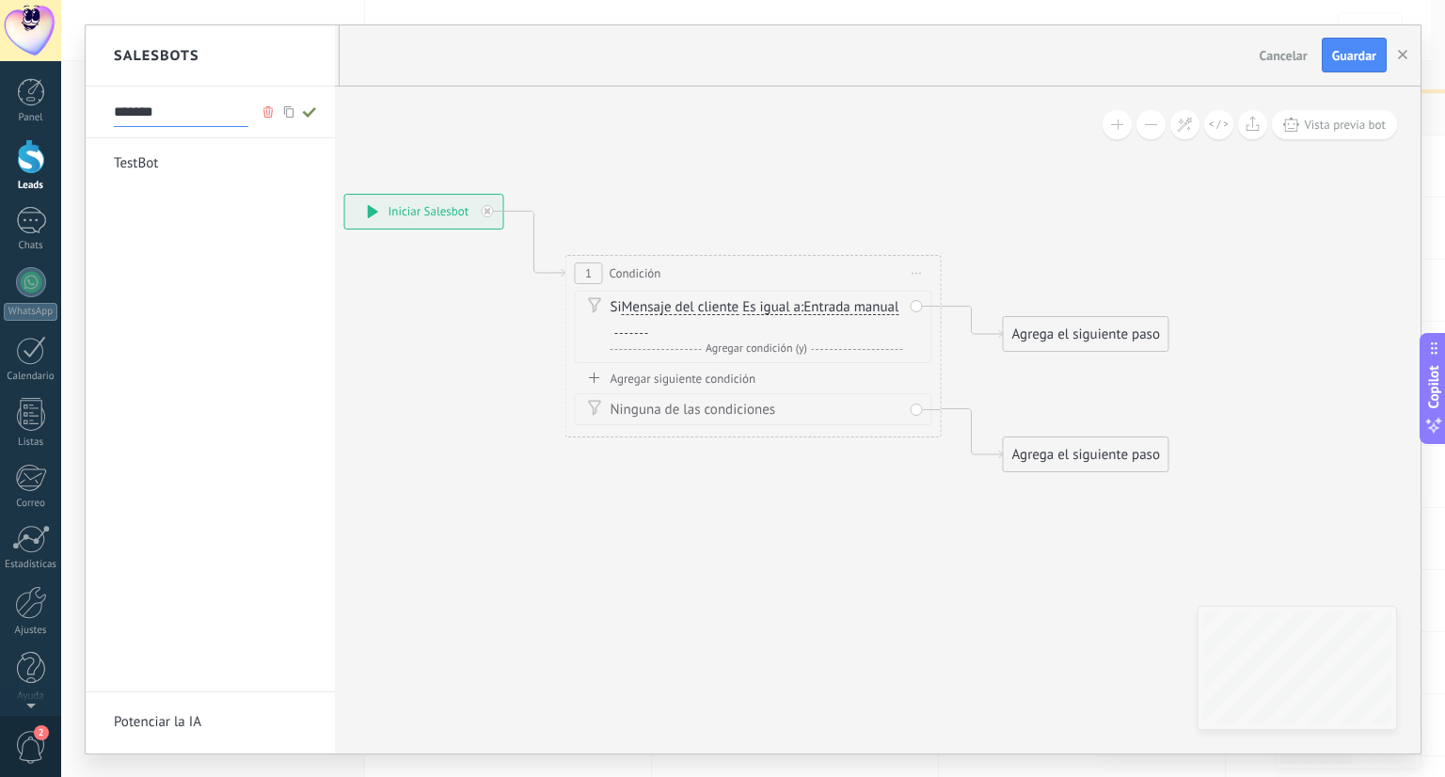
type input "*******"
click at [733, 206] on div at bounding box center [753, 389] width 1335 height 728
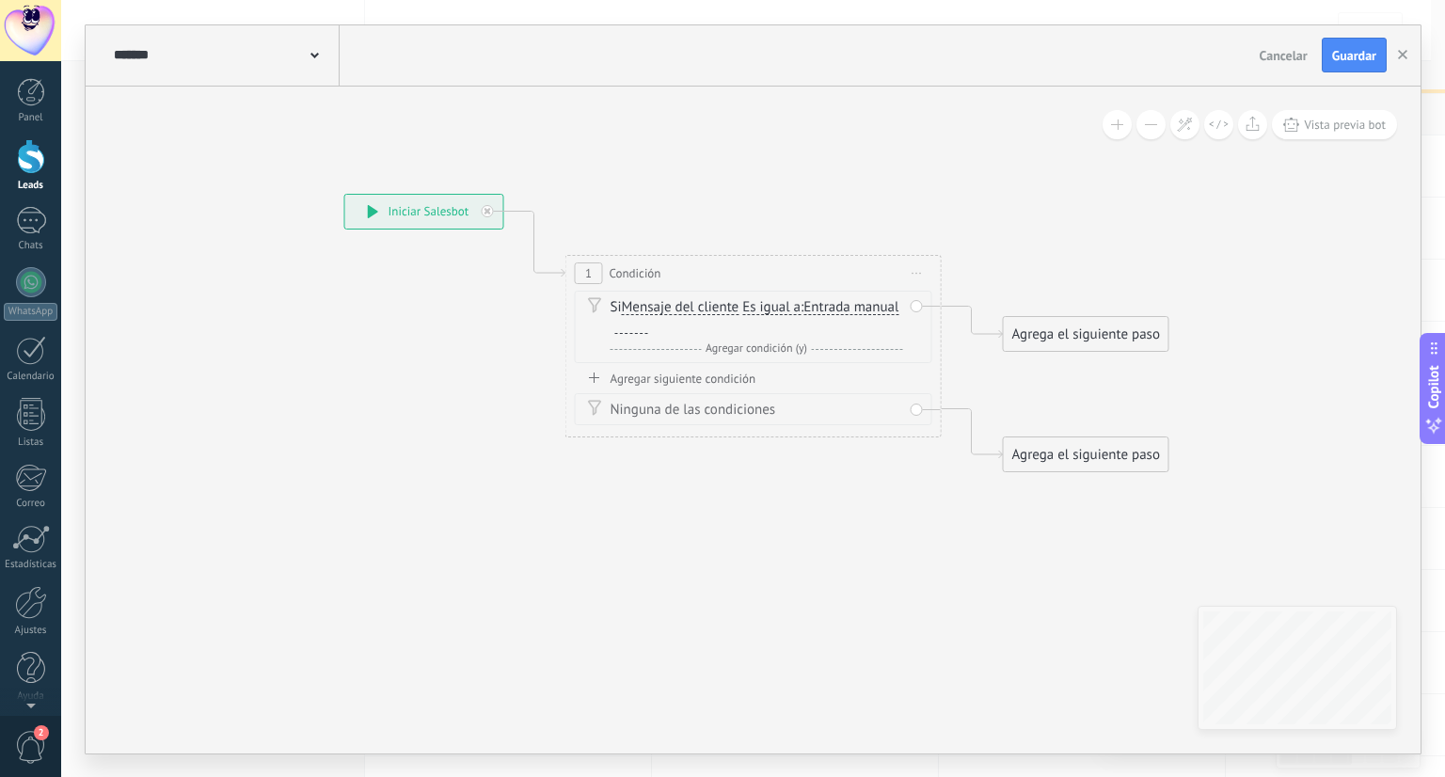
click at [648, 326] on div at bounding box center [631, 326] width 33 height 15
click at [693, 387] on div "Agregar siguiente condición" at bounding box center [753, 379] width 357 height 16
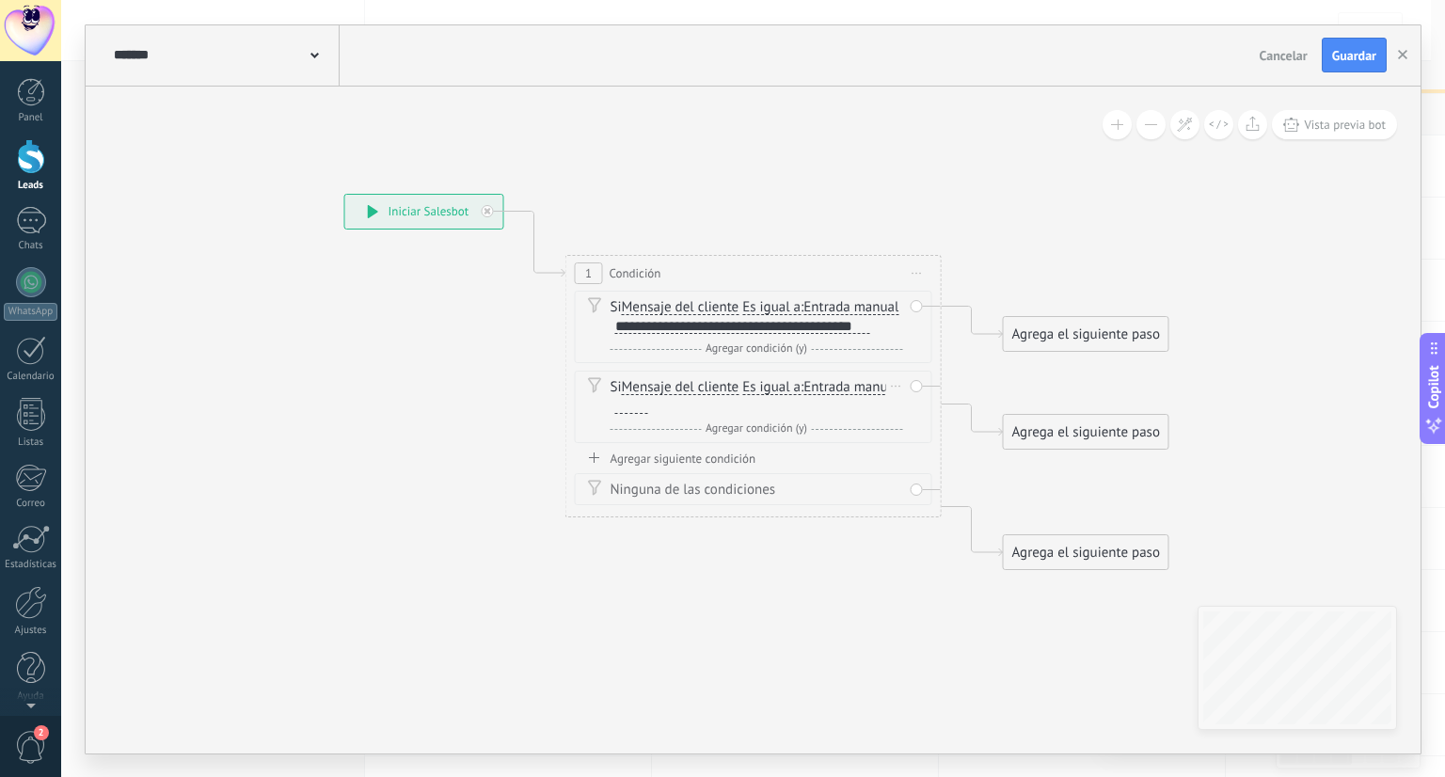
click at [648, 414] on div at bounding box center [631, 406] width 33 height 15
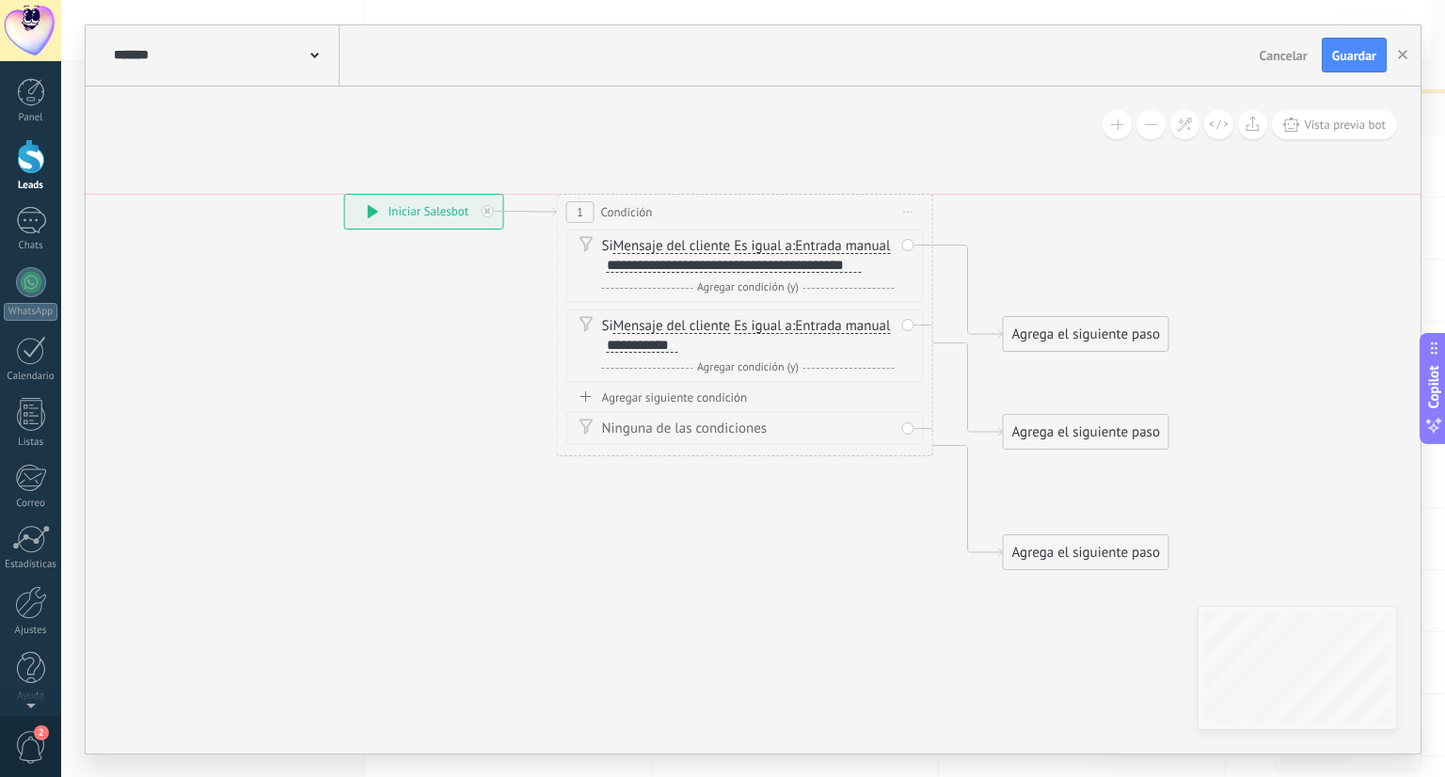
drag, startPoint x: 746, startPoint y: 261, endPoint x: 737, endPoint y: 197, distance: 64.5
click at [737, 197] on div "1 Condición ********* Iniciar vista previa aquí Cambiar nombre Duplicar [GEOGRA…" at bounding box center [745, 212] width 374 height 35
drag, startPoint x: 1113, startPoint y: 324, endPoint x: 1125, endPoint y: 204, distance: 121.0
click at [1125, 204] on div "Agrega el siguiente paso" at bounding box center [1098, 212] width 165 height 31
click at [1080, 217] on div "Agrega el siguiente paso" at bounding box center [1098, 212] width 165 height 31
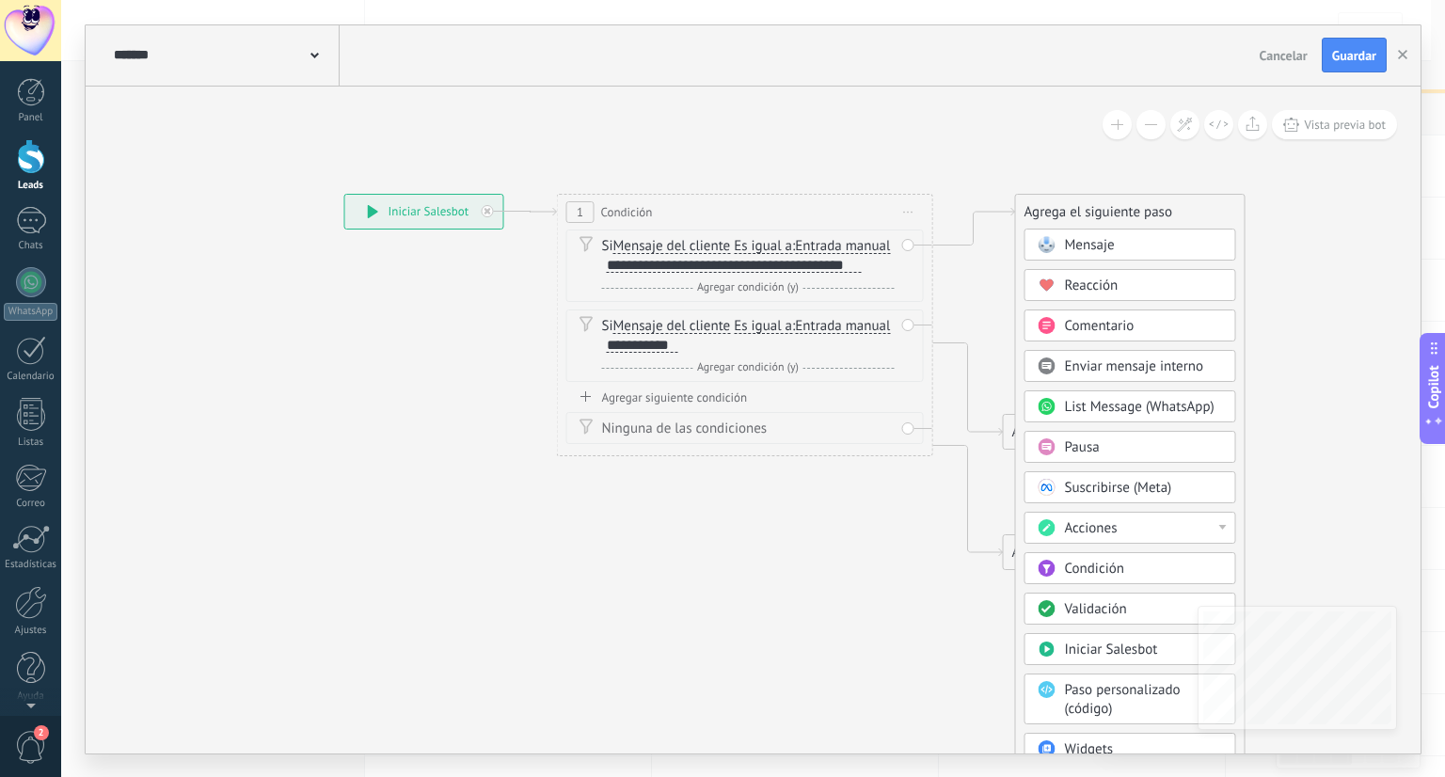
click at [1106, 248] on span "Mensaje" at bounding box center [1090, 245] width 50 height 18
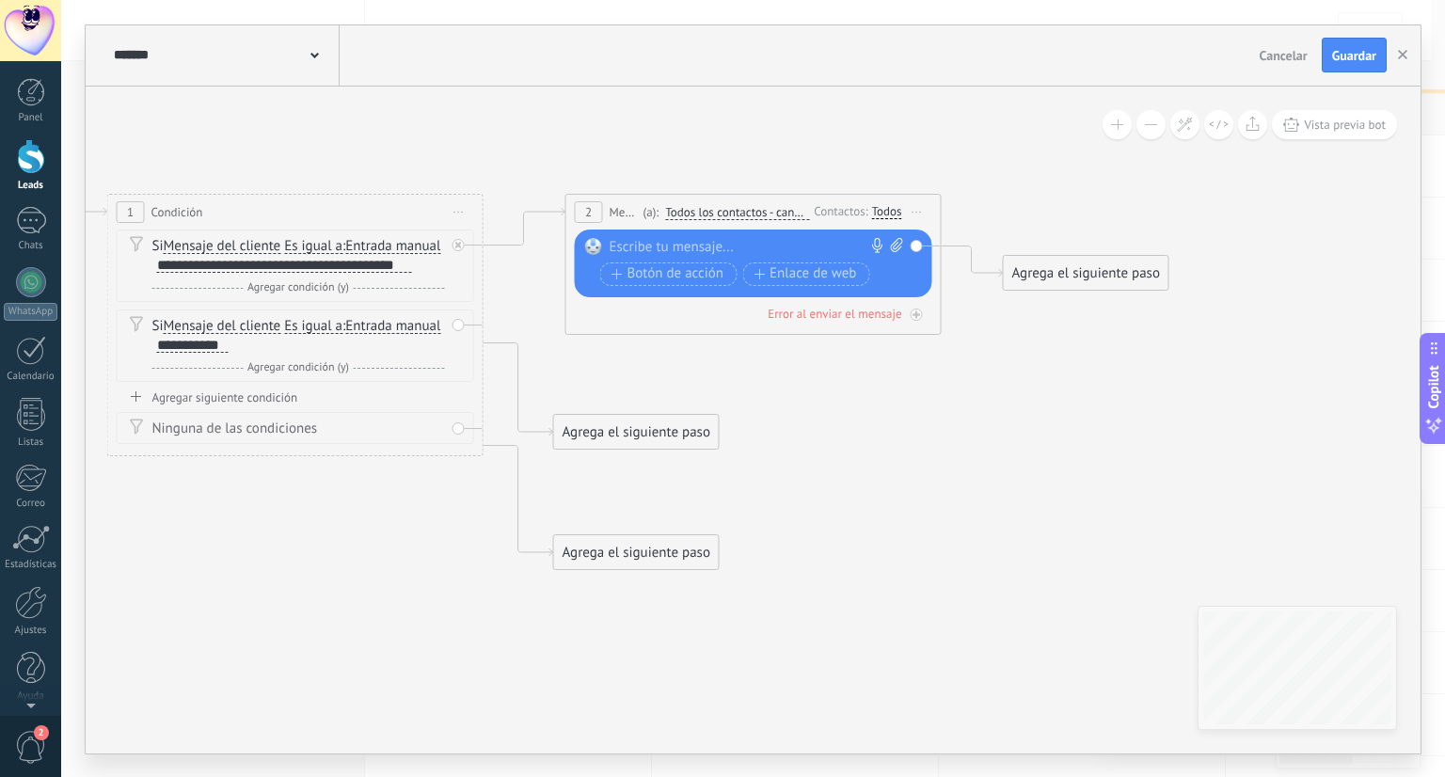
click at [684, 245] on div at bounding box center [748, 247] width 279 height 19
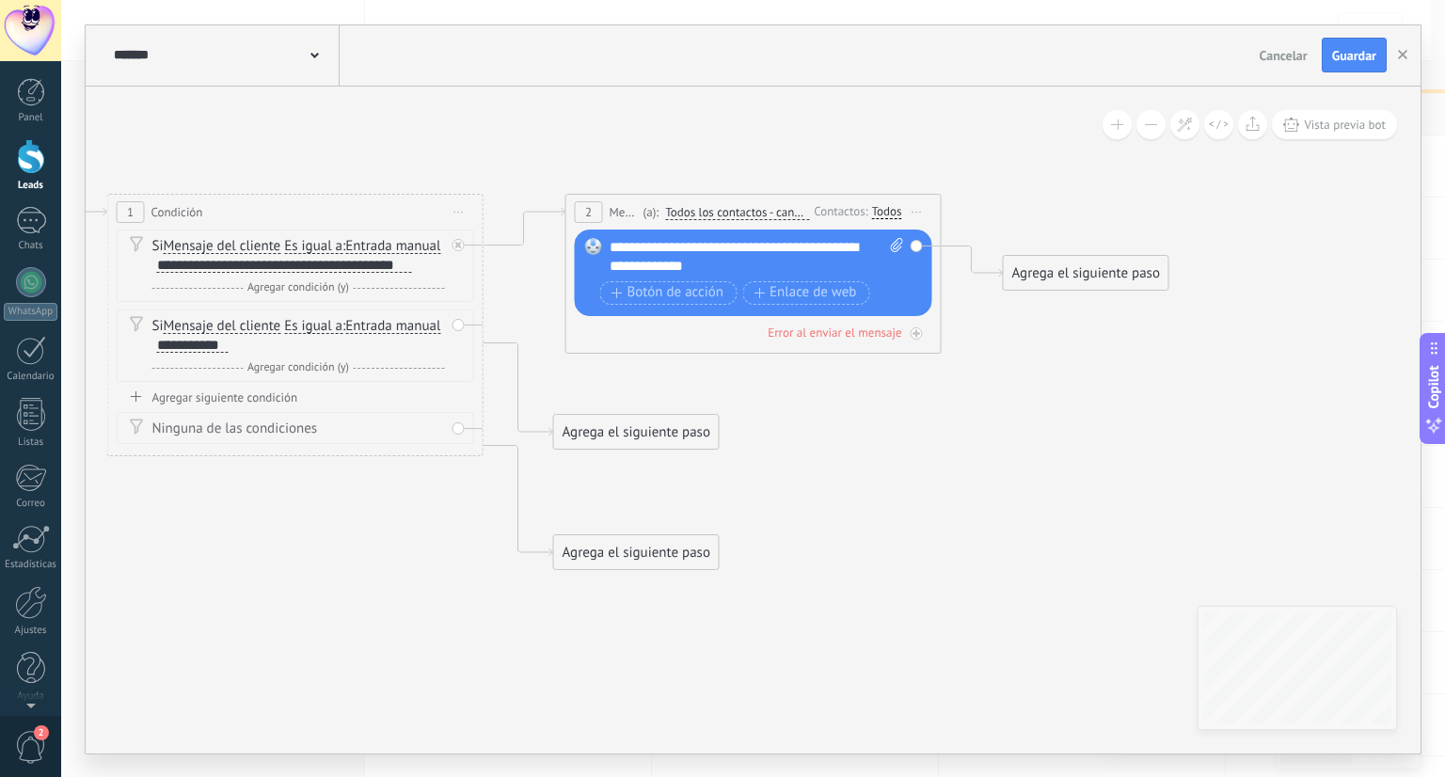
click at [1072, 276] on div "Agrega el siguiente paso" at bounding box center [1085, 273] width 165 height 31
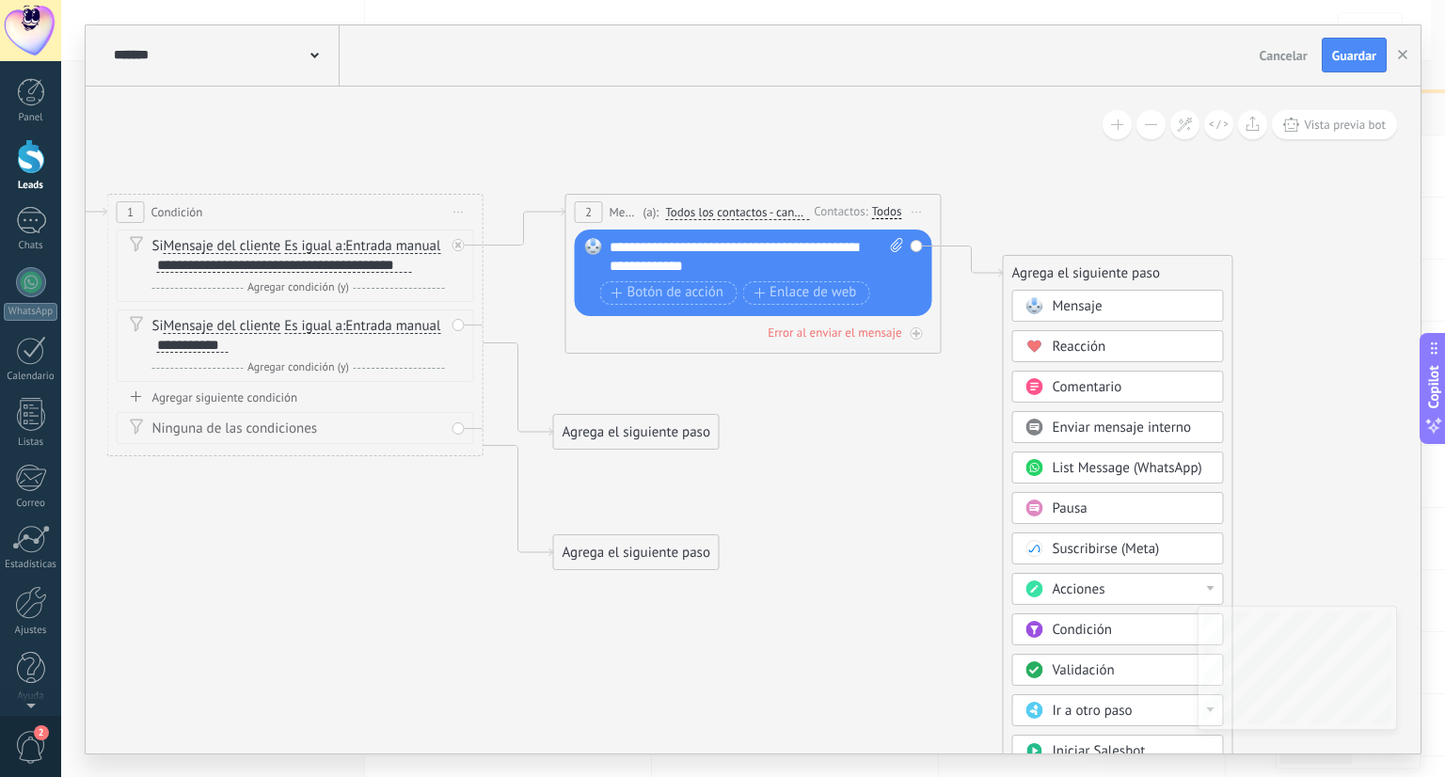
click at [1083, 312] on span "Mensaje" at bounding box center [1077, 306] width 50 height 18
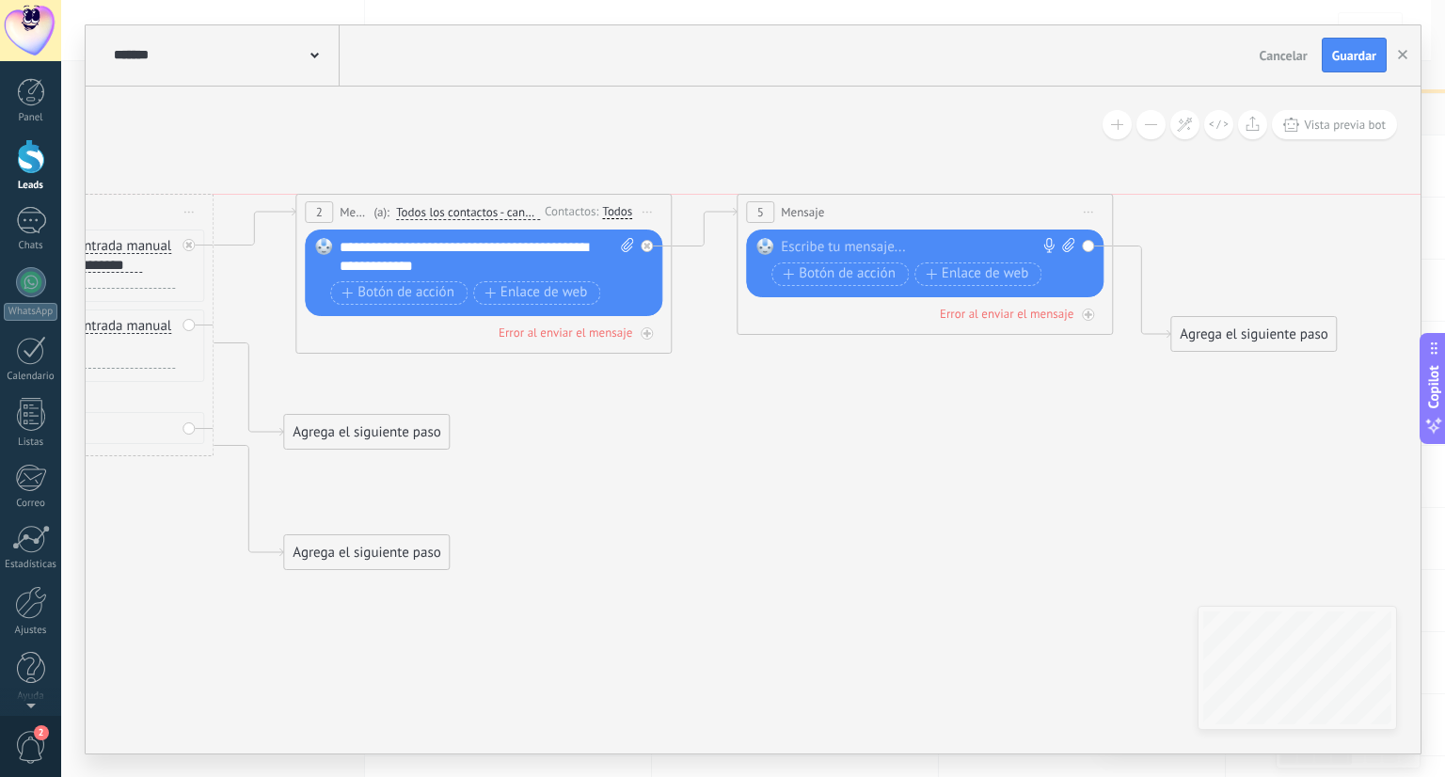
drag, startPoint x: 847, startPoint y: 268, endPoint x: 851, endPoint y: 200, distance: 67.8
click at [851, 200] on div "5 Mensaje ******* (a): Todos los contactos - canales seleccionados Todos los co…" at bounding box center [924, 212] width 374 height 35
click at [834, 244] on div at bounding box center [920, 247] width 279 height 19
paste div
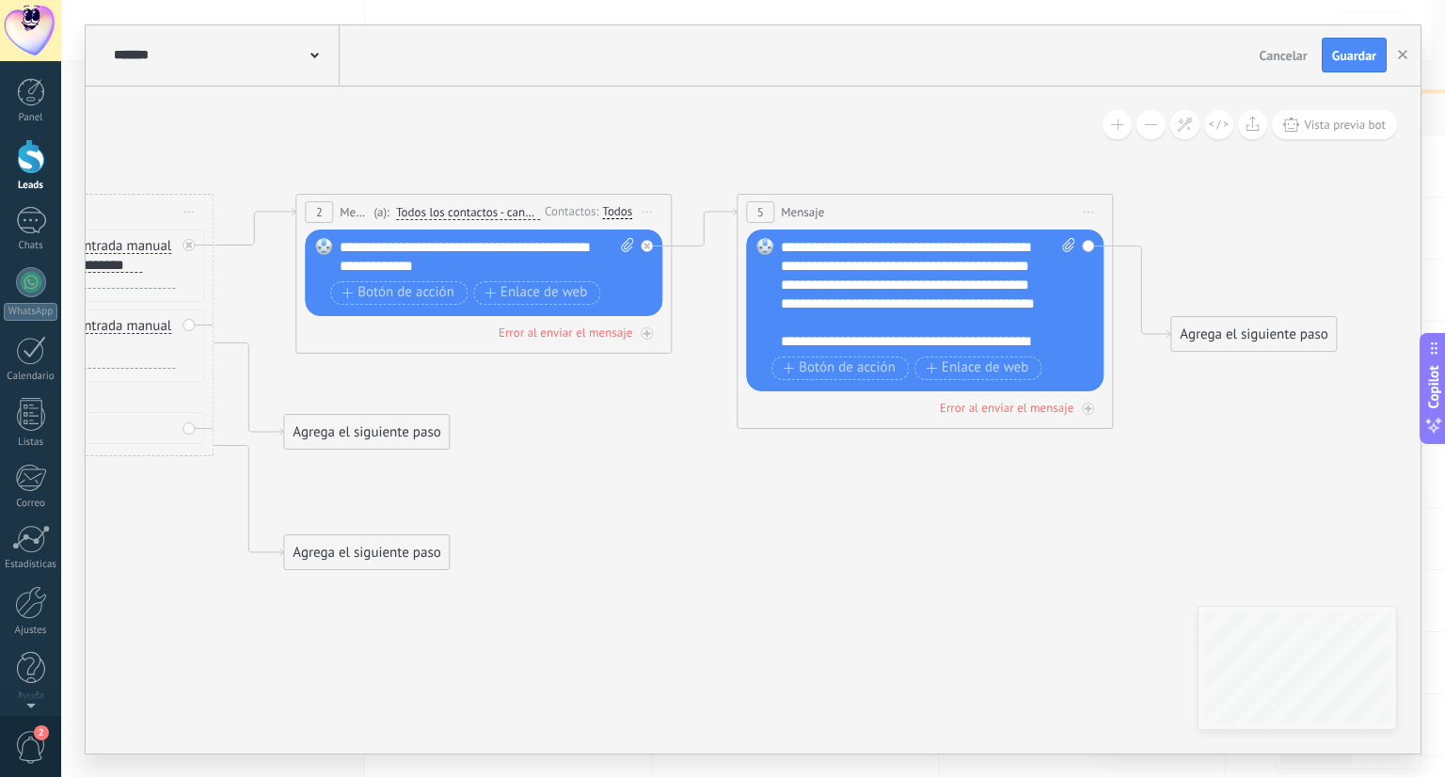
click at [1062, 242] on icon at bounding box center [1068, 245] width 12 height 14
click input "Subir" at bounding box center [0, 0] width 0 height 0
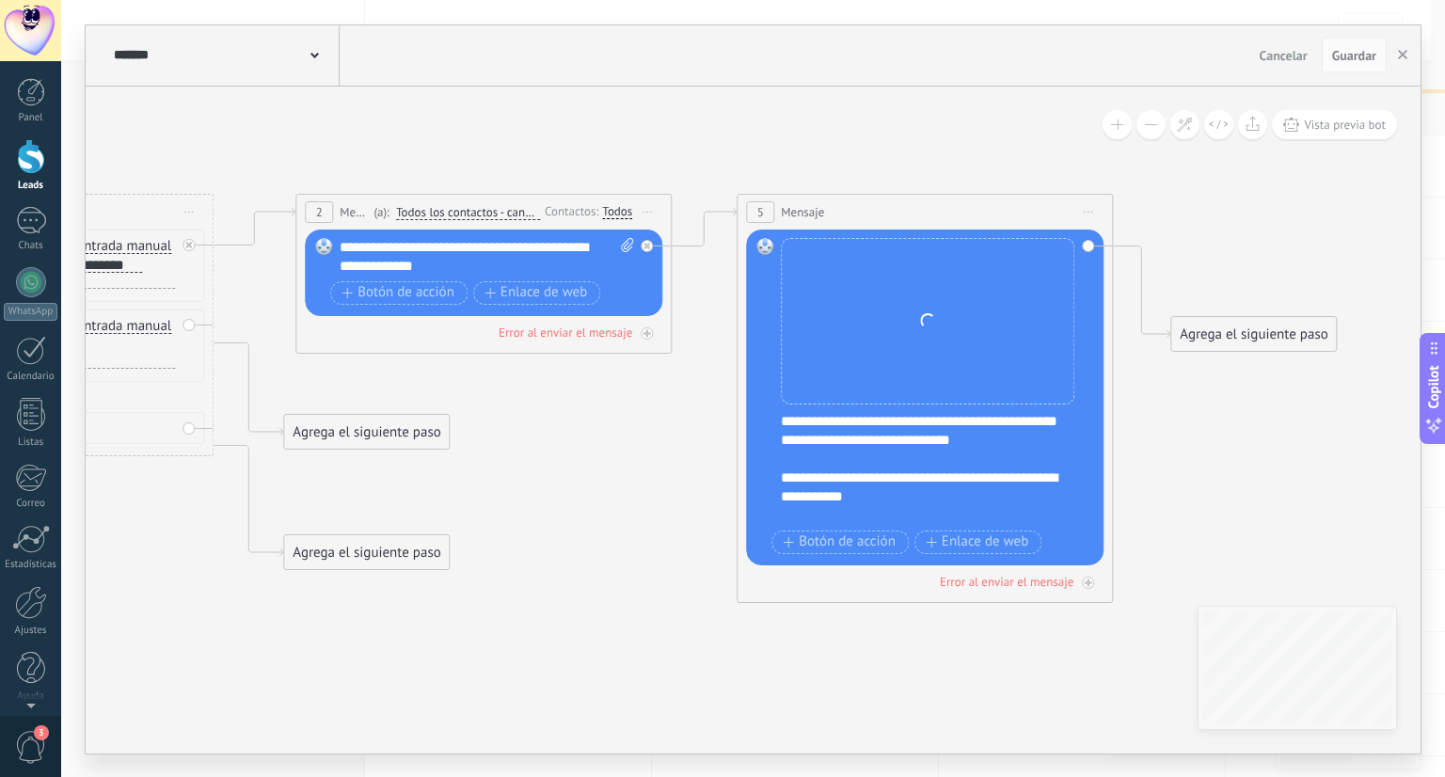
scroll to position [75, 0]
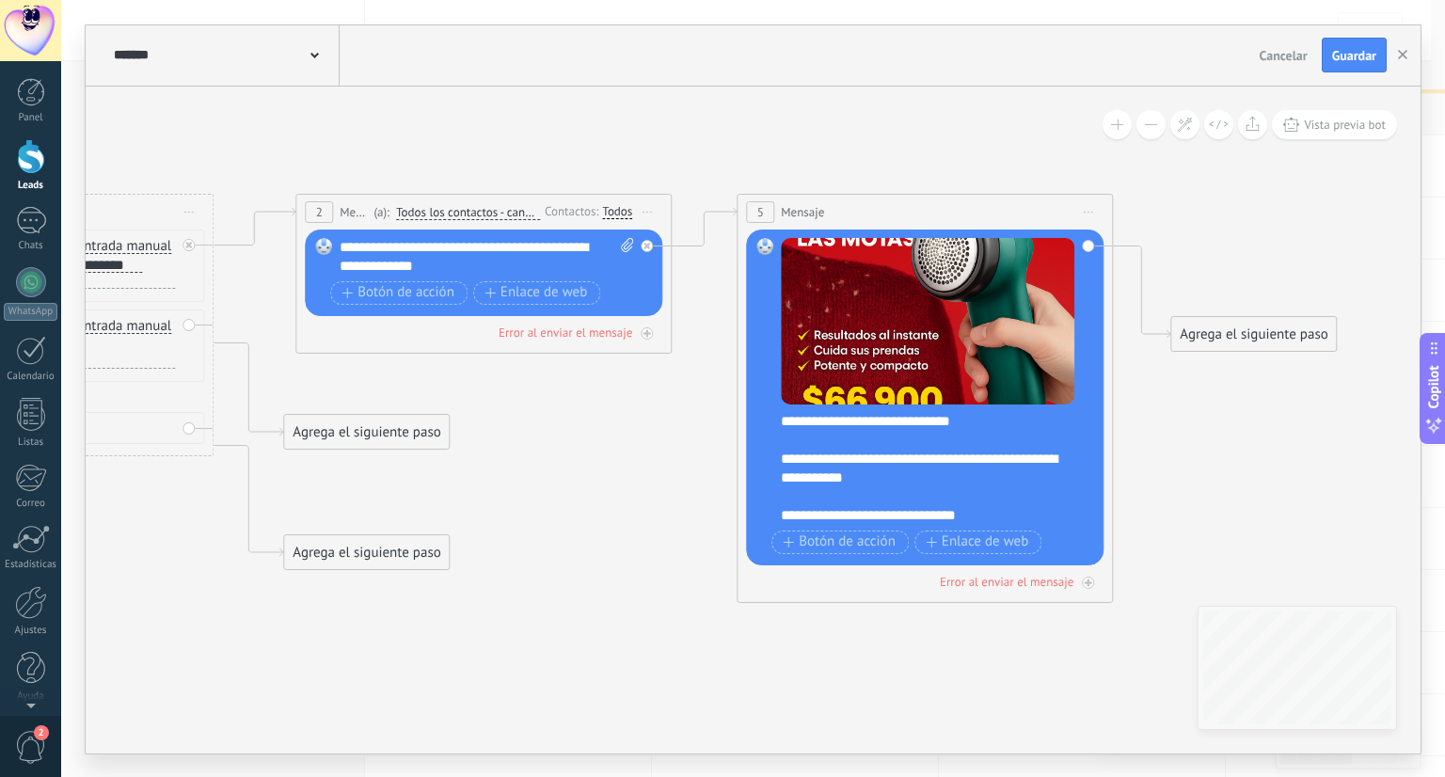
click at [1251, 336] on div "Agrega el siguiente paso" at bounding box center [1253, 334] width 165 height 31
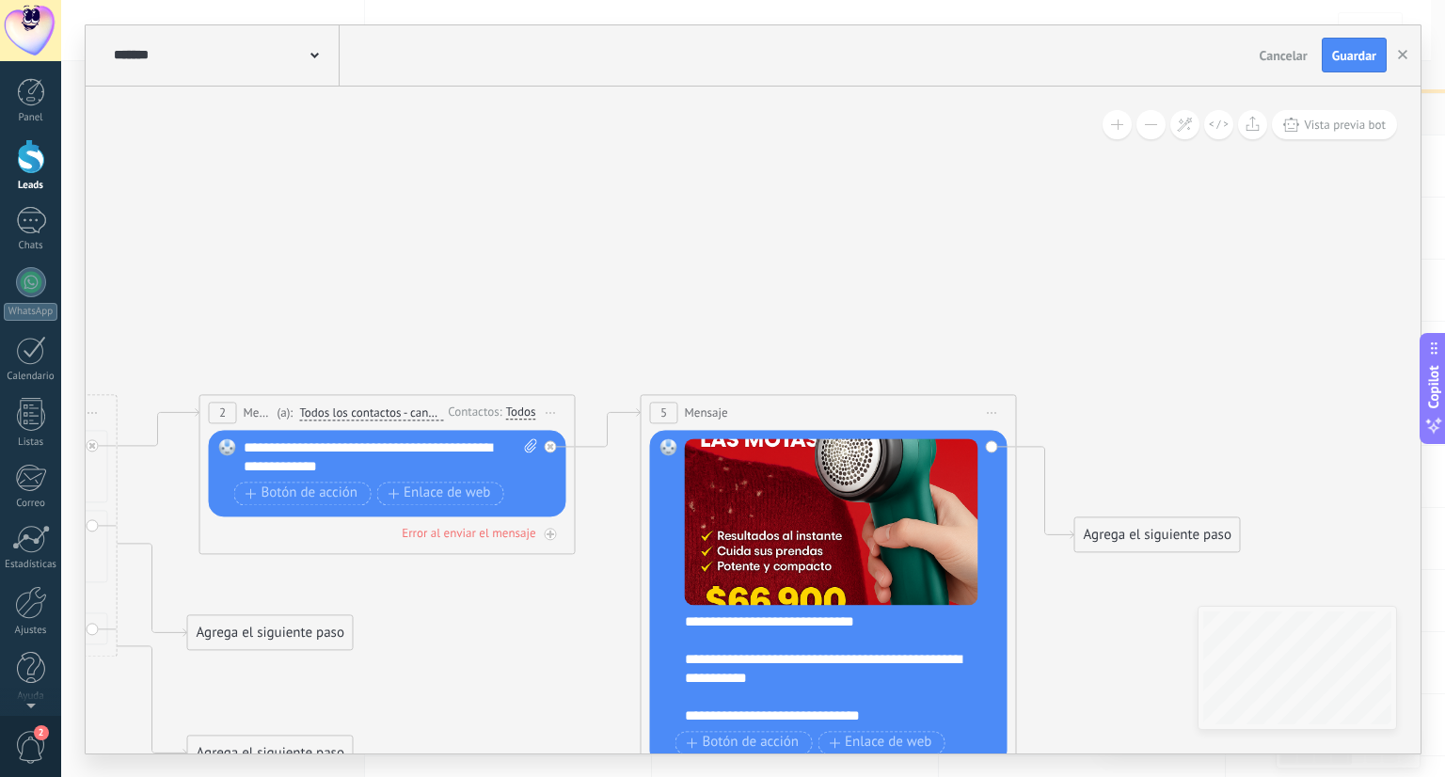
click at [1146, 538] on div "Agrega el siguiente paso" at bounding box center [1157, 534] width 165 height 31
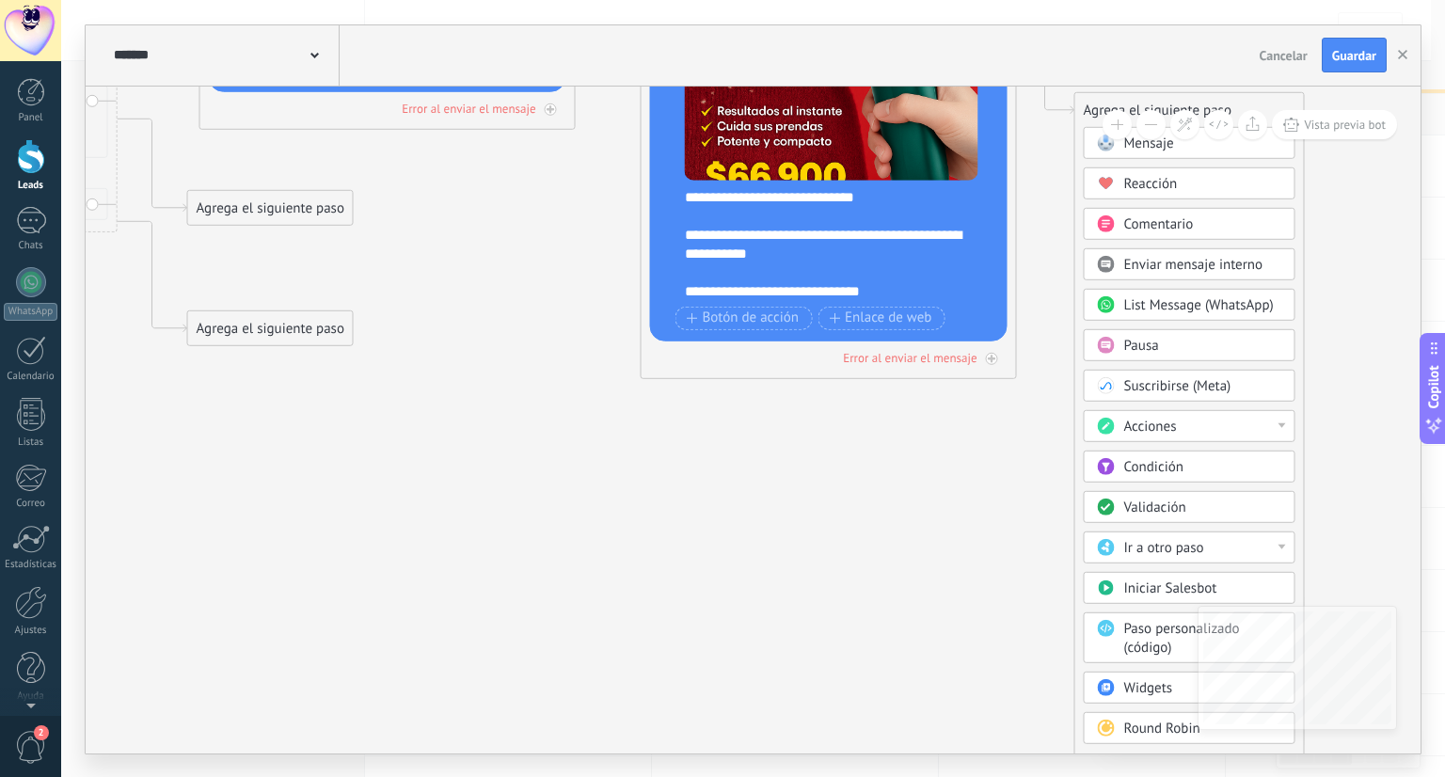
click at [1280, 428] on div "Acciones" at bounding box center [1203, 426] width 158 height 19
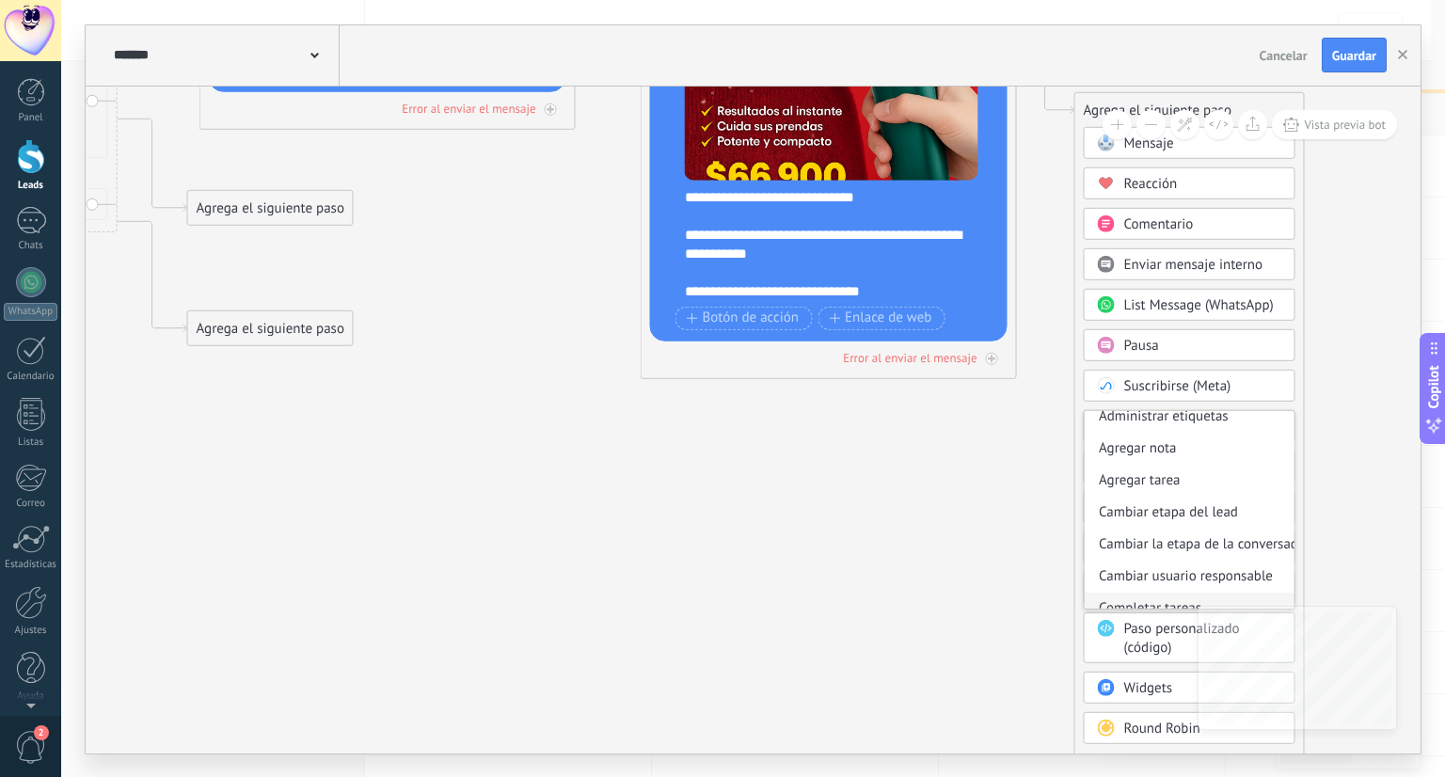
scroll to position [0, 0]
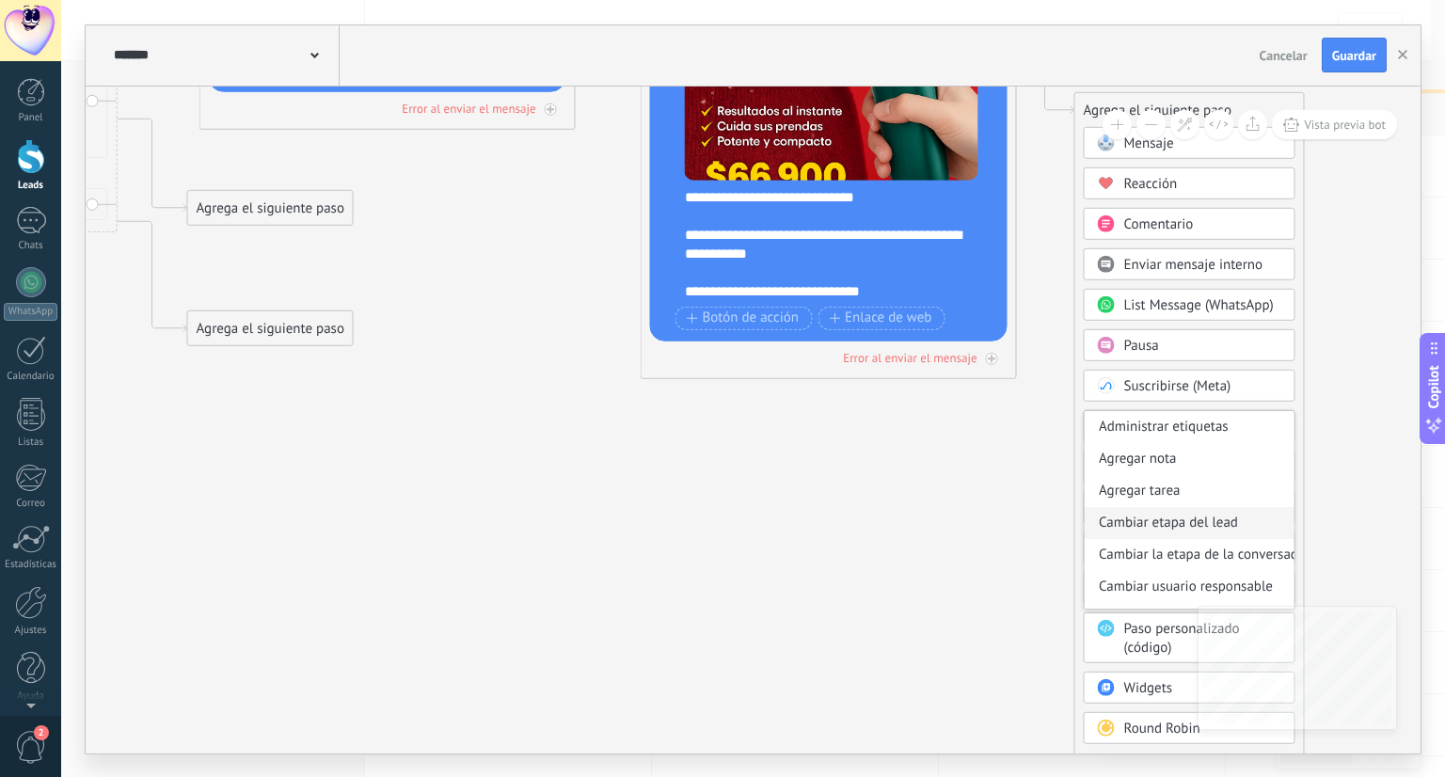
click at [1170, 518] on div "Cambiar etapa del lead" at bounding box center [1189, 522] width 210 height 32
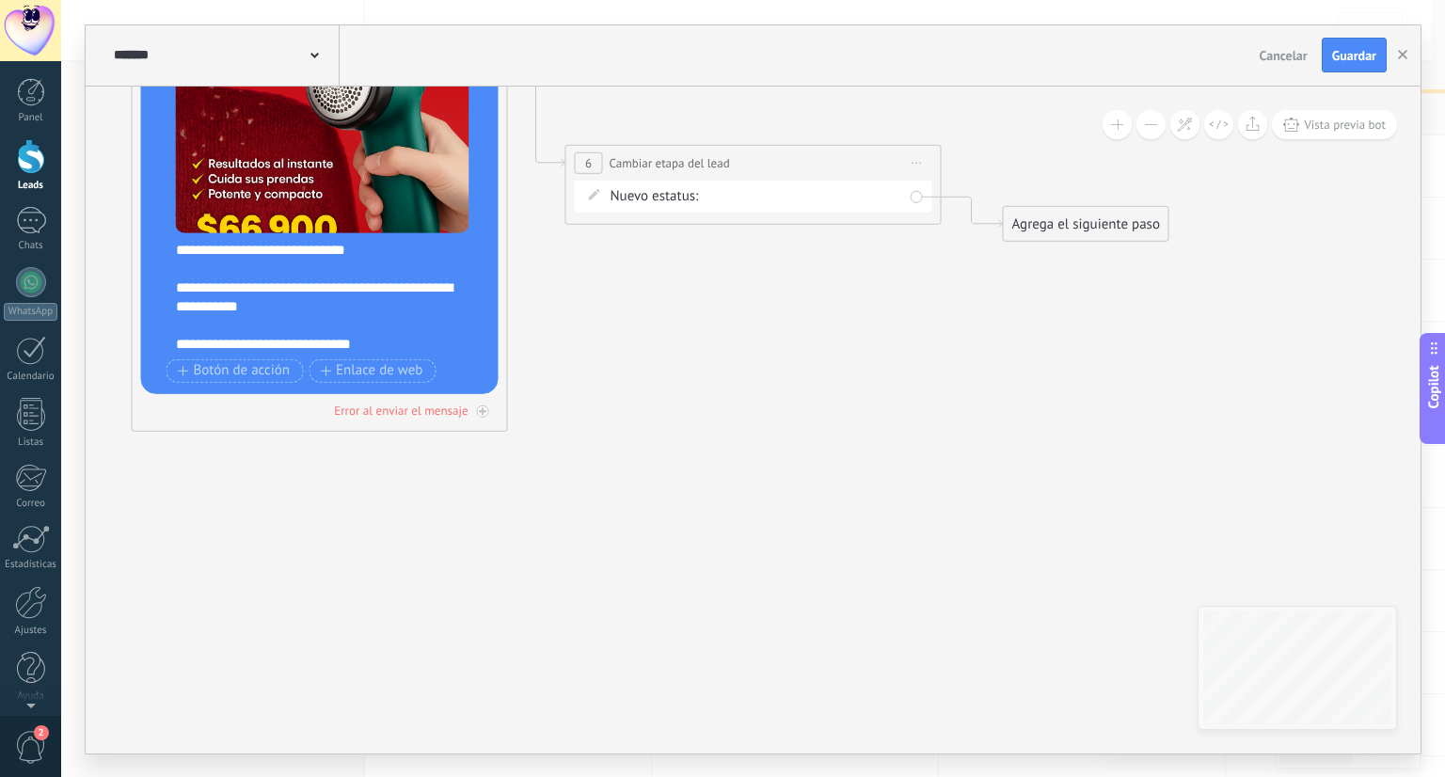
click at [0, 0] on div "Nueva consulta Cualificado Cotización enviada Pedido creado [PERSON_NAME] compl…" at bounding box center [0, 0] width 0 height 0
click at [750, 244] on span at bounding box center [733, 236] width 39 height 16
click at [0, 0] on label "INFORMACIÓN GENERAL" at bounding box center [0, 0] width 0 height 0
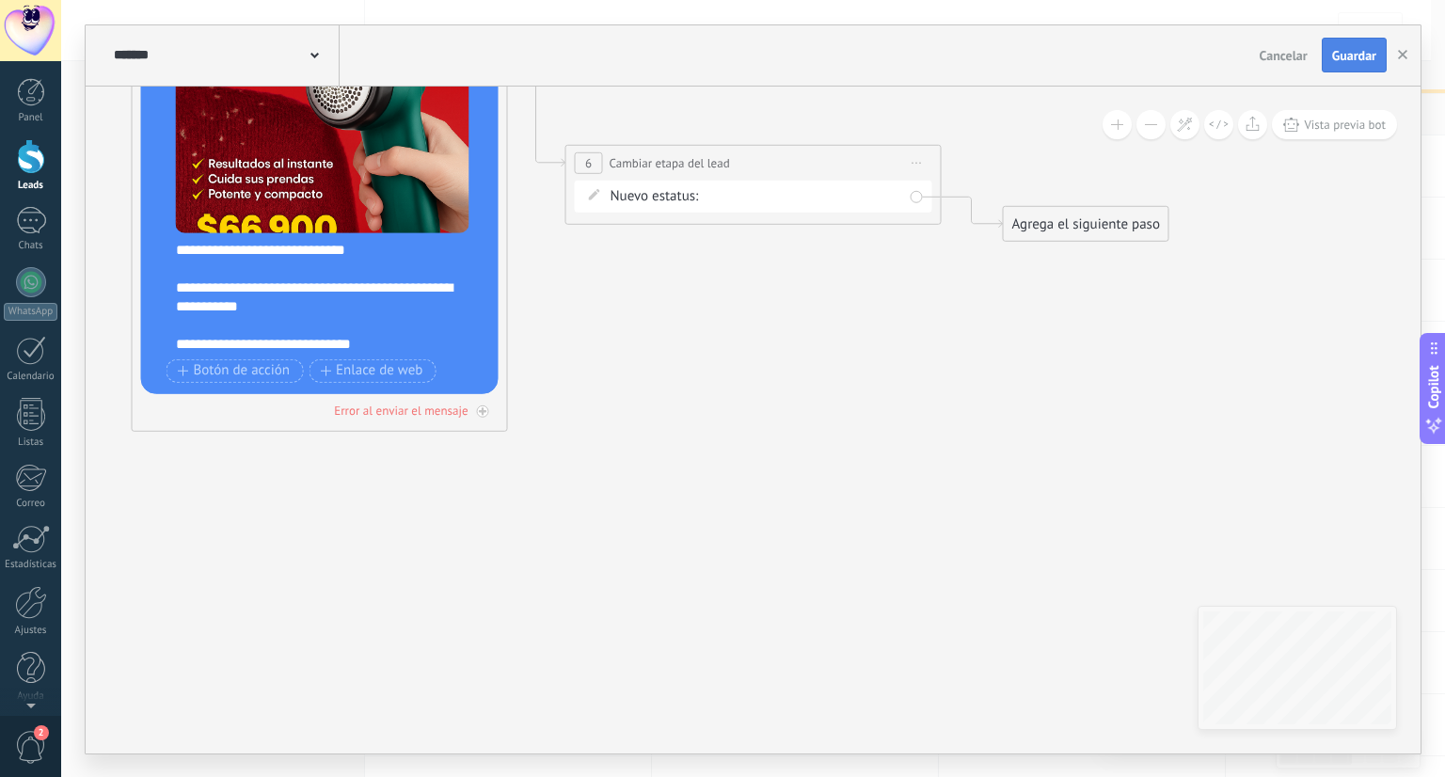
click at [1351, 59] on span "Guardar" at bounding box center [1354, 55] width 44 height 13
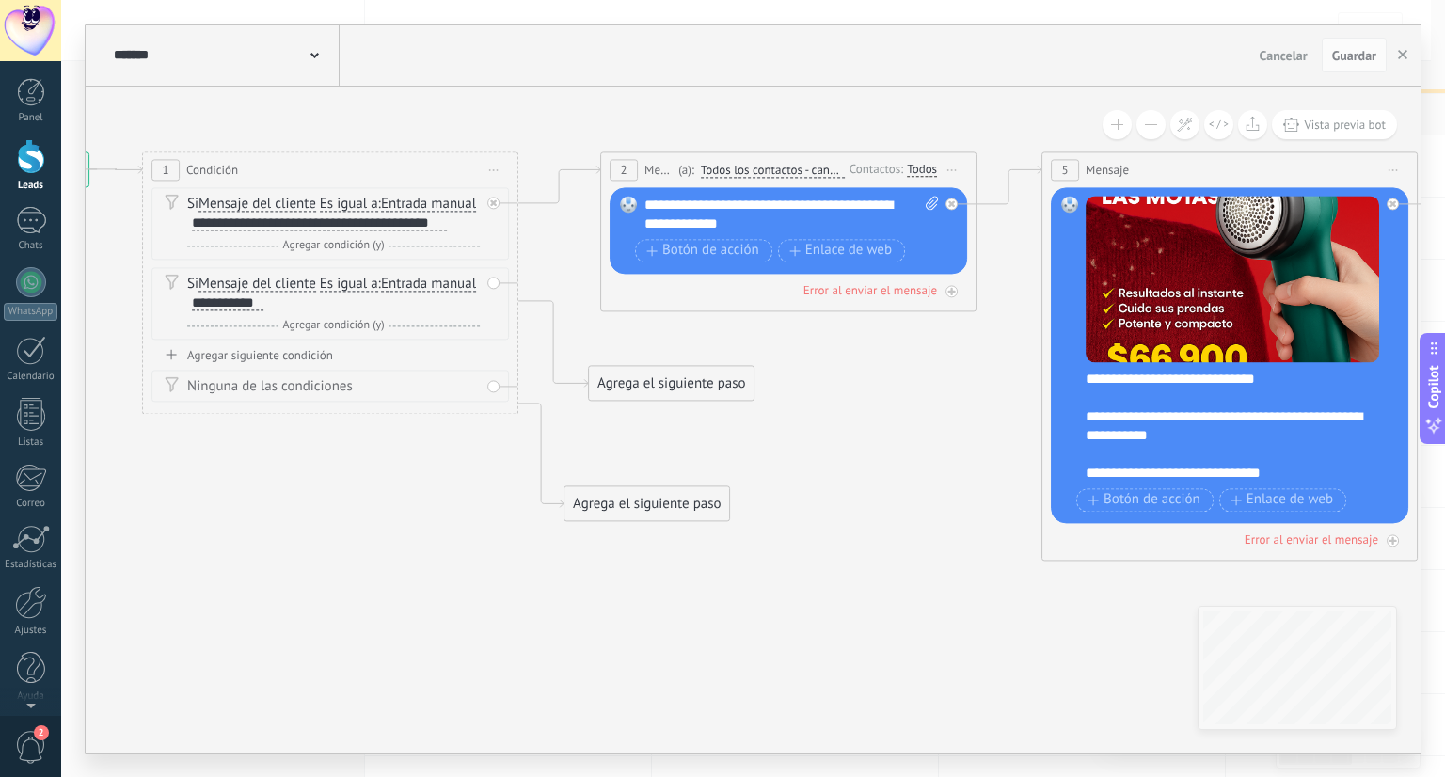
drag, startPoint x: 651, startPoint y: 335, endPoint x: 626, endPoint y: 501, distance: 168.2
click at [626, 501] on div "Agrega el siguiente paso" at bounding box center [646, 503] width 165 height 31
drag, startPoint x: 653, startPoint y: 375, endPoint x: 712, endPoint y: 233, distance: 153.9
drag, startPoint x: 619, startPoint y: 505, endPoint x: 621, endPoint y: 411, distance: 94.1
click at [621, 411] on div "Agrega el siguiente paso" at bounding box center [648, 409] width 165 height 31
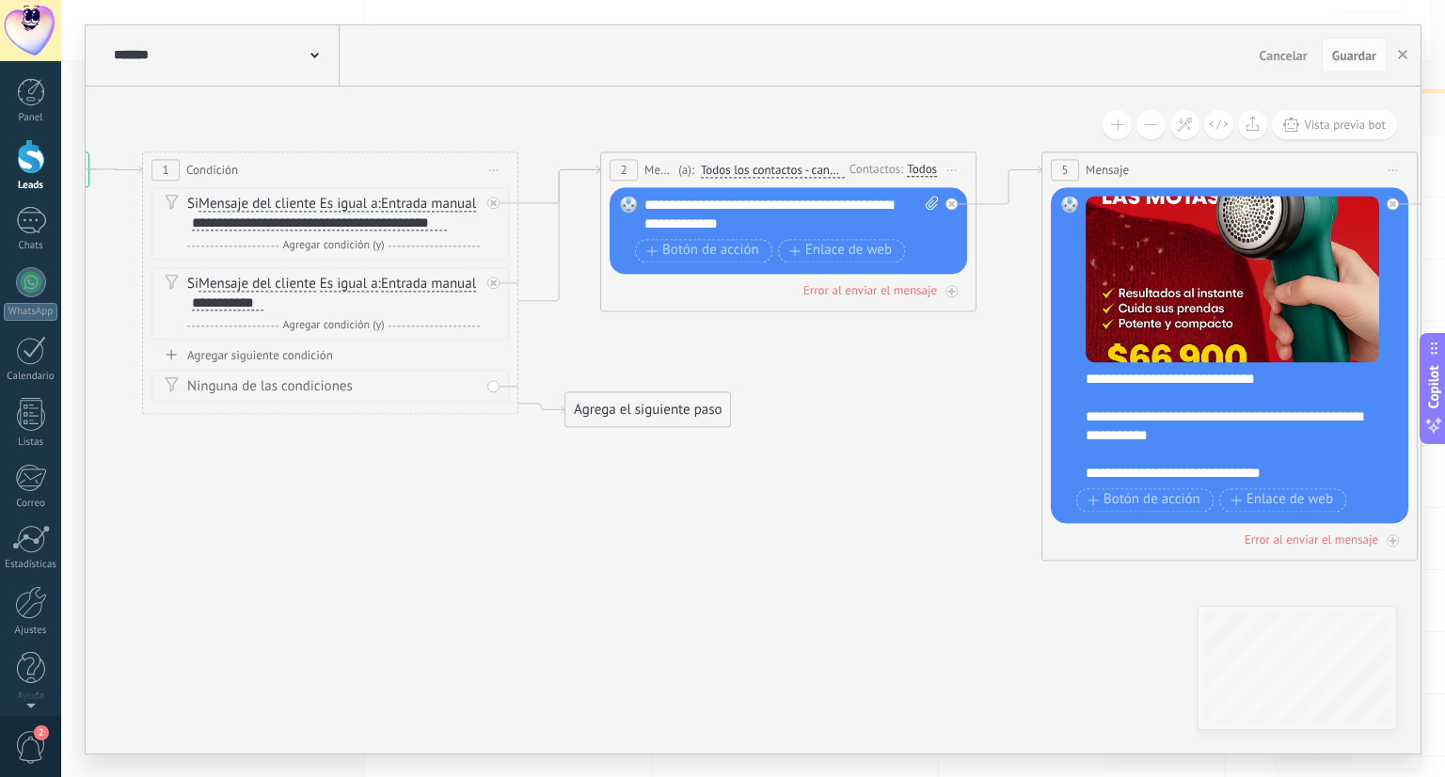
click at [621, 411] on div "Agrega el siguiente paso" at bounding box center [647, 409] width 165 height 31
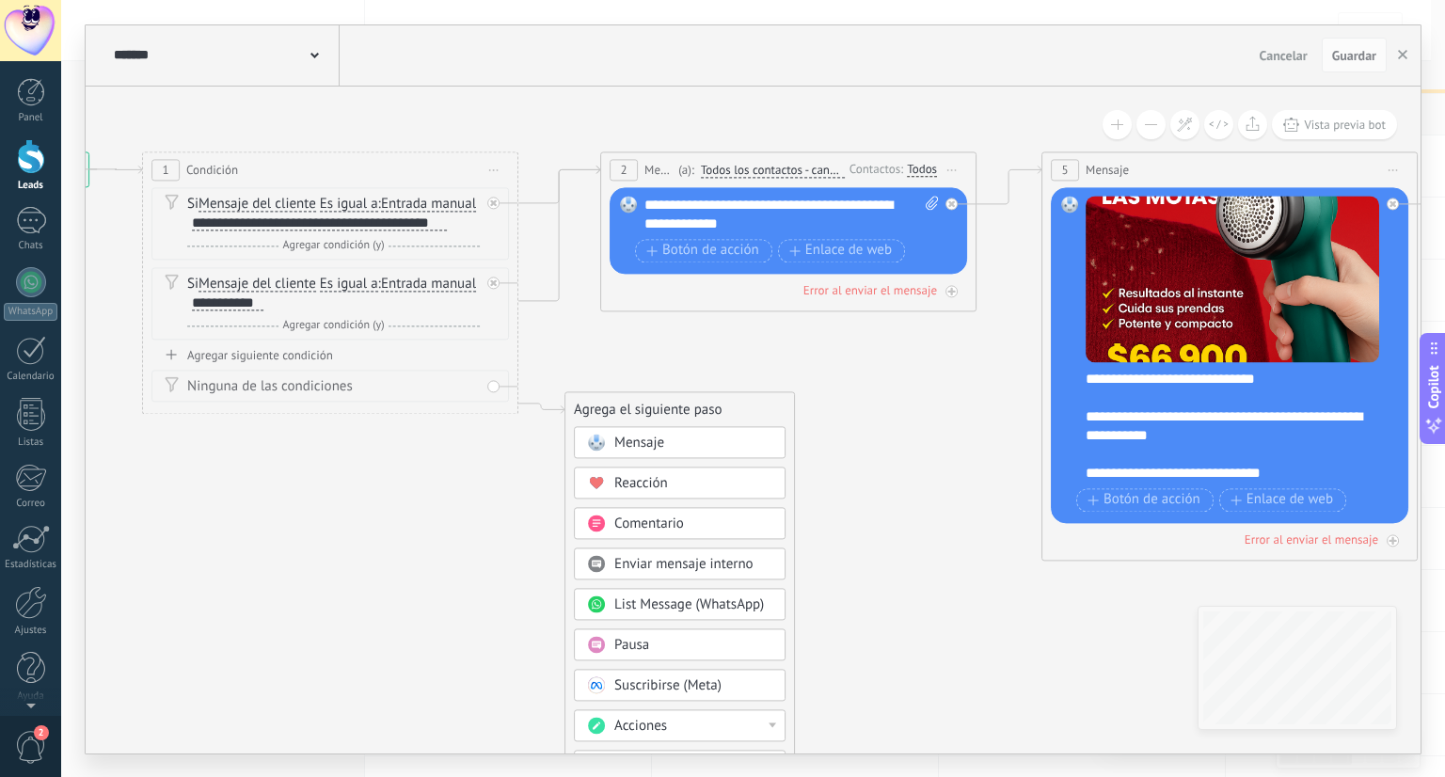
click at [646, 444] on span "Mensaje" at bounding box center [639, 443] width 50 height 18
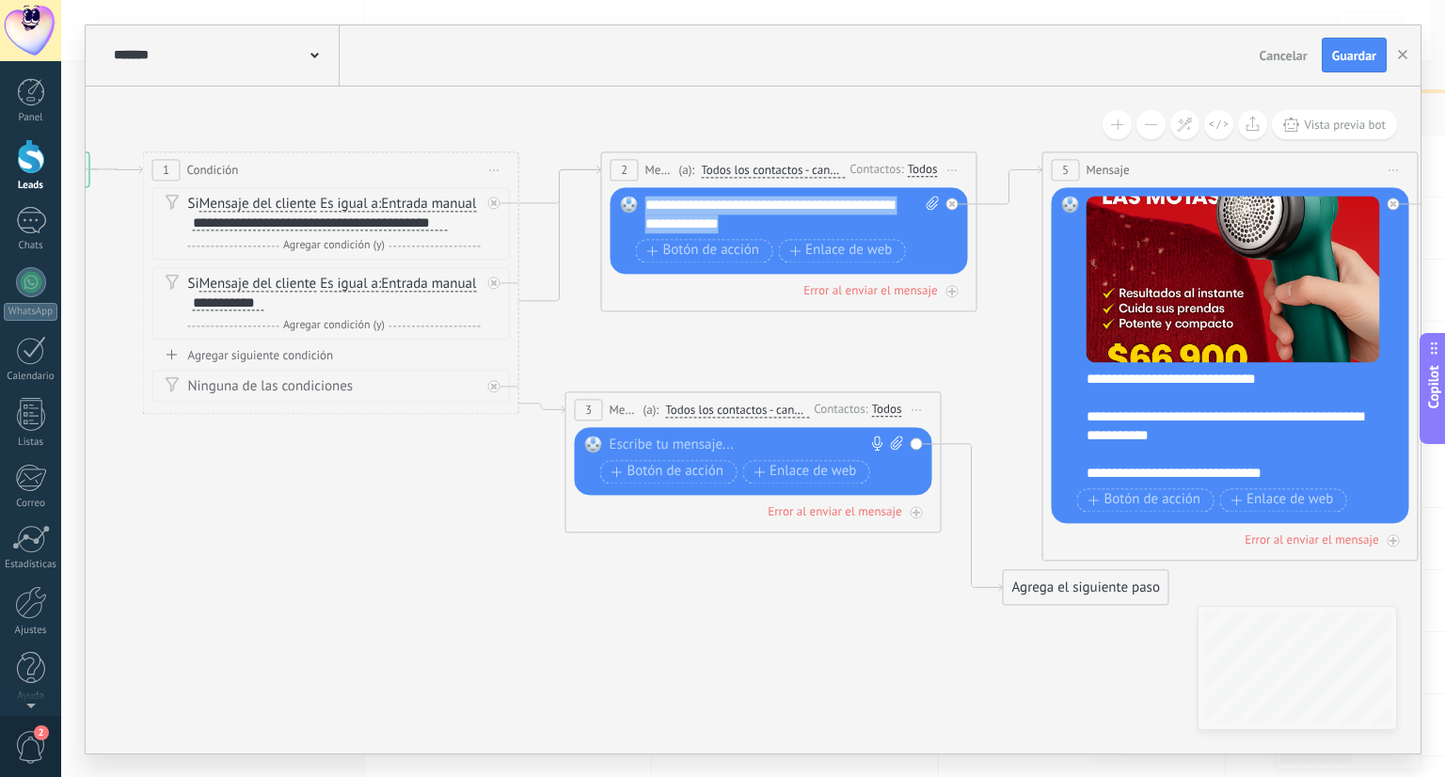
drag, startPoint x: 811, startPoint y: 226, endPoint x: 645, endPoint y: 208, distance: 166.5
click at [645, 208] on div "**********" at bounding box center [792, 215] width 295 height 38
click at [651, 444] on div at bounding box center [748, 444] width 279 height 19
paste div
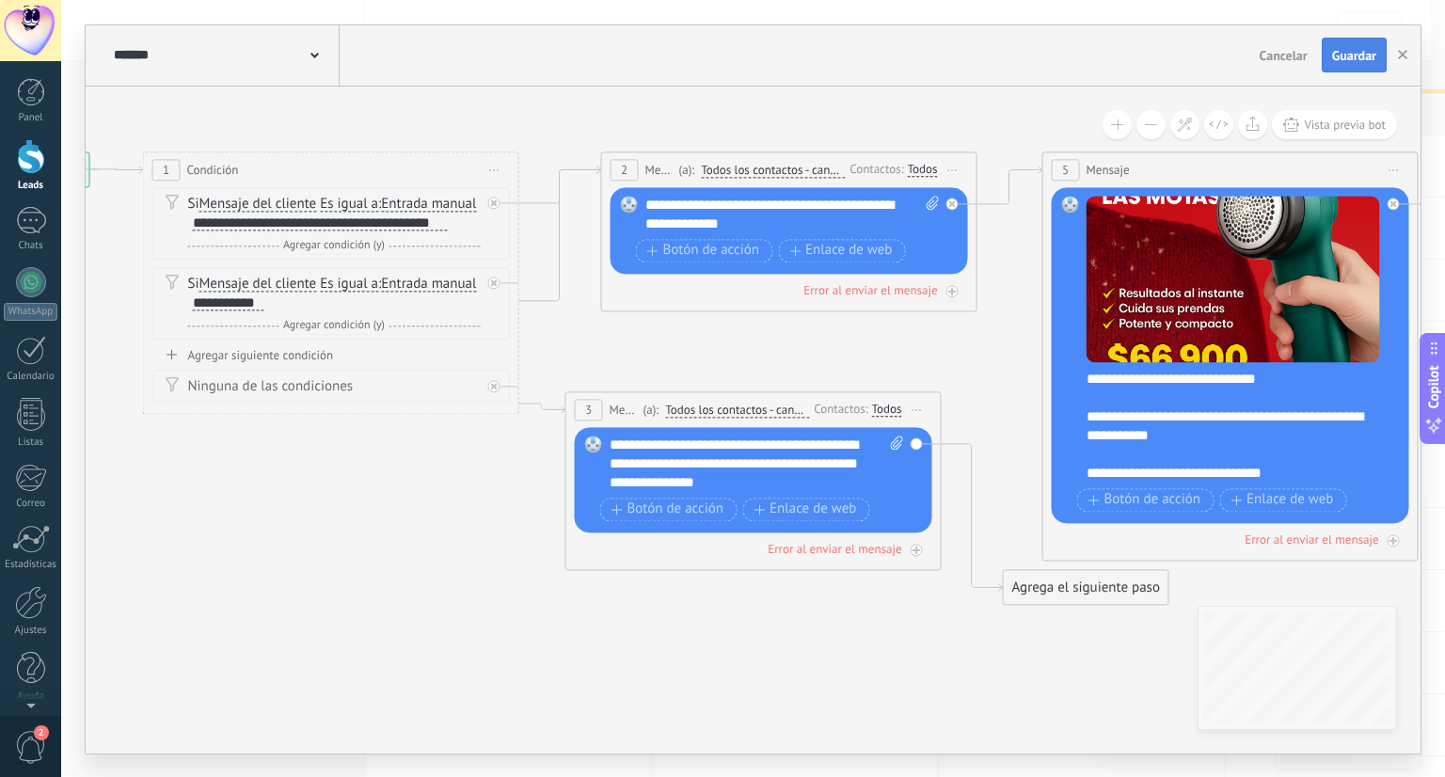
click at [1357, 57] on span "Guardar" at bounding box center [1354, 55] width 44 height 13
